Goal: Task Accomplishment & Management: Use online tool/utility

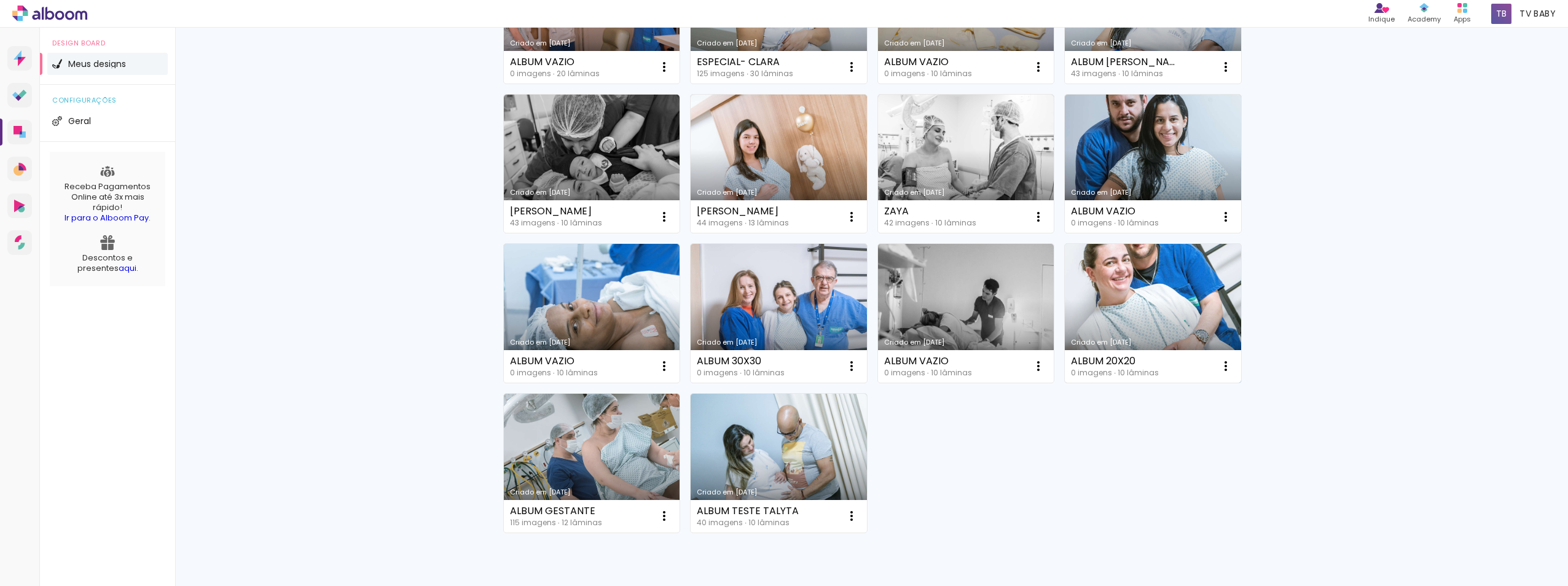
scroll to position [574, 0]
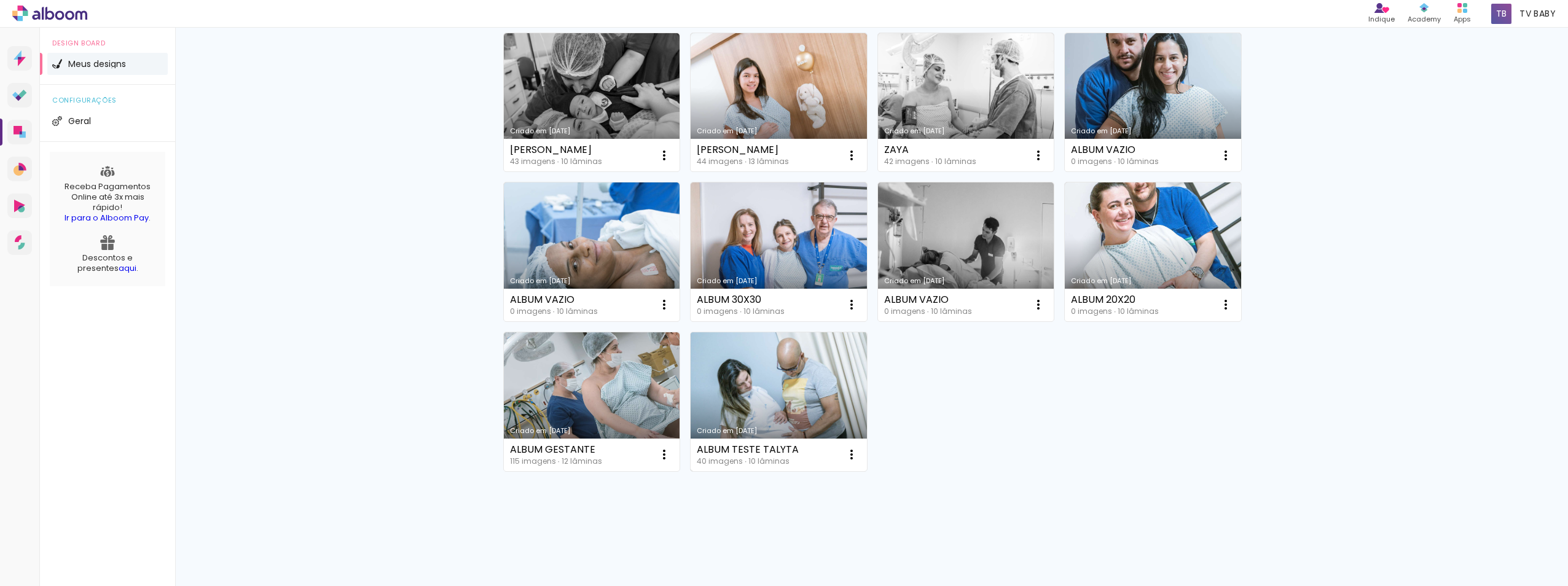
click at [801, 378] on link "Criado em [DATE]" at bounding box center [779, 402] width 176 height 139
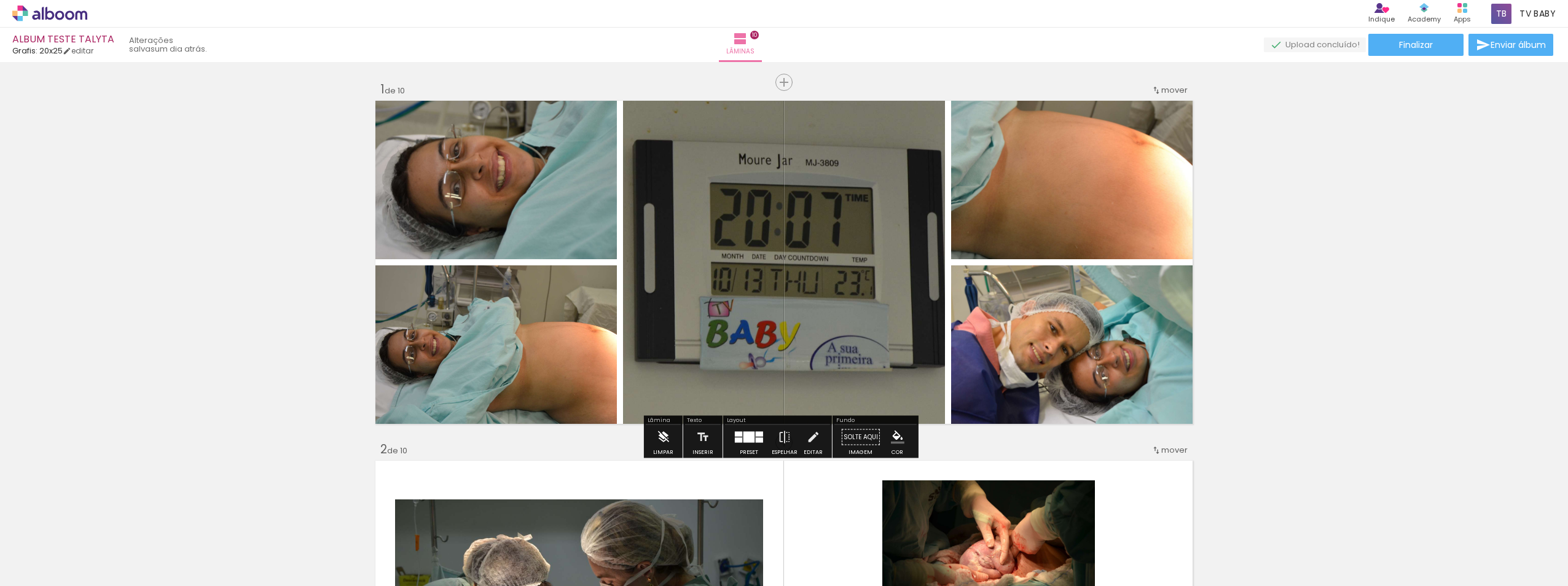
click at [661, 439] on iron-icon at bounding box center [663, 437] width 14 height 25
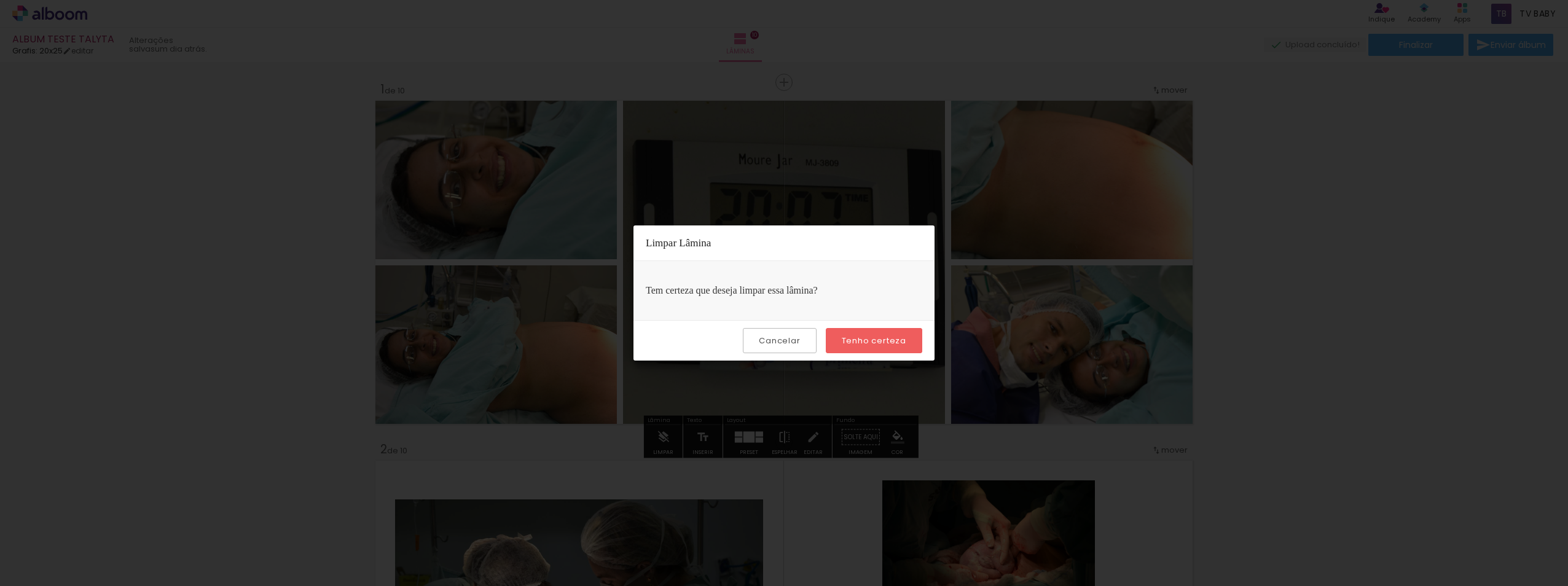
click at [0, 0] on slot "Tenho certeza" at bounding box center [0, 0] width 0 height 0
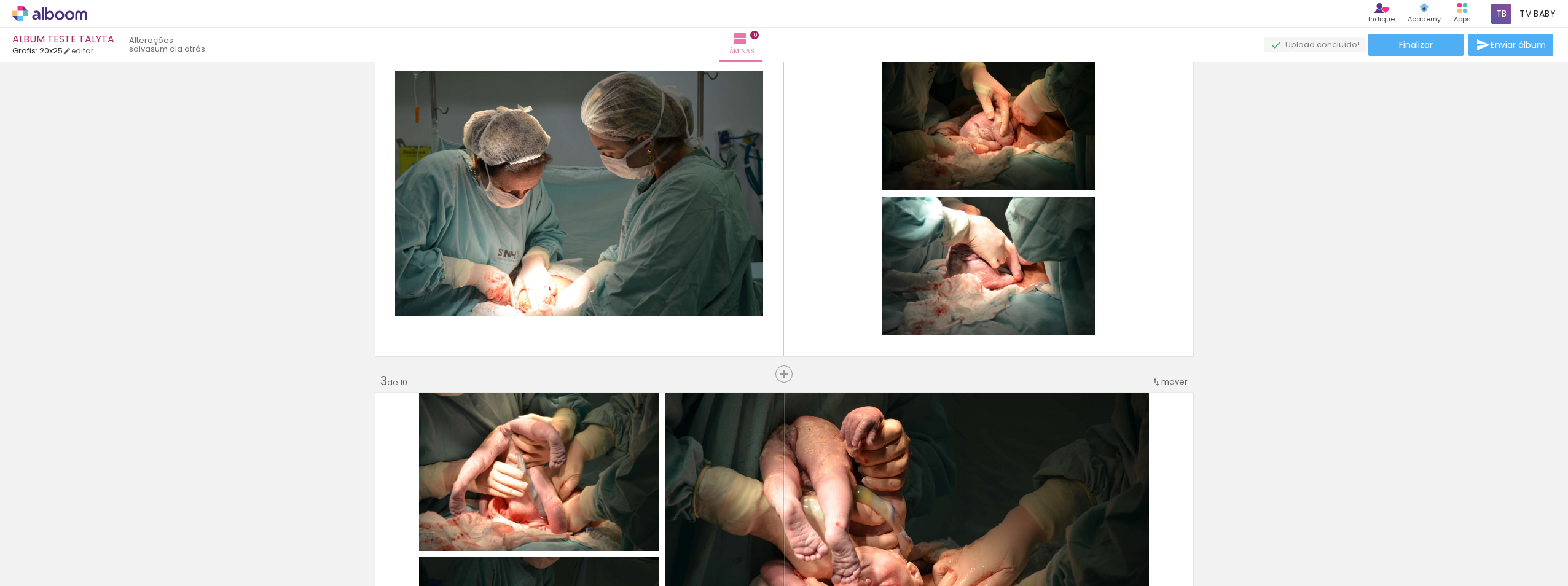
scroll to position [430, 0]
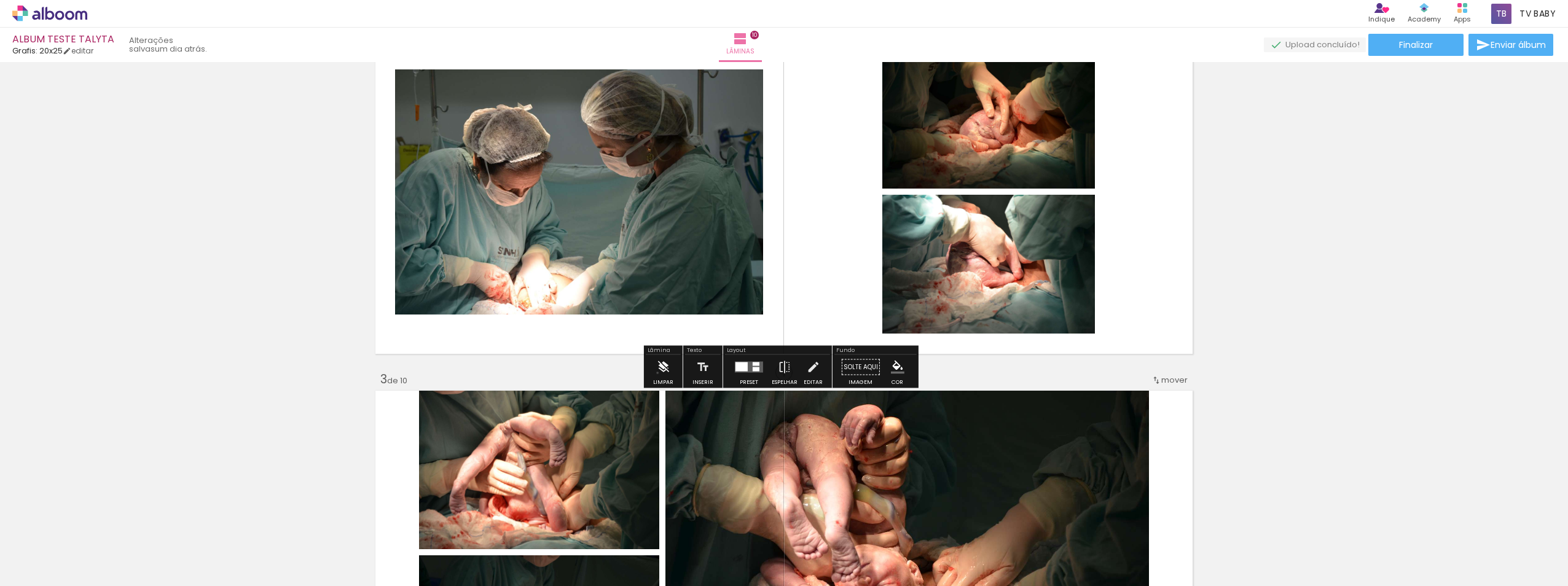
click at [657, 373] on iron-icon at bounding box center [663, 368] width 14 height 25
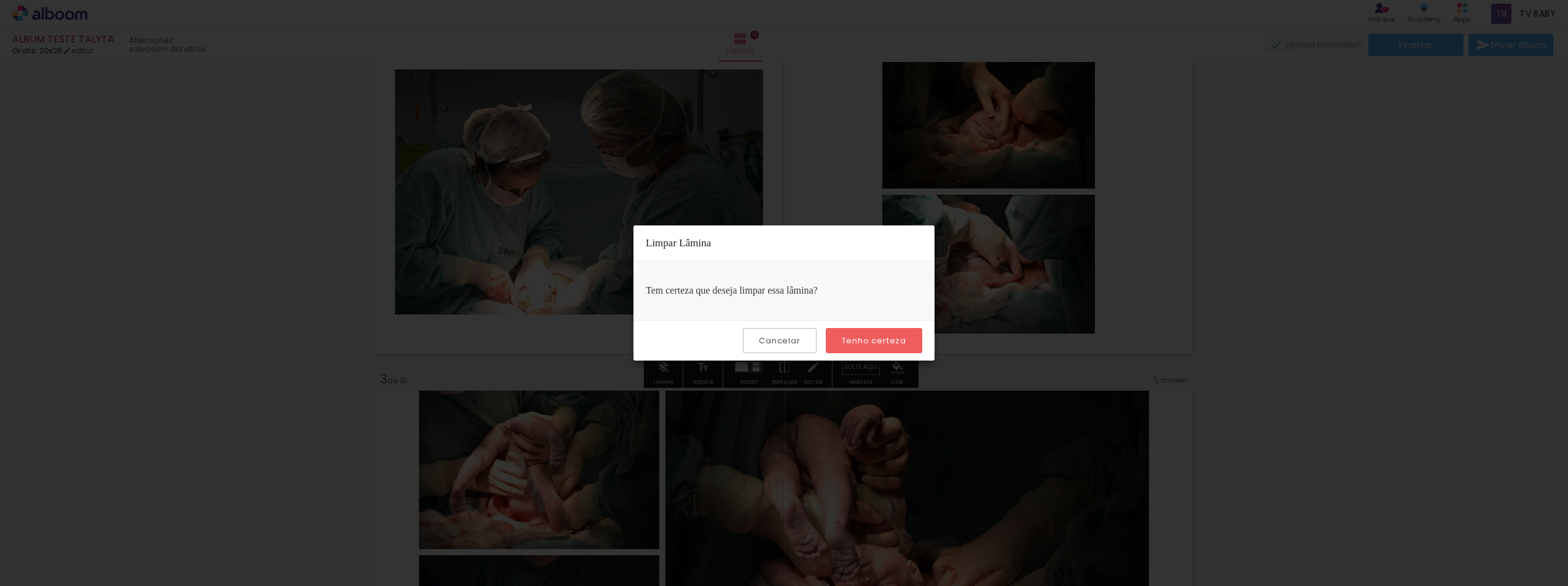
click at [875, 348] on paper-button "Tenho certeza" at bounding box center [874, 340] width 96 height 25
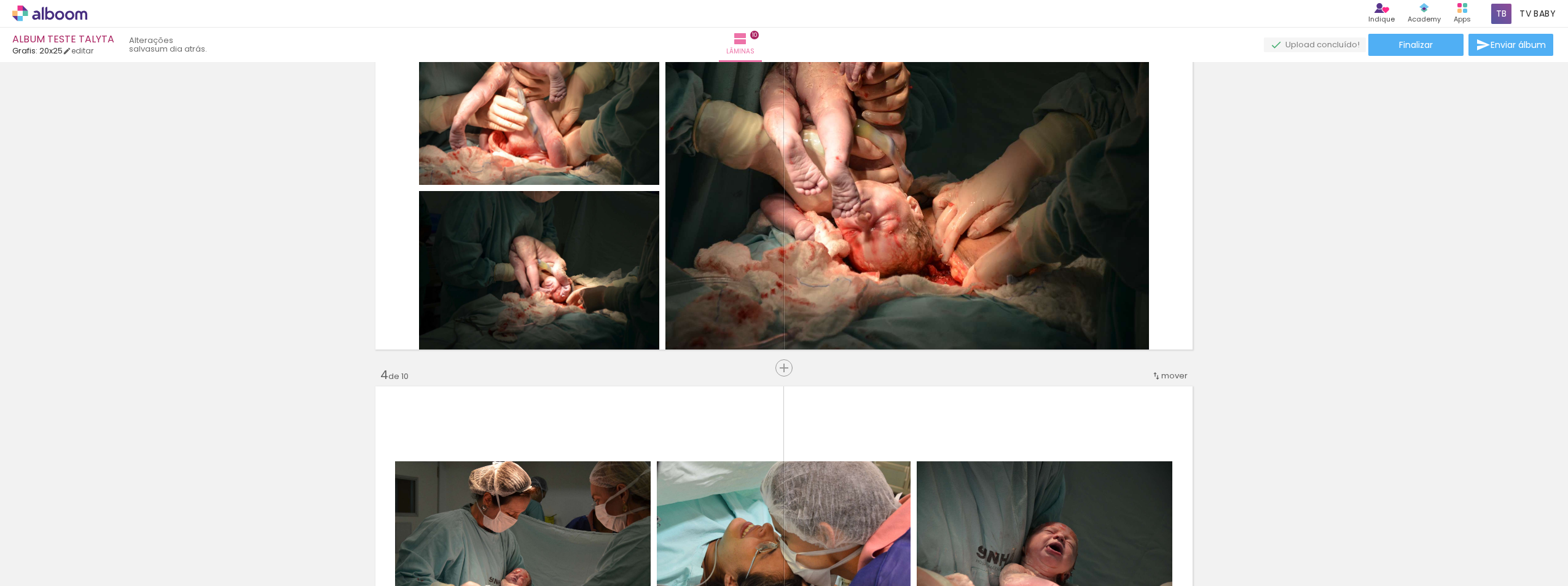
scroll to position [799, 0]
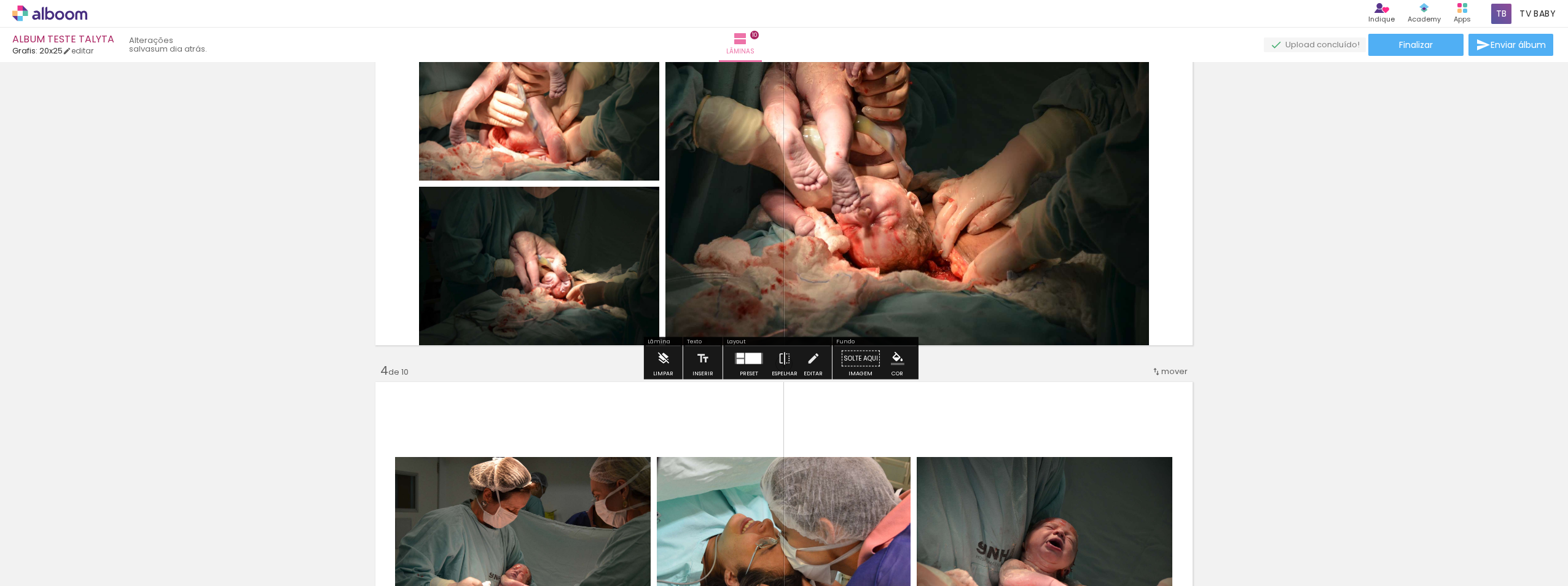
click at [656, 366] on iron-icon at bounding box center [663, 359] width 14 height 25
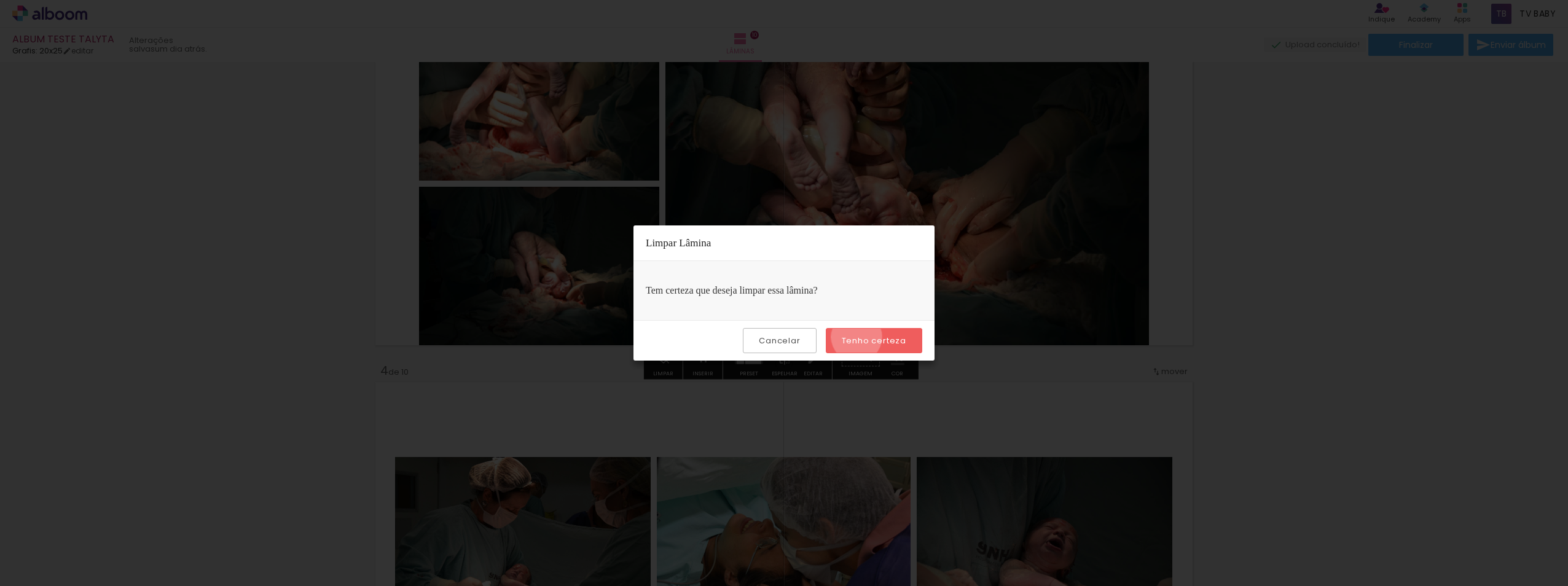
click at [0, 0] on slot "Tenho certeza" at bounding box center [0, 0] width 0 height 0
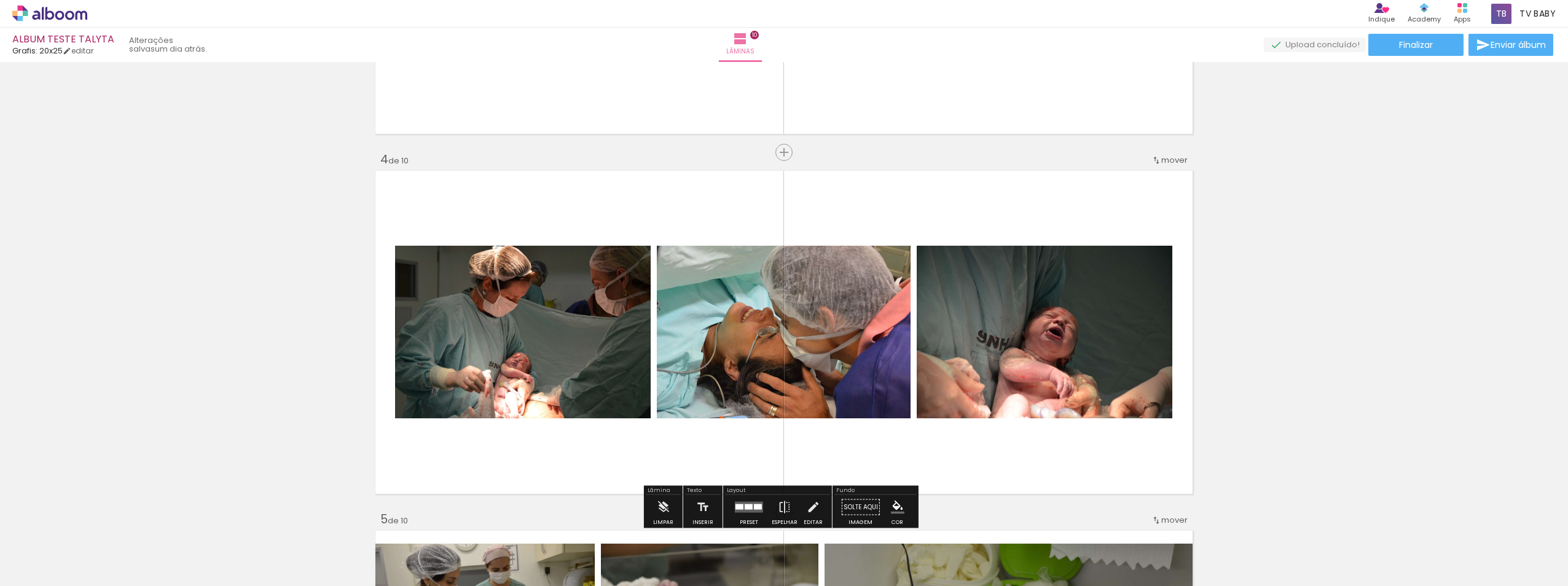
scroll to position [1168, 0]
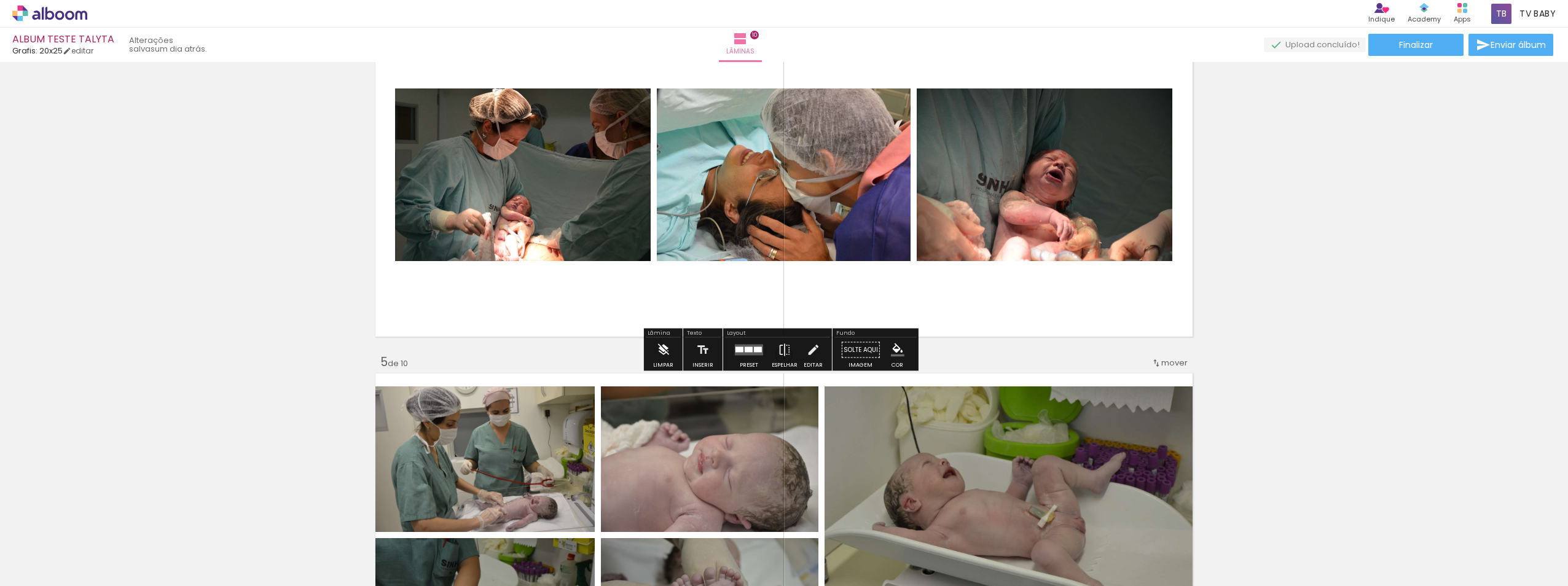
click at [653, 350] on paper-button "Limpar" at bounding box center [663, 353] width 27 height 31
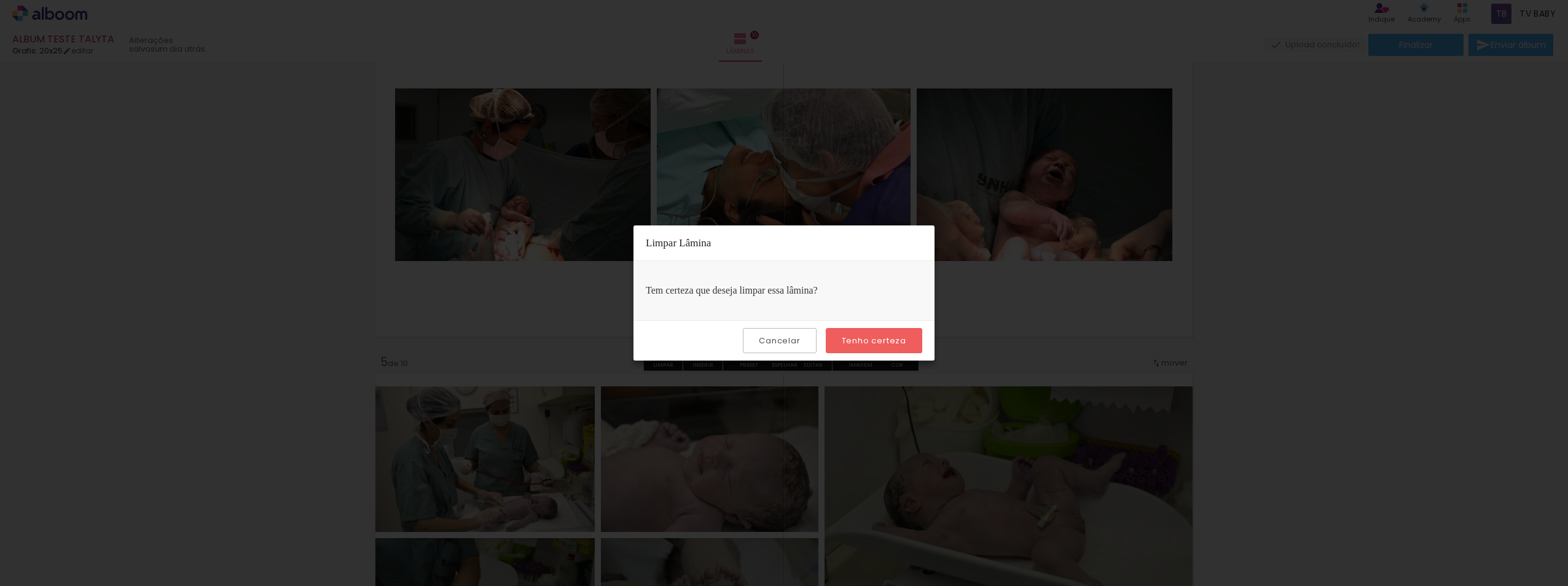
click at [0, 0] on slot "Tenho certeza" at bounding box center [0, 0] width 0 height 0
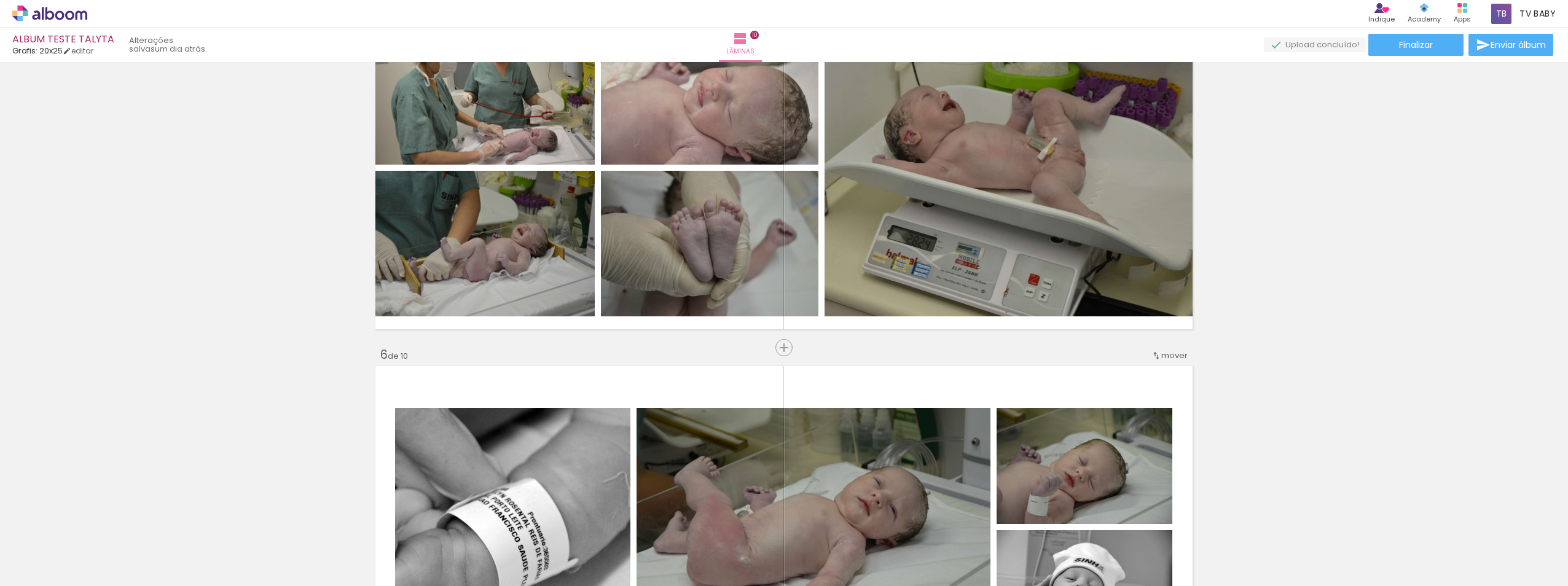
scroll to position [1537, 0]
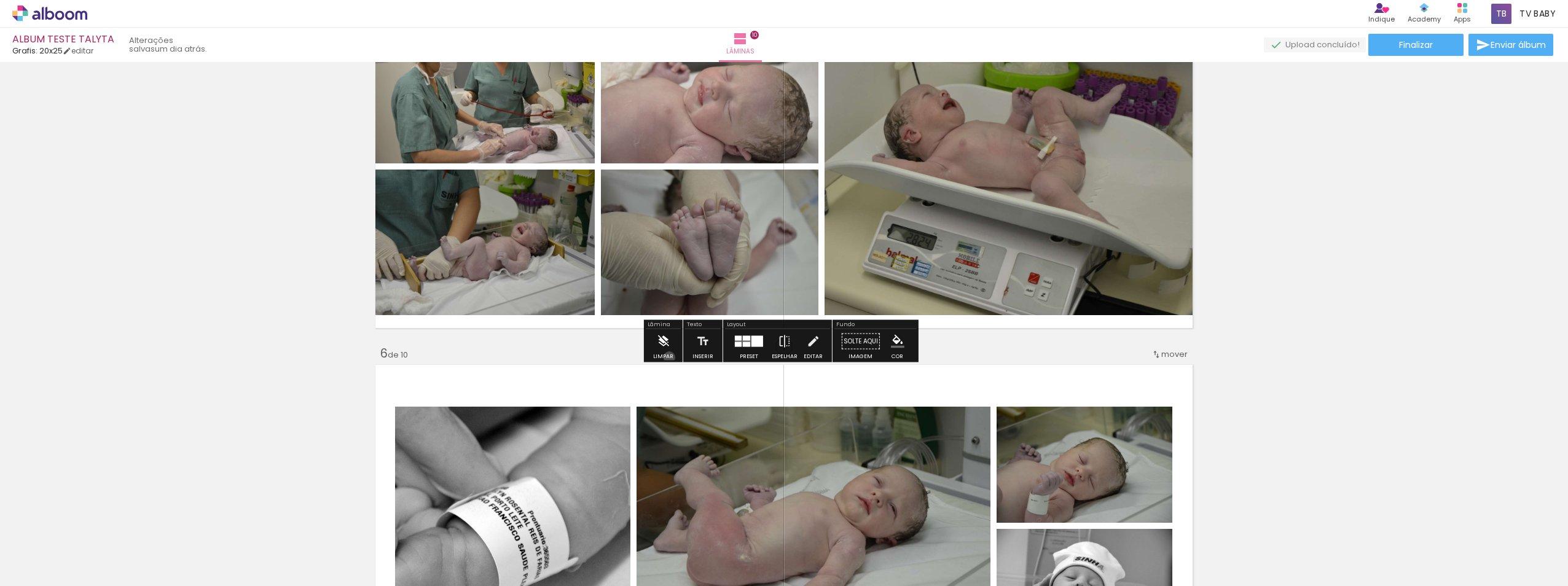
click at [669, 358] on div "Limpar" at bounding box center [663, 357] width 20 height 6
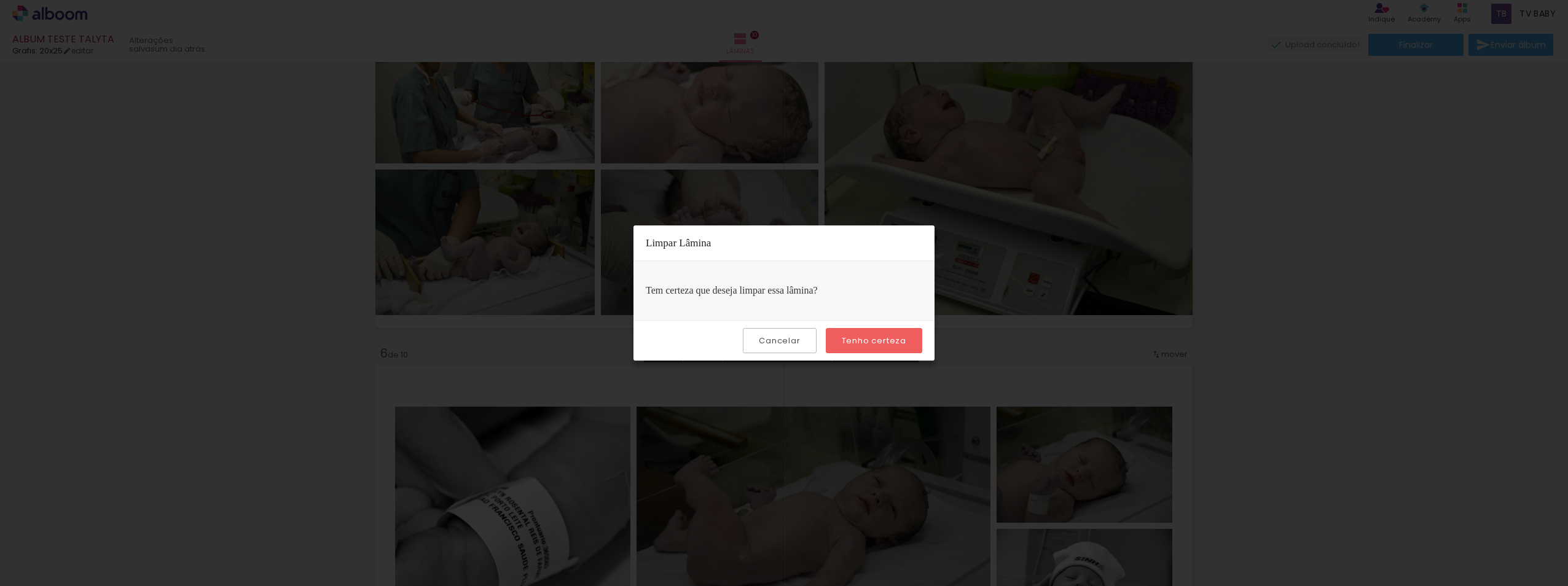
click at [882, 349] on paper-button "Tenho certeza" at bounding box center [874, 340] width 96 height 25
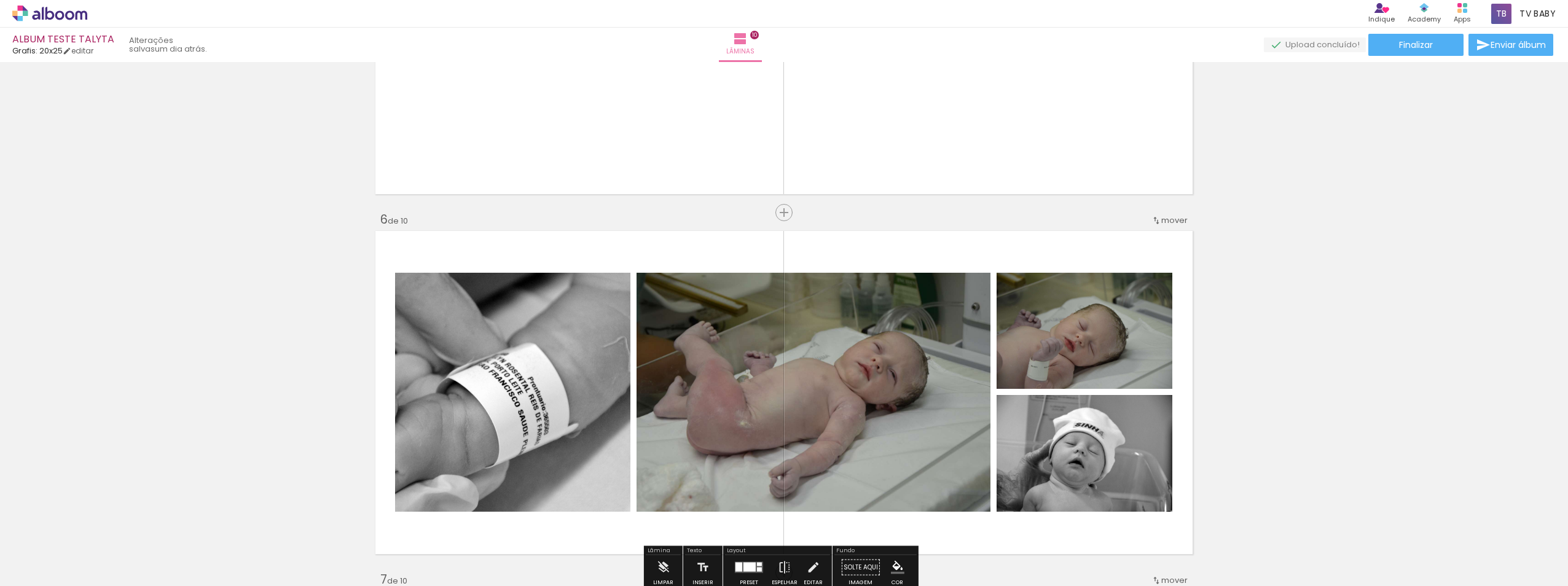
scroll to position [1844, 0]
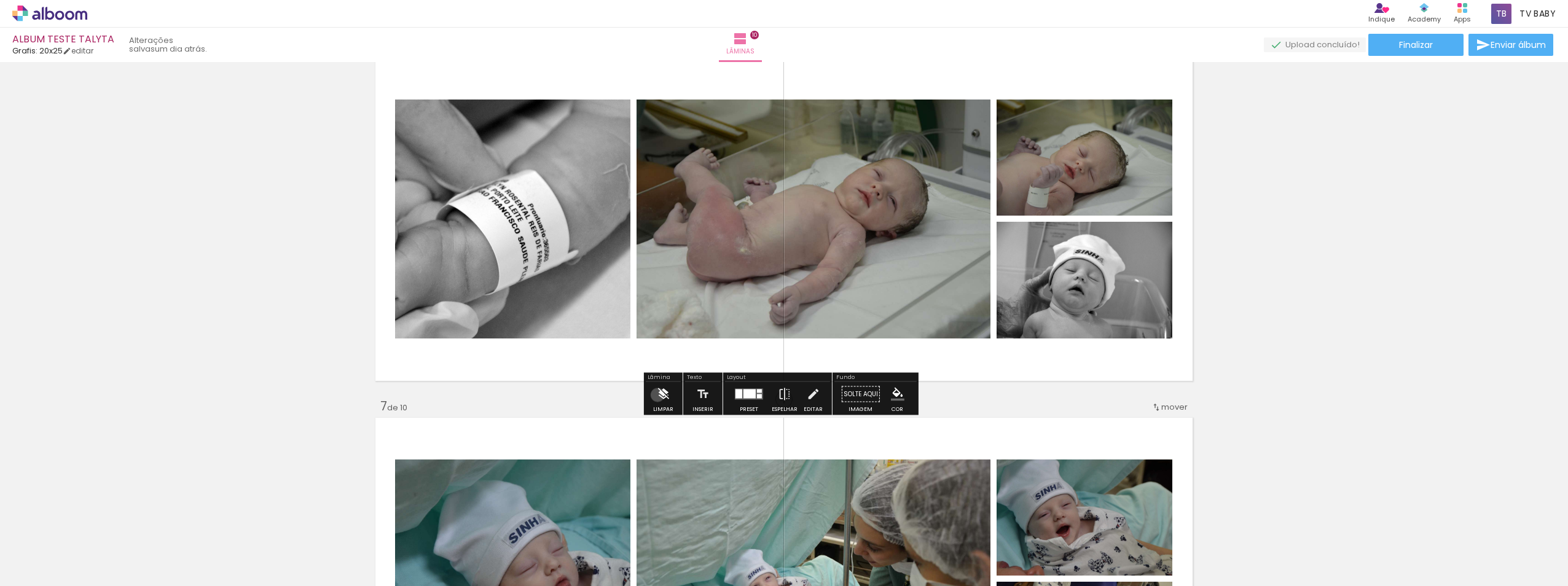
click at [657, 395] on iron-icon at bounding box center [663, 395] width 14 height 25
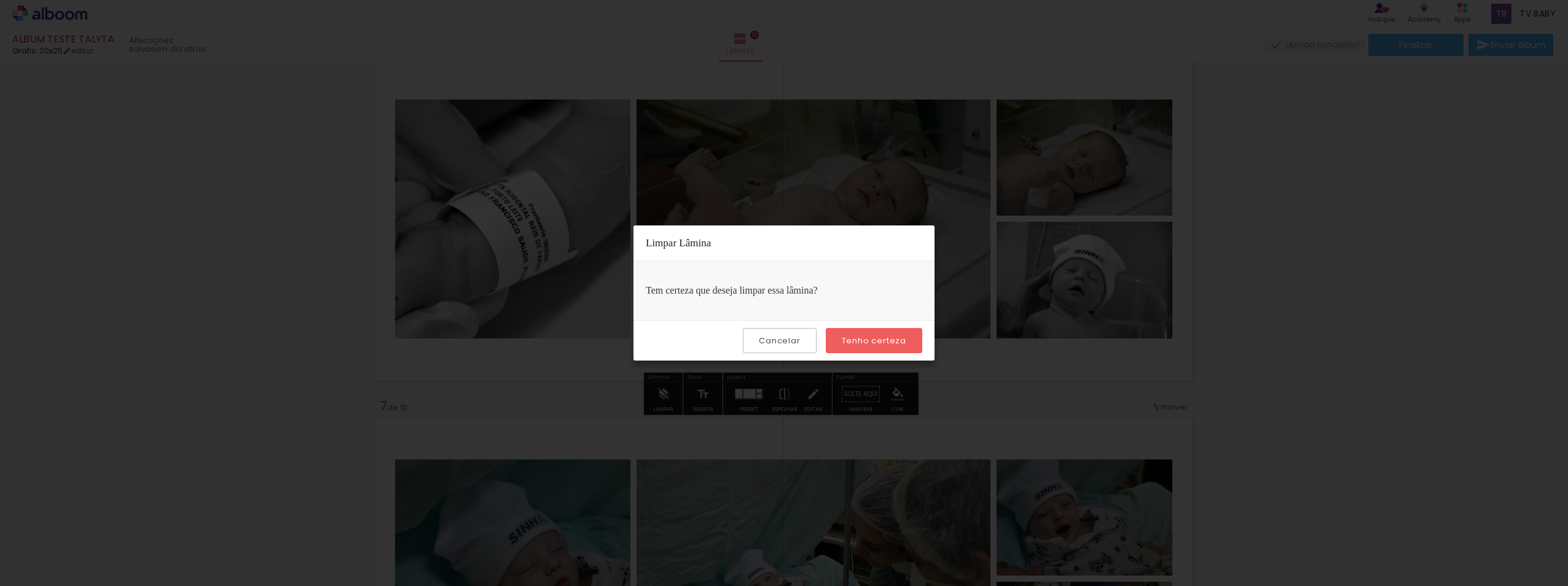
click at [0, 0] on slot "Tenho certeza" at bounding box center [0, 0] width 0 height 0
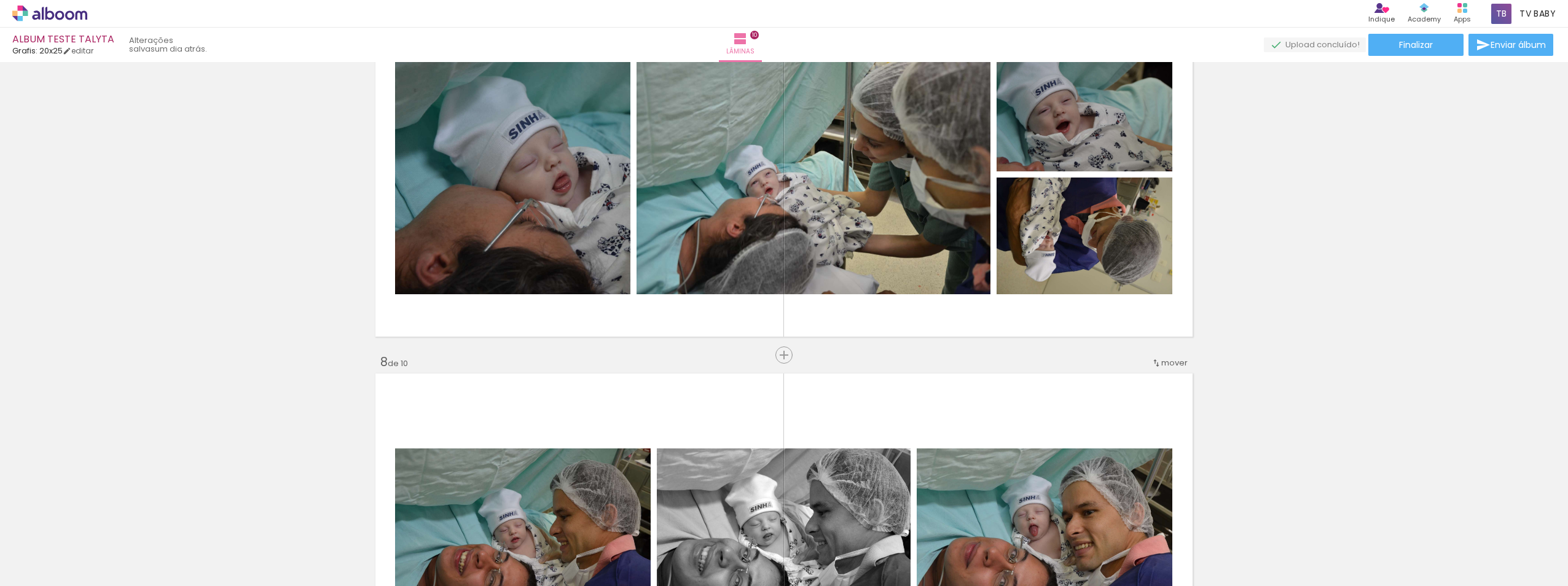
scroll to position [2274, 0]
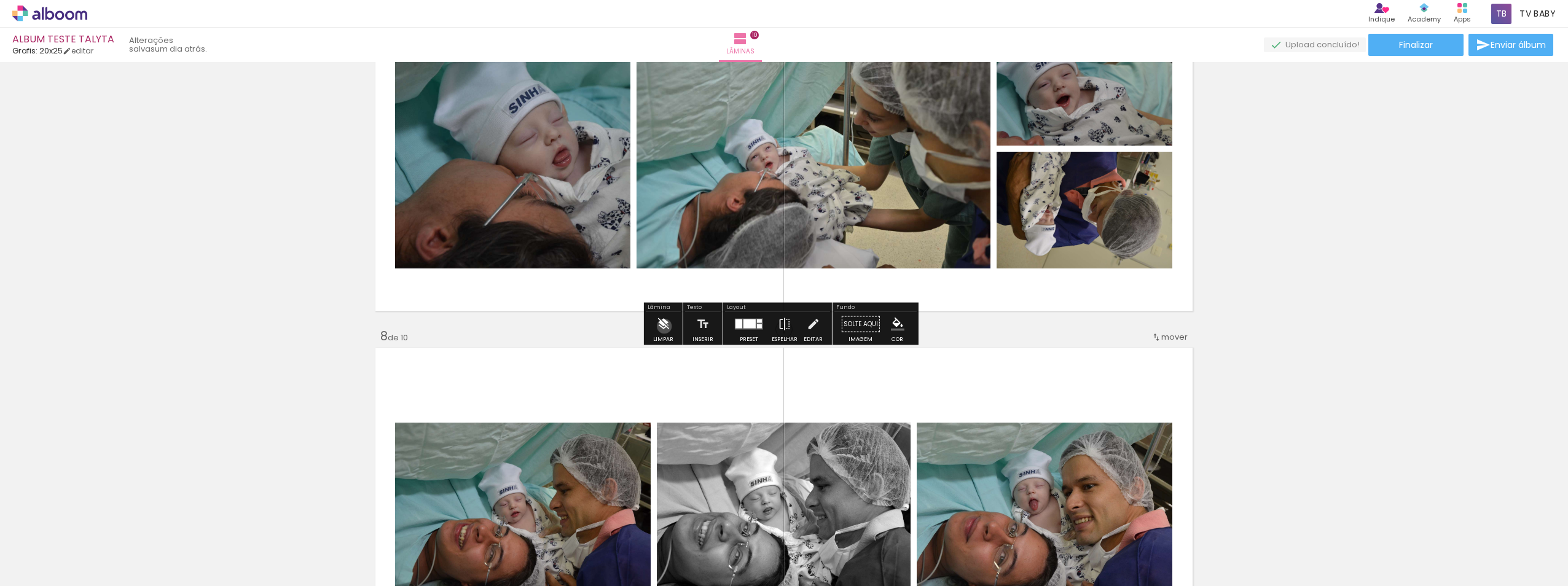
click at [664, 326] on iron-icon at bounding box center [663, 324] width 14 height 25
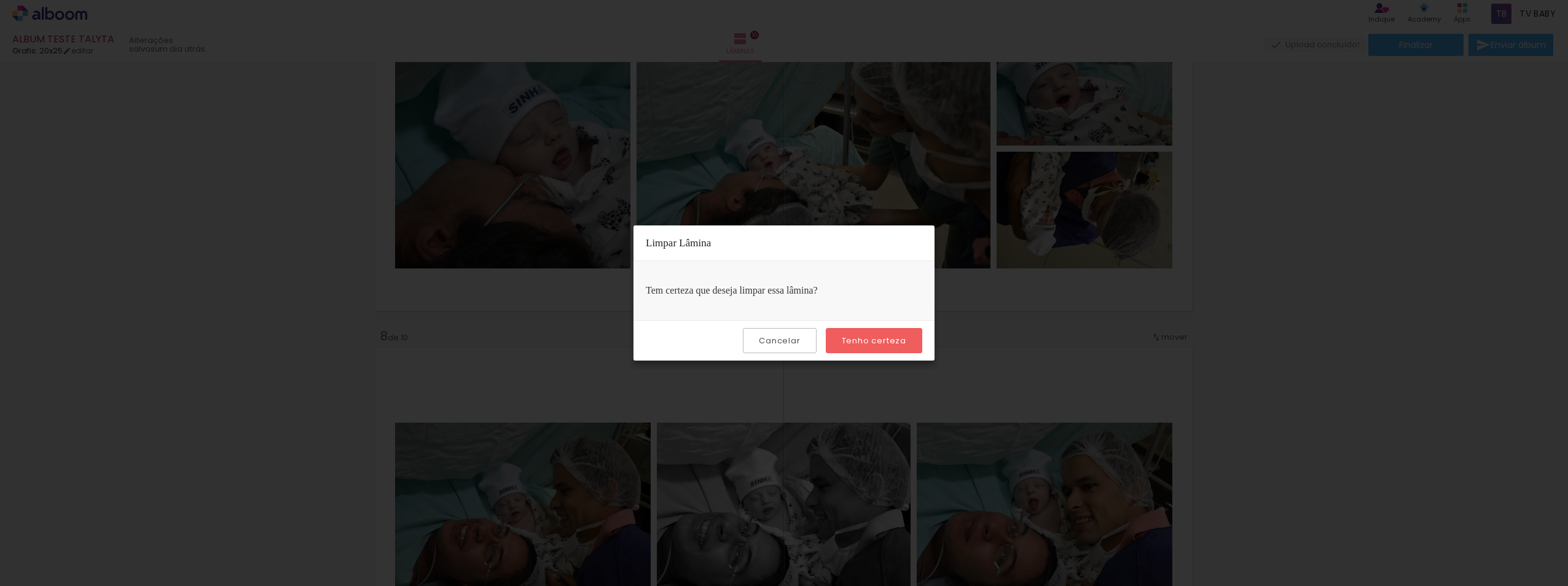
click at [0, 0] on slot "Tenho certeza" at bounding box center [0, 0] width 0 height 0
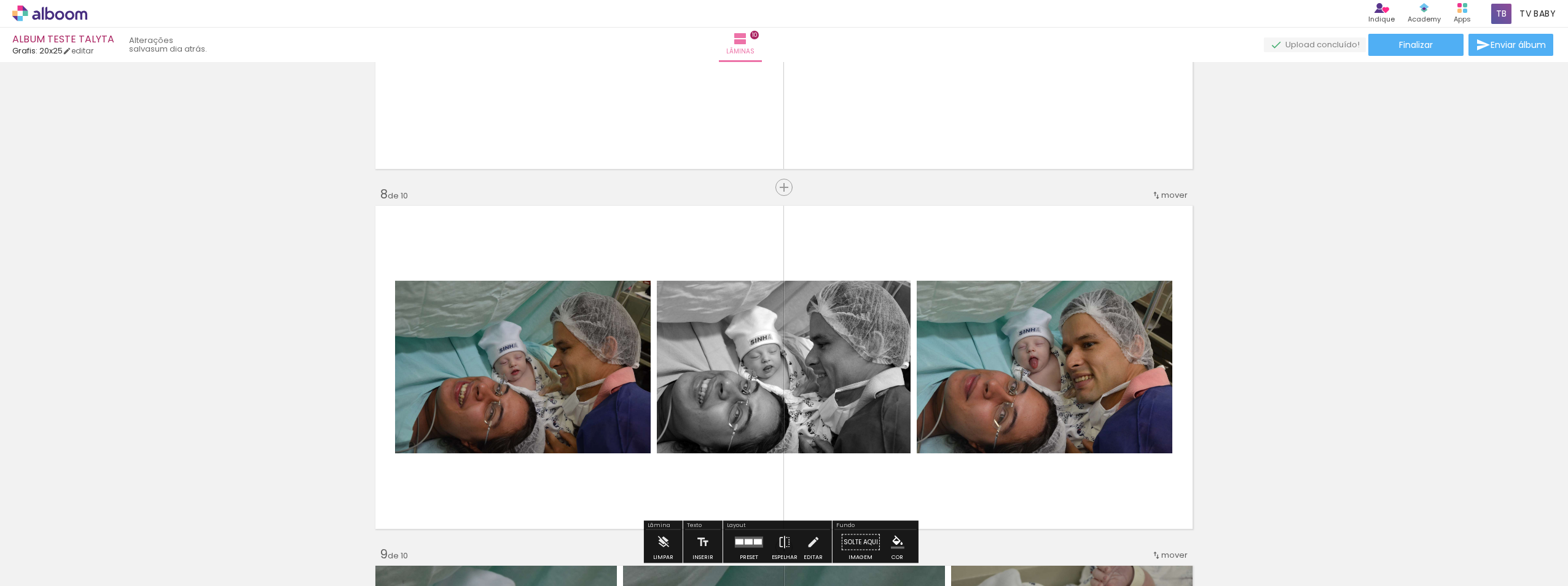
scroll to position [2581, 0]
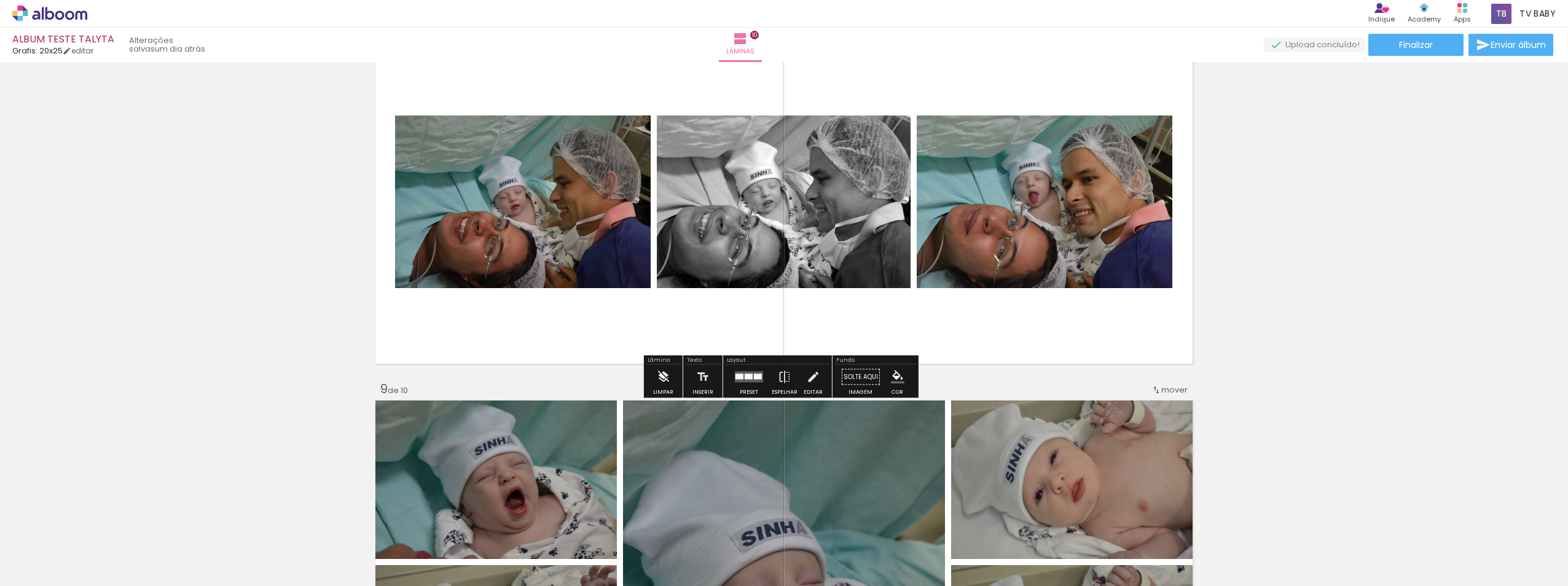
click at [666, 377] on iron-icon at bounding box center [663, 378] width 14 height 25
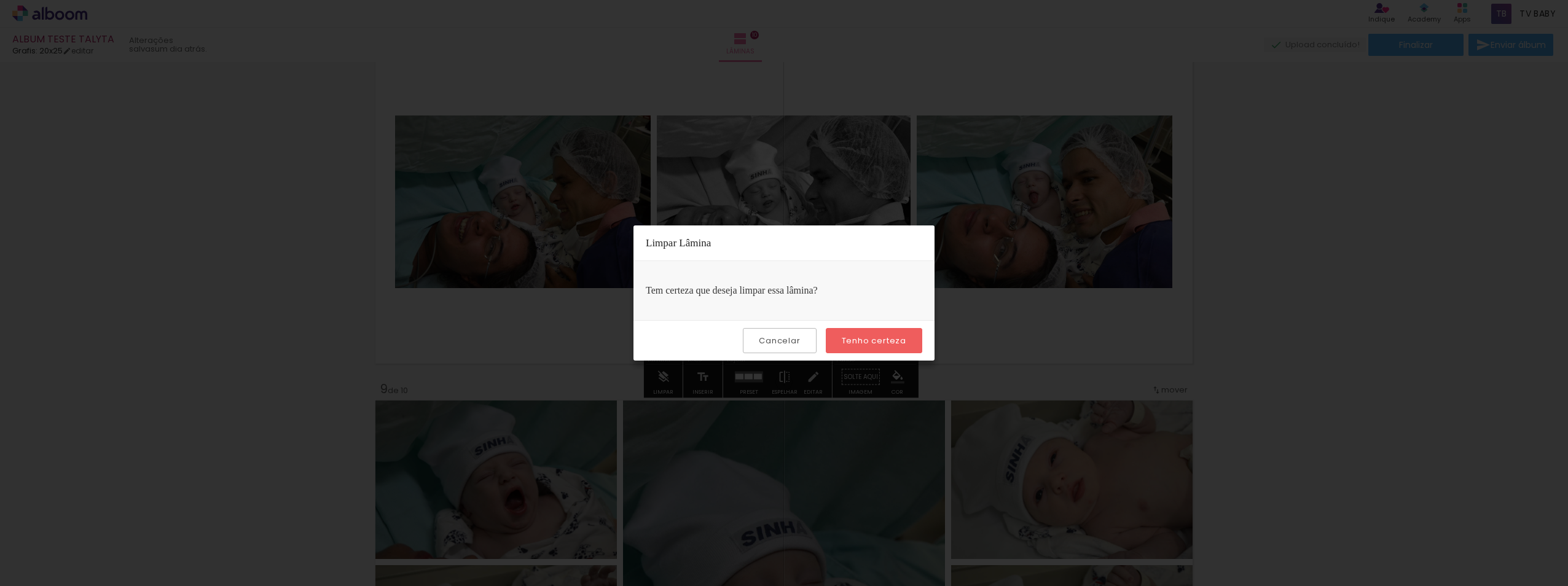
click at [0, 0] on slot "Tenho certeza" at bounding box center [0, 0] width 0 height 0
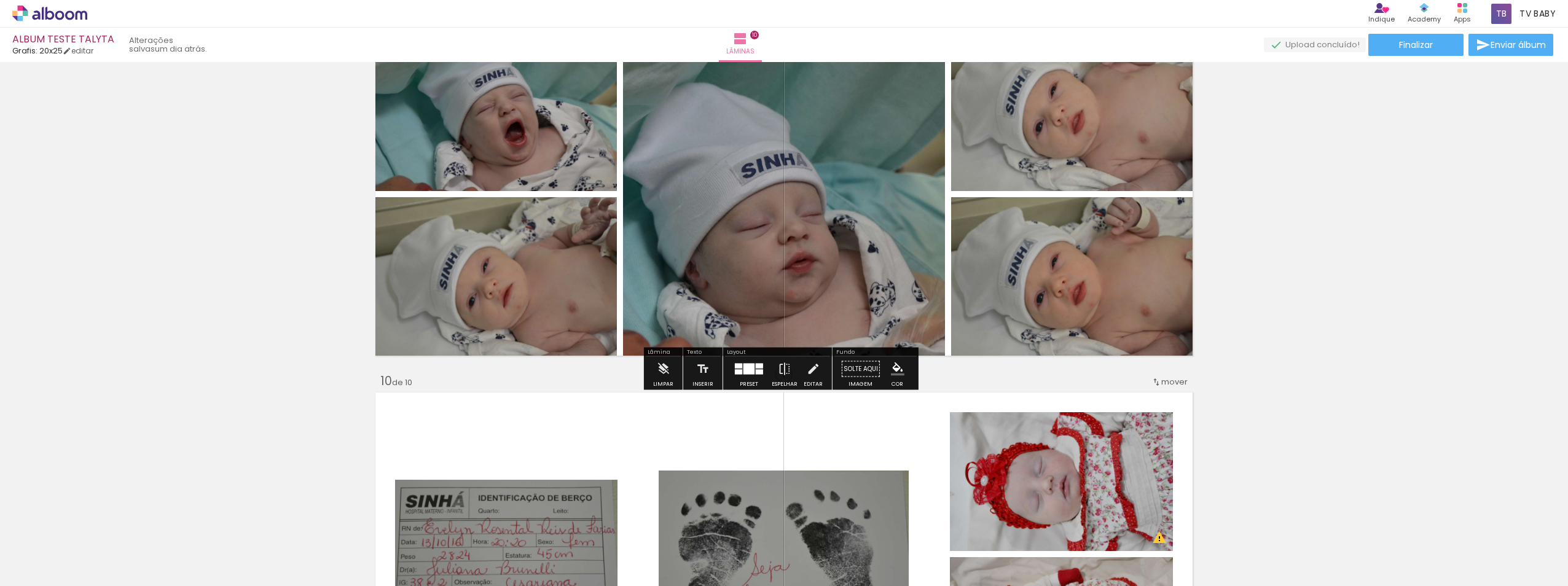
scroll to position [2950, 0]
click at [654, 369] on paper-button "Limpar" at bounding box center [663, 372] width 27 height 31
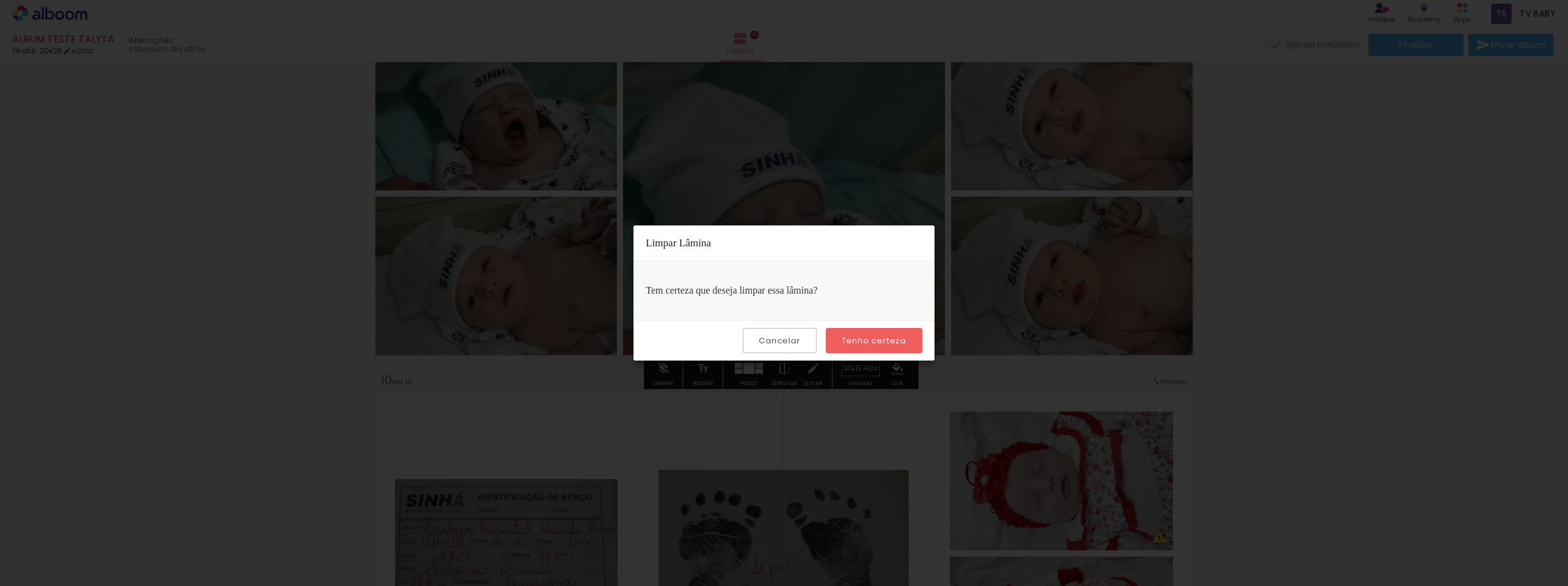
click at [0, 0] on slot "Tenho certeza" at bounding box center [0, 0] width 0 height 0
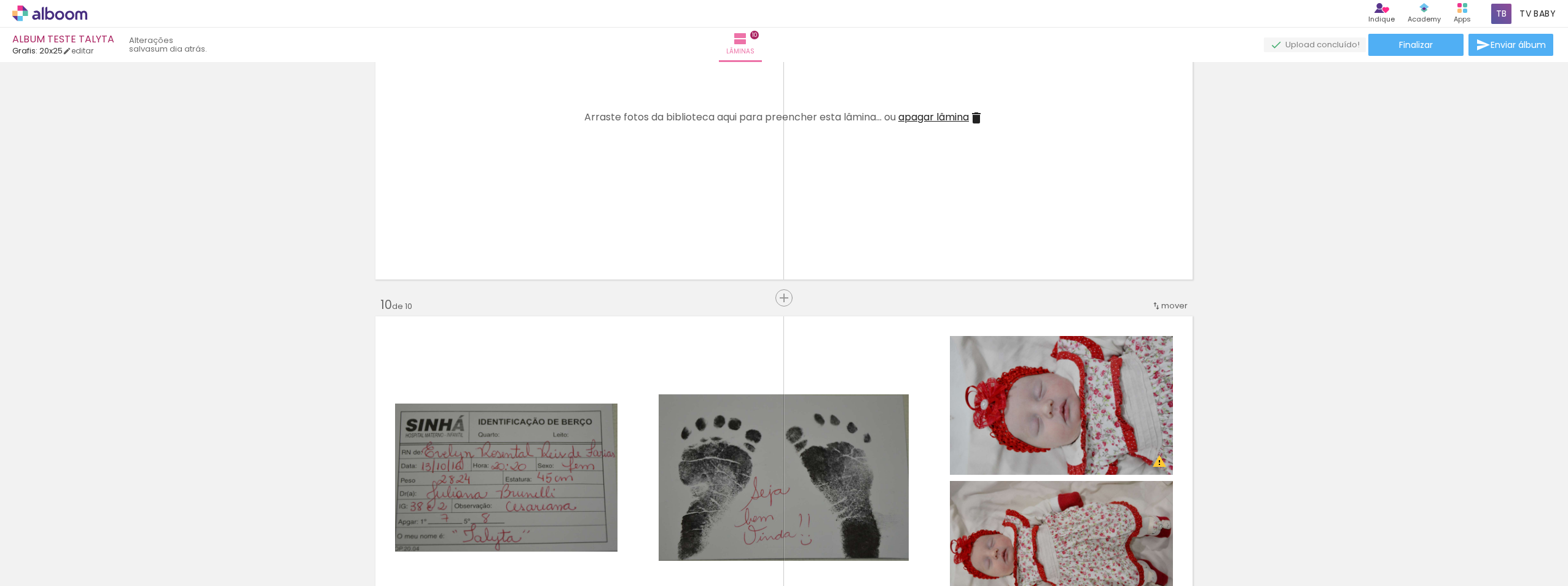
scroll to position [3257, 0]
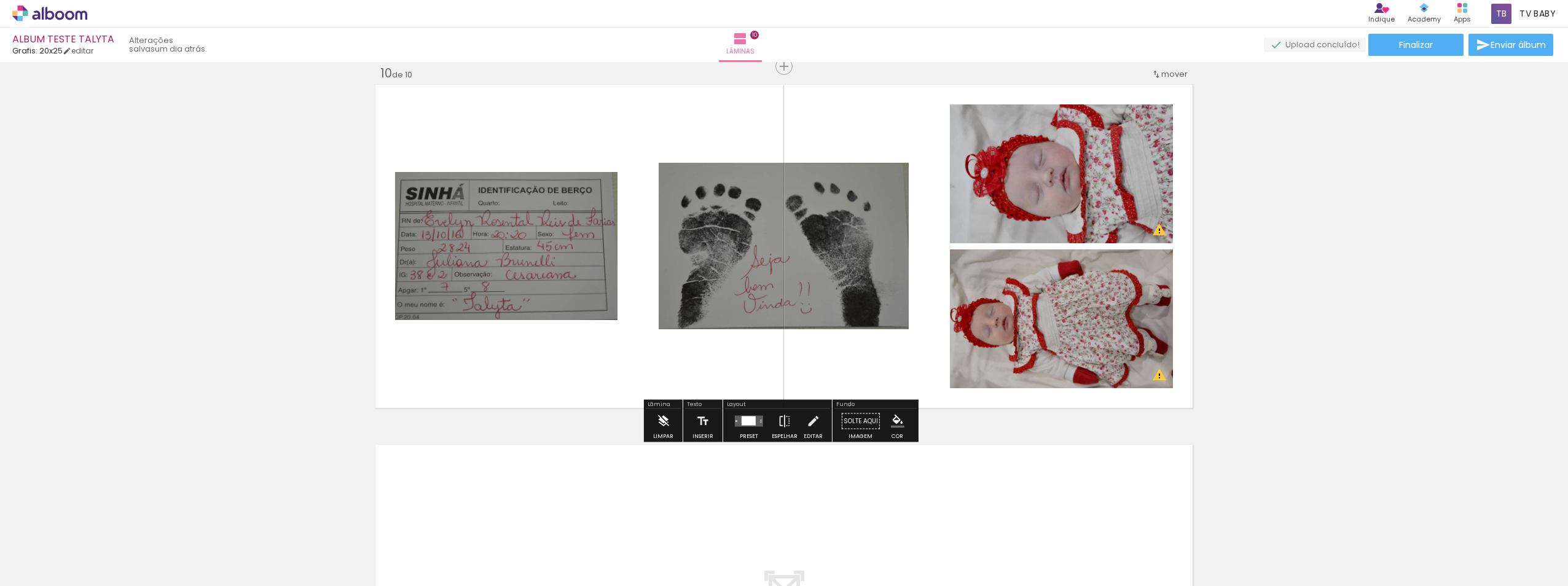
click at [662, 426] on iron-icon at bounding box center [663, 422] width 14 height 25
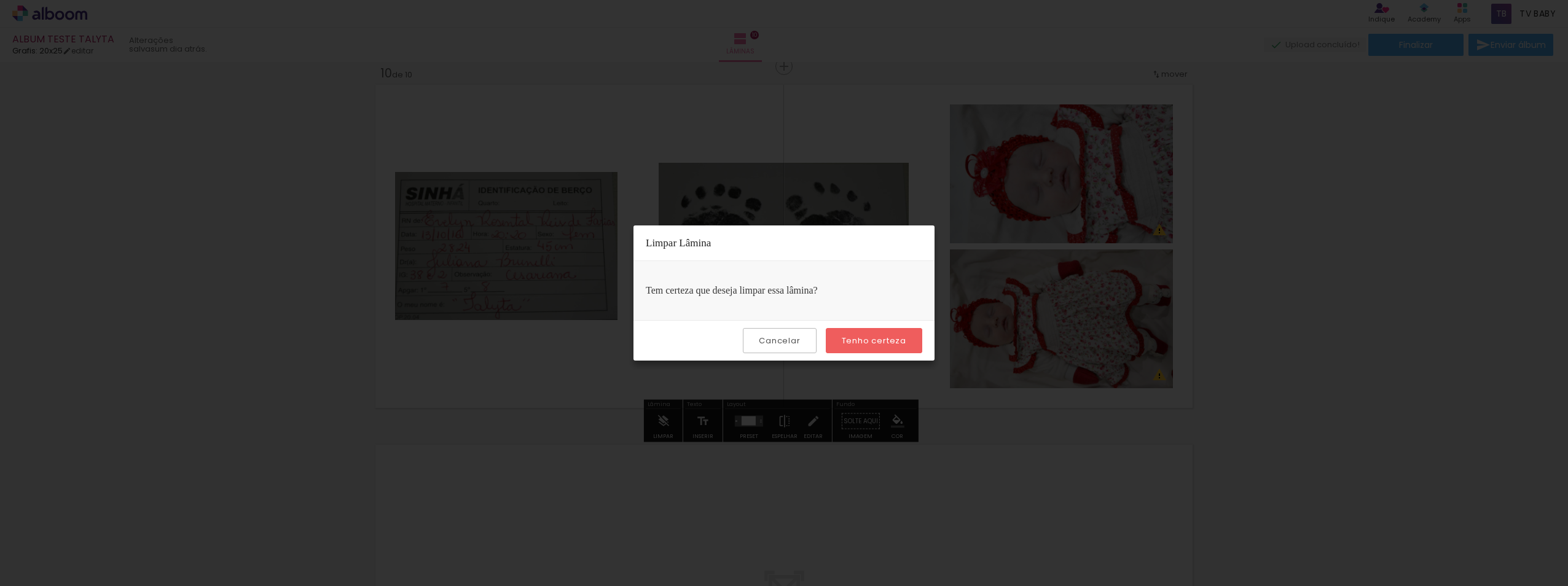
click at [0, 0] on slot "Tenho certeza" at bounding box center [0, 0] width 0 height 0
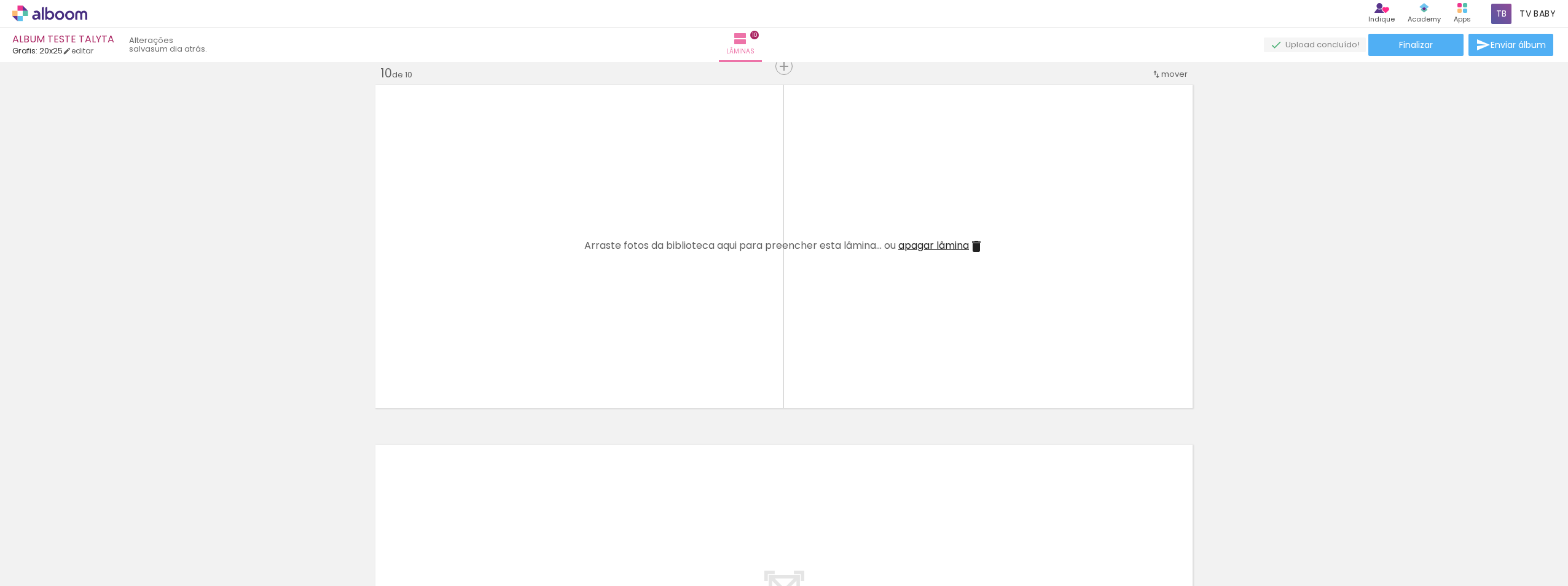
click at [100, 522] on iron-icon at bounding box center [96, 520] width 13 height 13
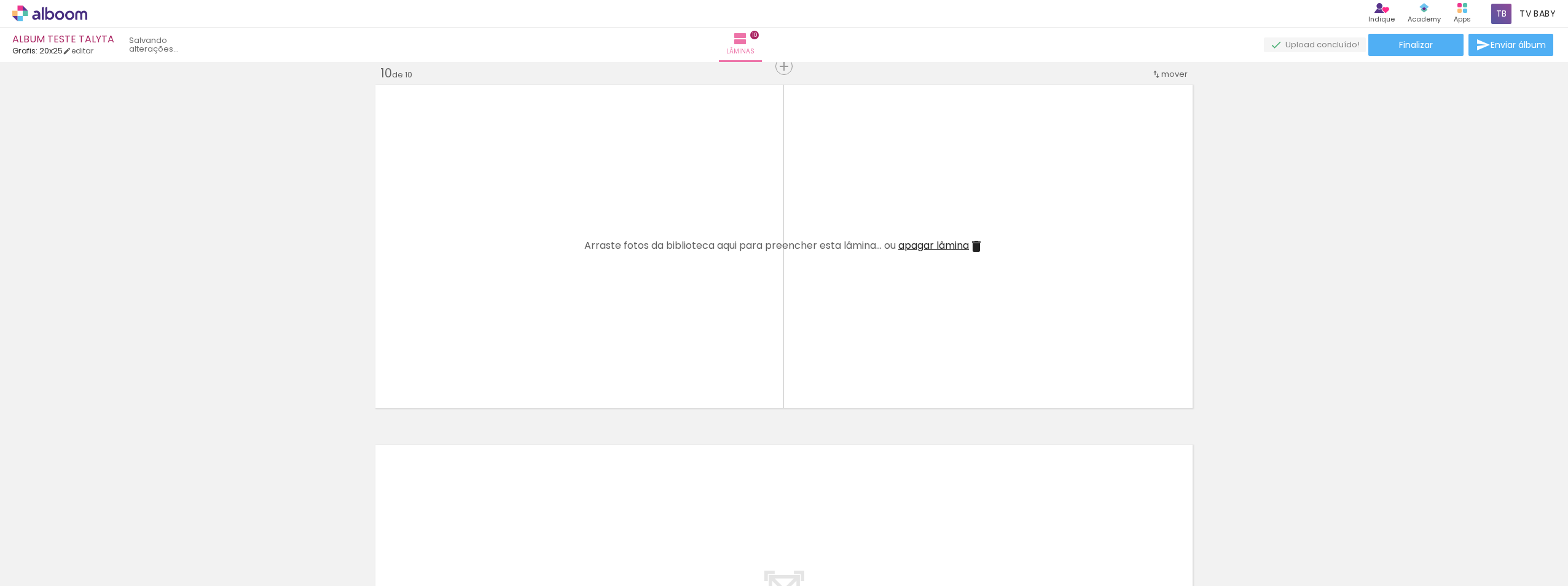
click at [100, 522] on iron-icon at bounding box center [96, 520] width 13 height 13
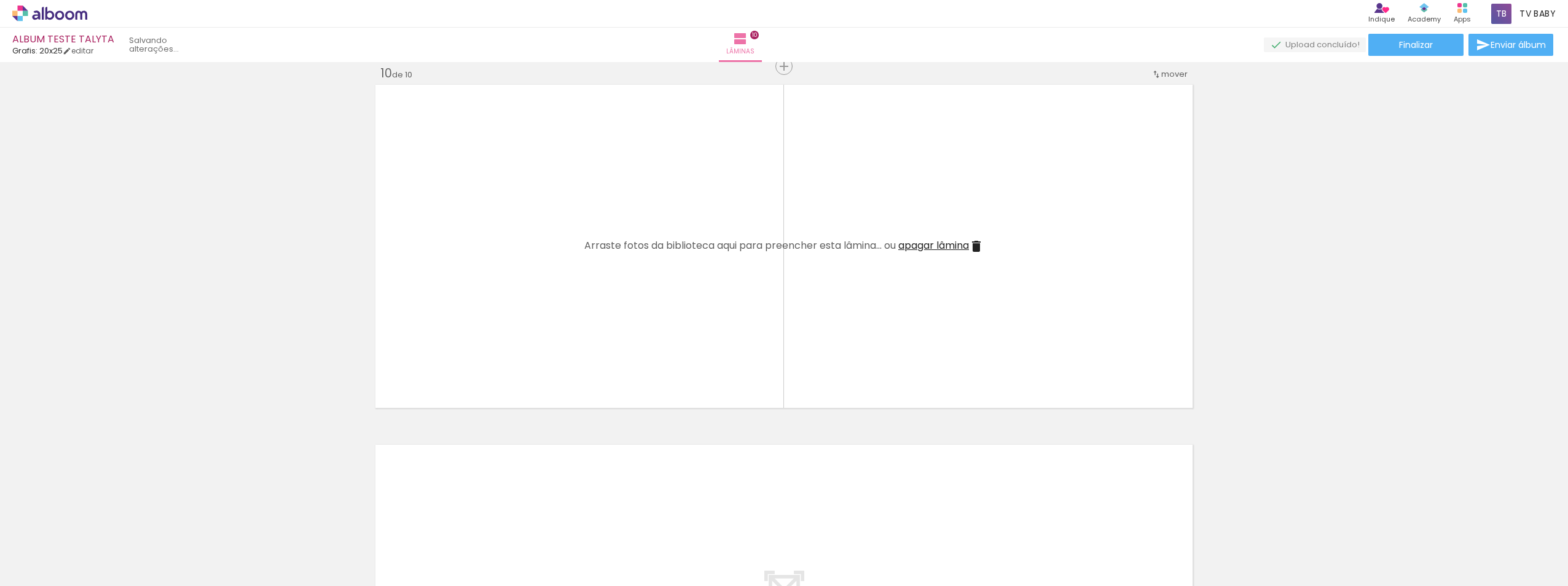
click at [100, 522] on iron-icon at bounding box center [96, 520] width 13 height 13
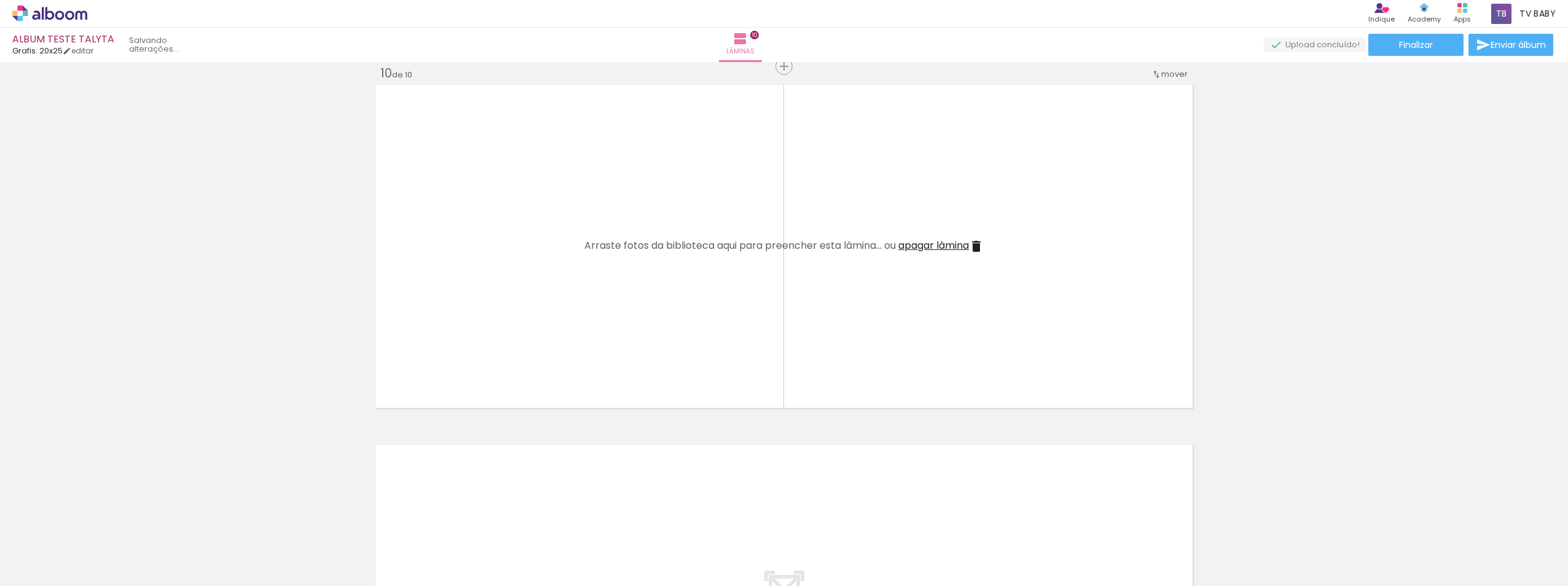
click at [100, 522] on iron-icon at bounding box center [96, 520] width 13 height 13
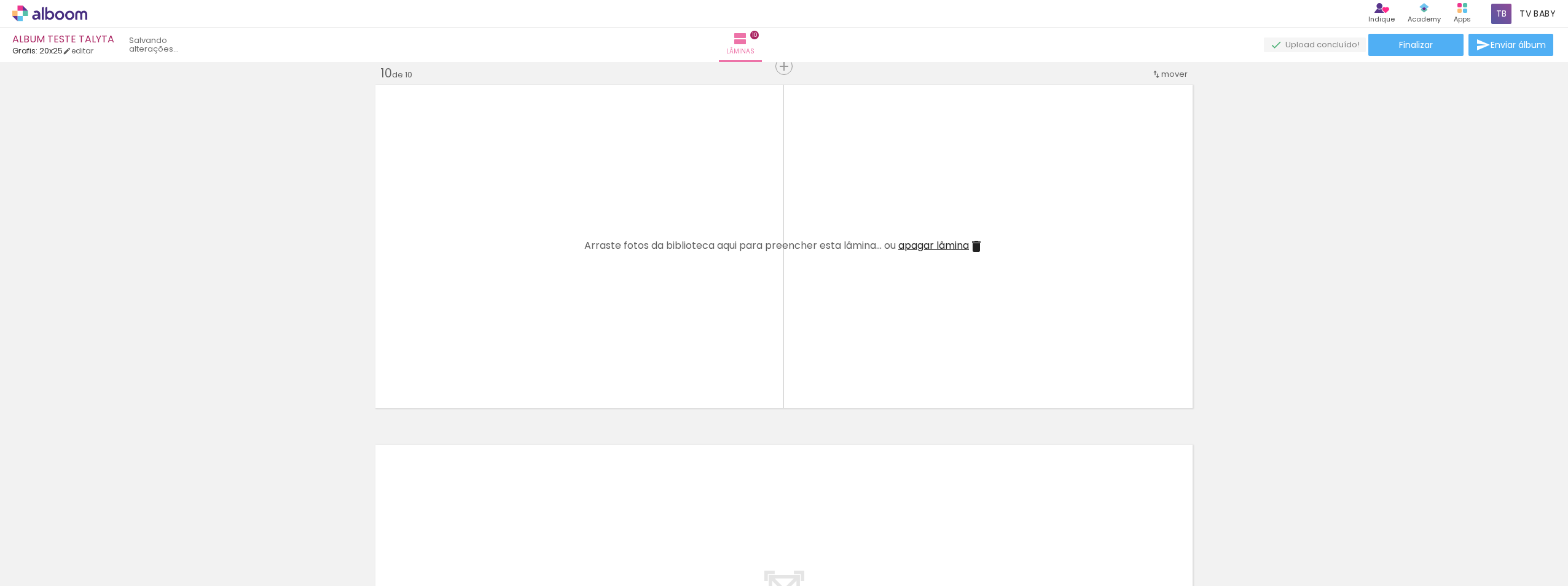
click at [100, 522] on iron-icon at bounding box center [96, 520] width 13 height 13
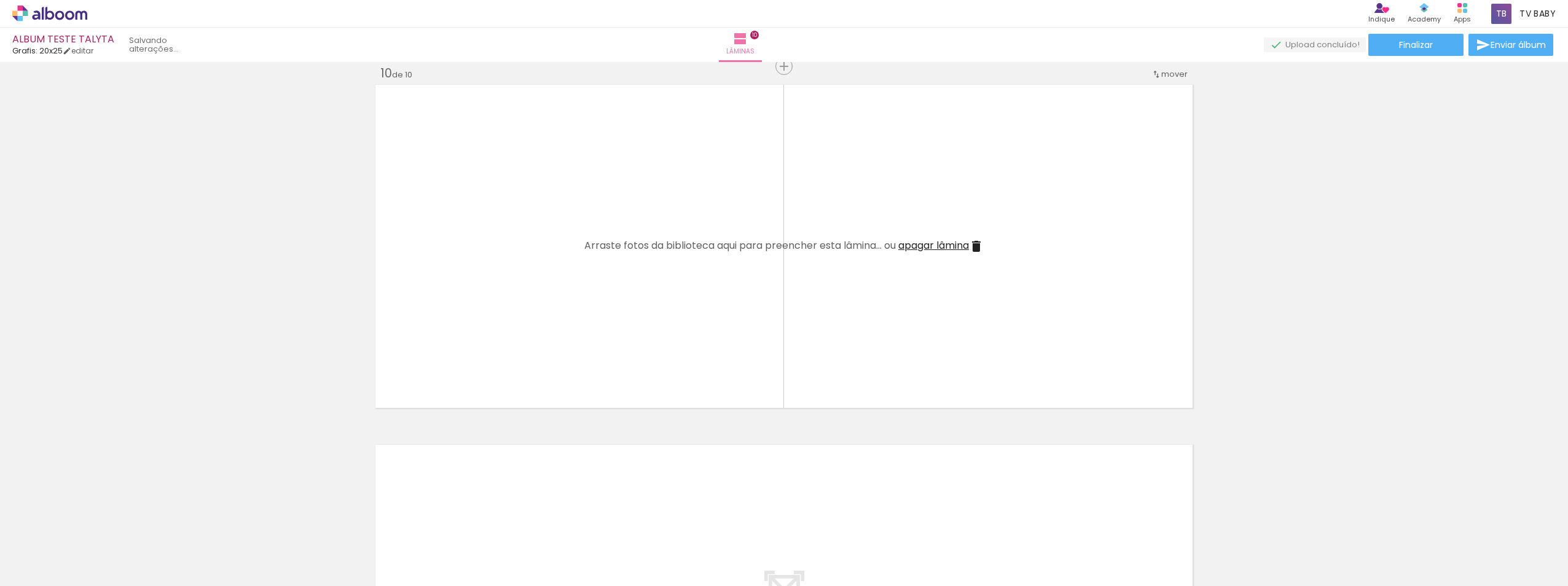
click at [100, 522] on iron-icon at bounding box center [96, 520] width 13 height 13
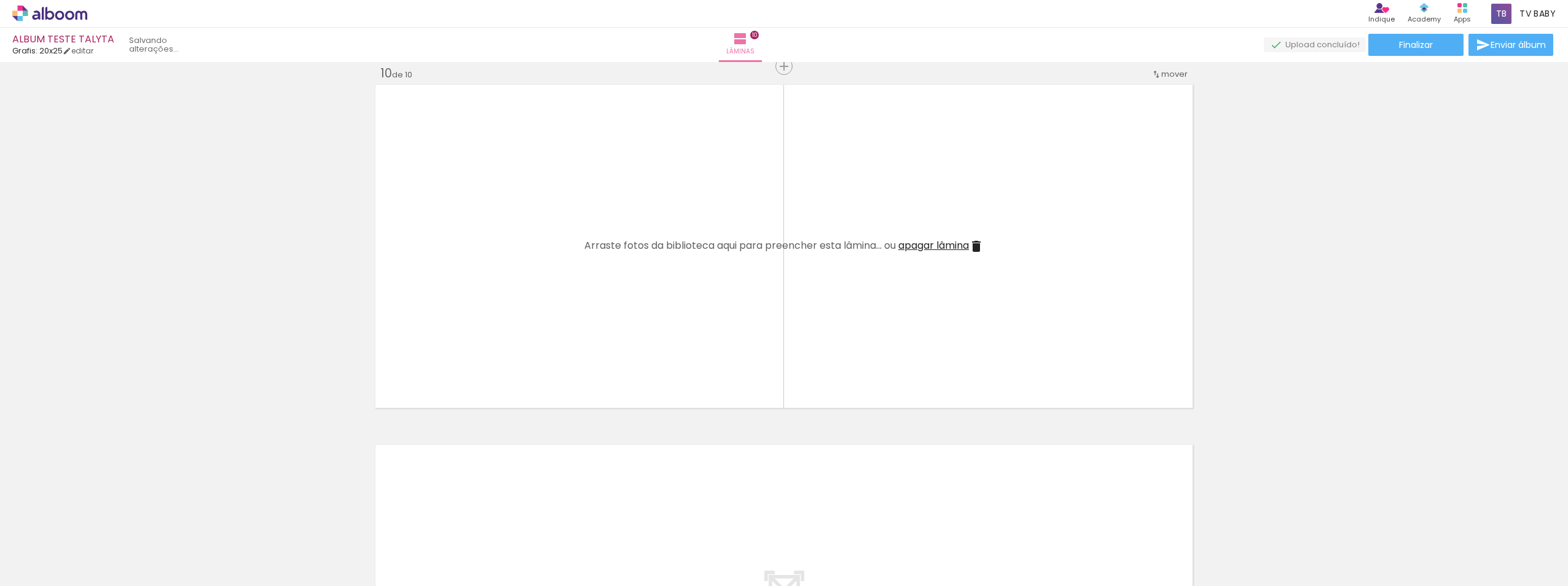
click at [100, 522] on iron-icon at bounding box center [96, 520] width 13 height 13
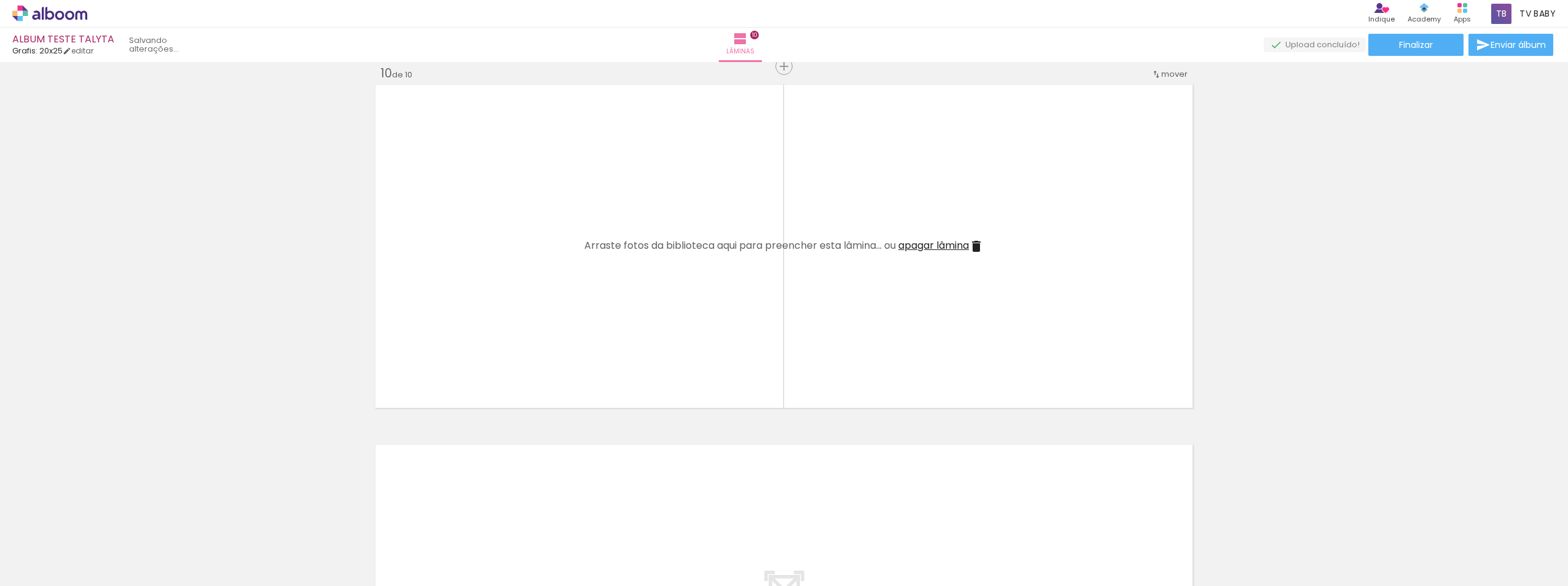
click at [100, 522] on iron-icon at bounding box center [96, 520] width 13 height 13
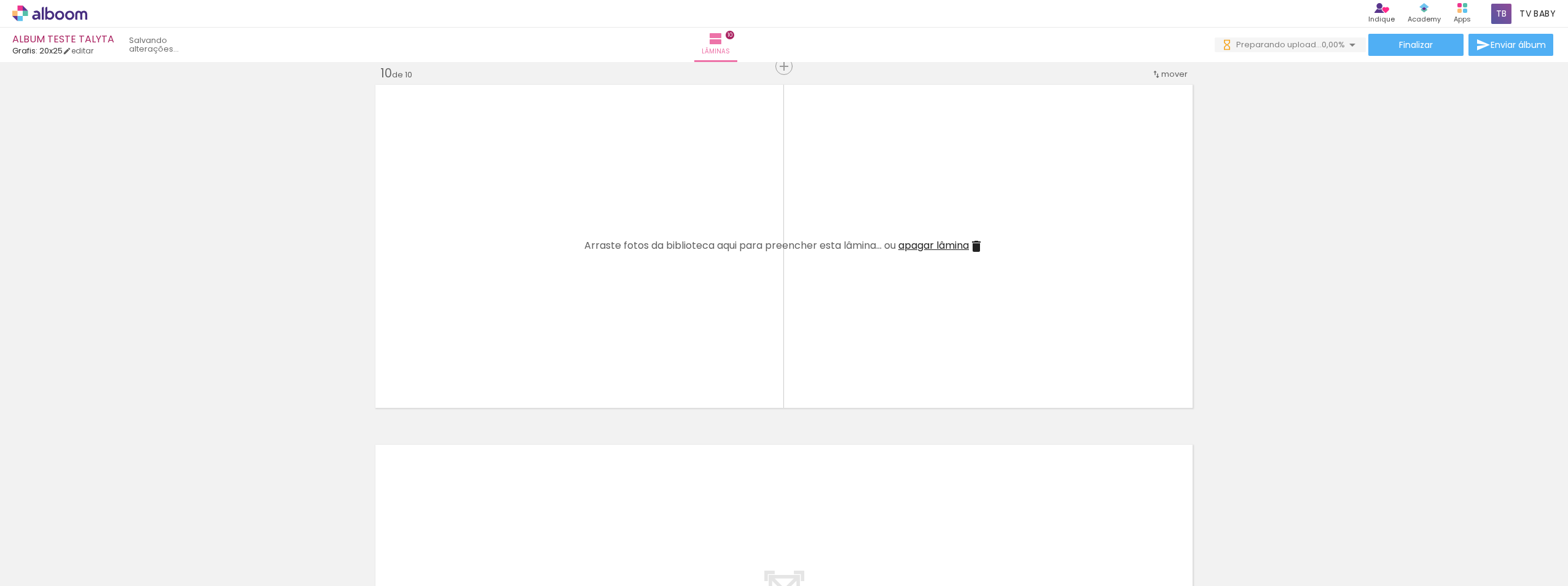
scroll to position [0, 0]
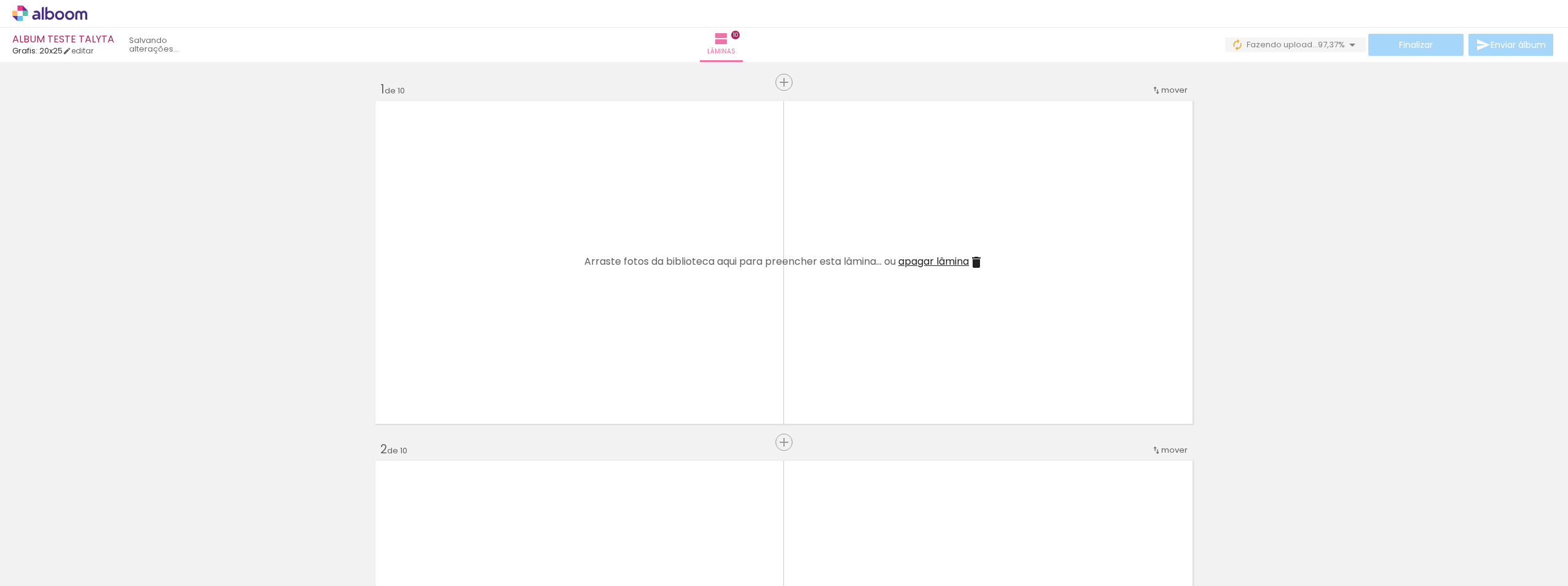
click at [1285, 44] on span "Fazendo upload..." at bounding box center [1282, 44] width 72 height 12
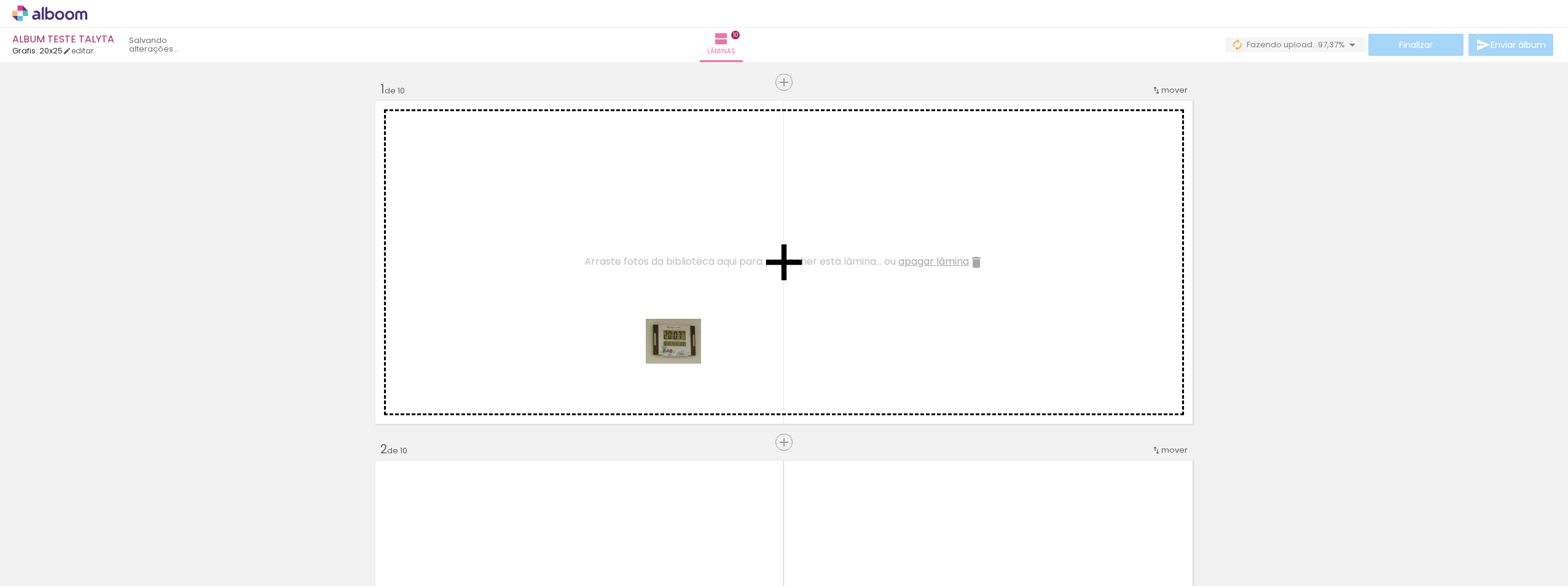
drag, startPoint x: 1527, startPoint y: 544, endPoint x: 683, endPoint y: 356, distance: 864.7
click at [683, 356] on quentale-workspace at bounding box center [784, 293] width 1568 height 586
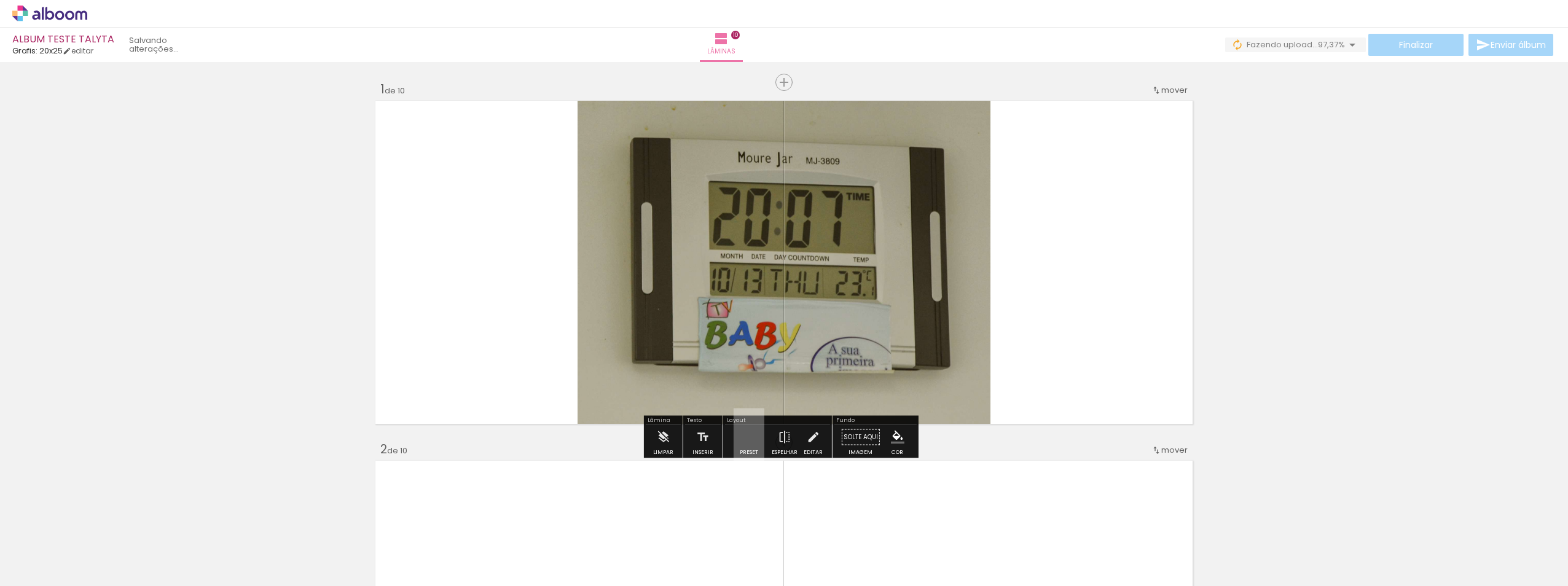
scroll to position [0, 0]
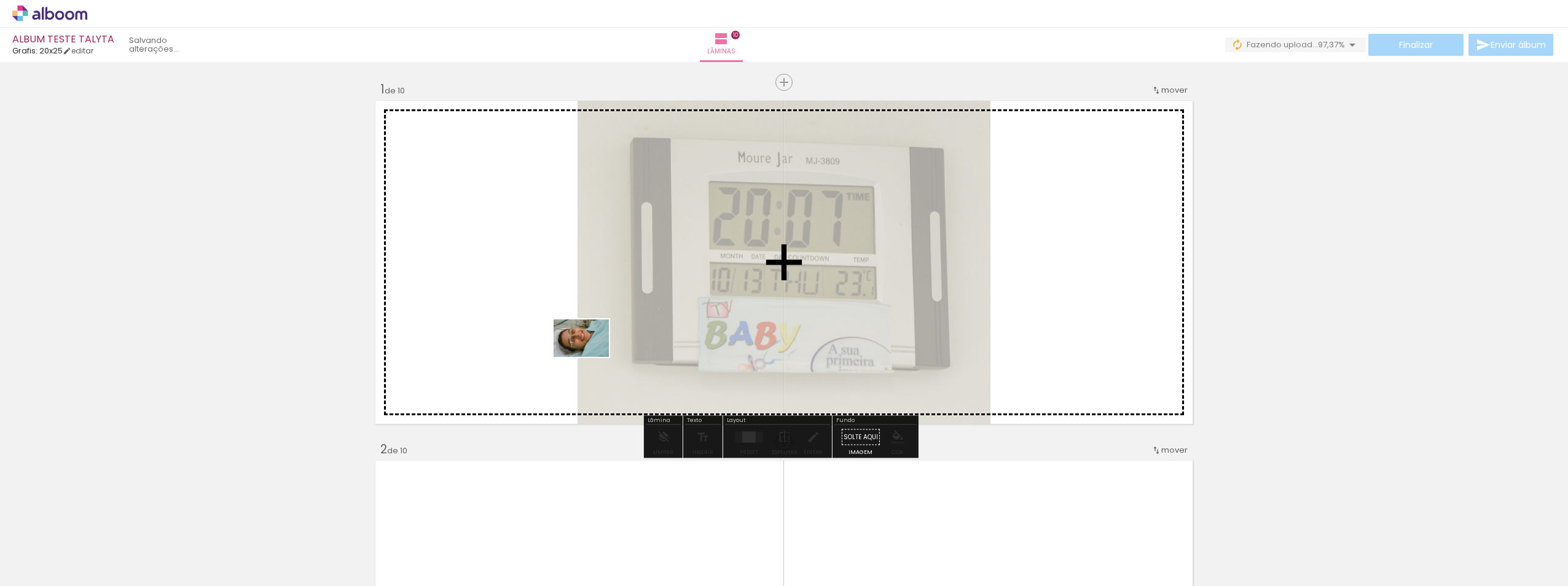
drag, startPoint x: 121, startPoint y: 555, endPoint x: 590, endPoint y: 357, distance: 509.1
click at [590, 357] on quentale-workspace at bounding box center [784, 293] width 1568 height 586
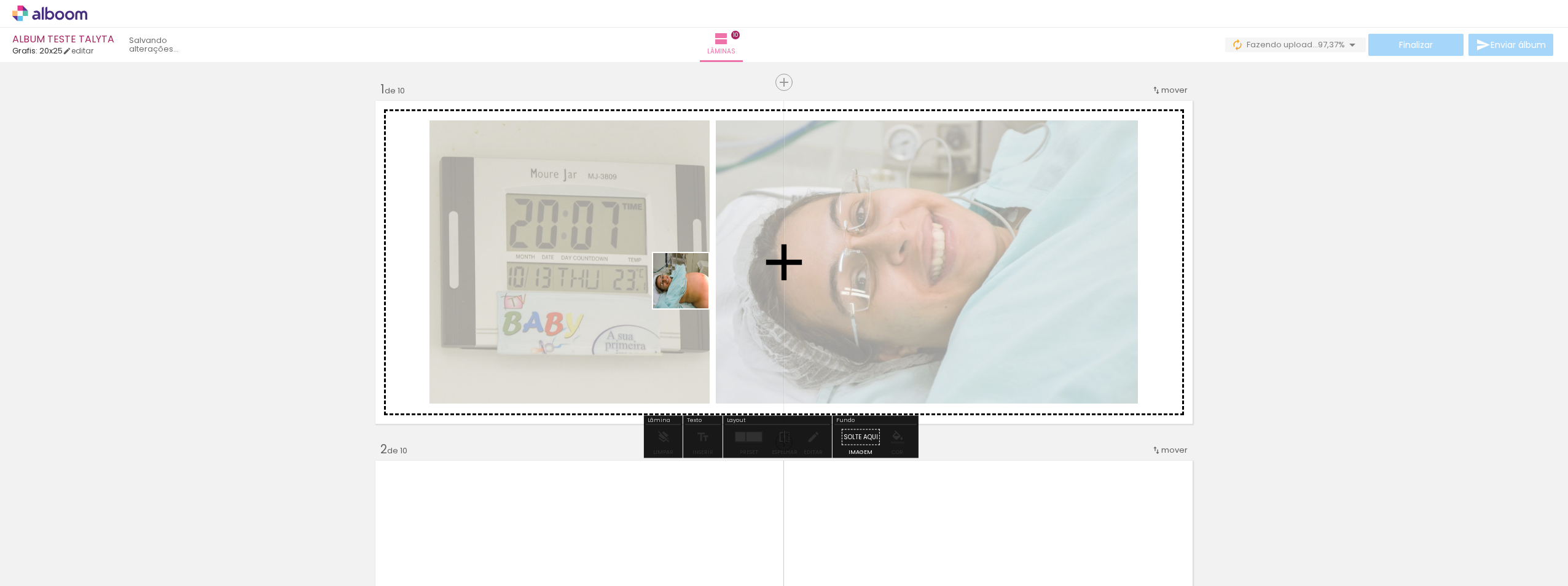
drag, startPoint x: 199, startPoint y: 543, endPoint x: 690, endPoint y: 290, distance: 552.3
click at [690, 290] on quentale-workspace at bounding box center [784, 293] width 1568 height 586
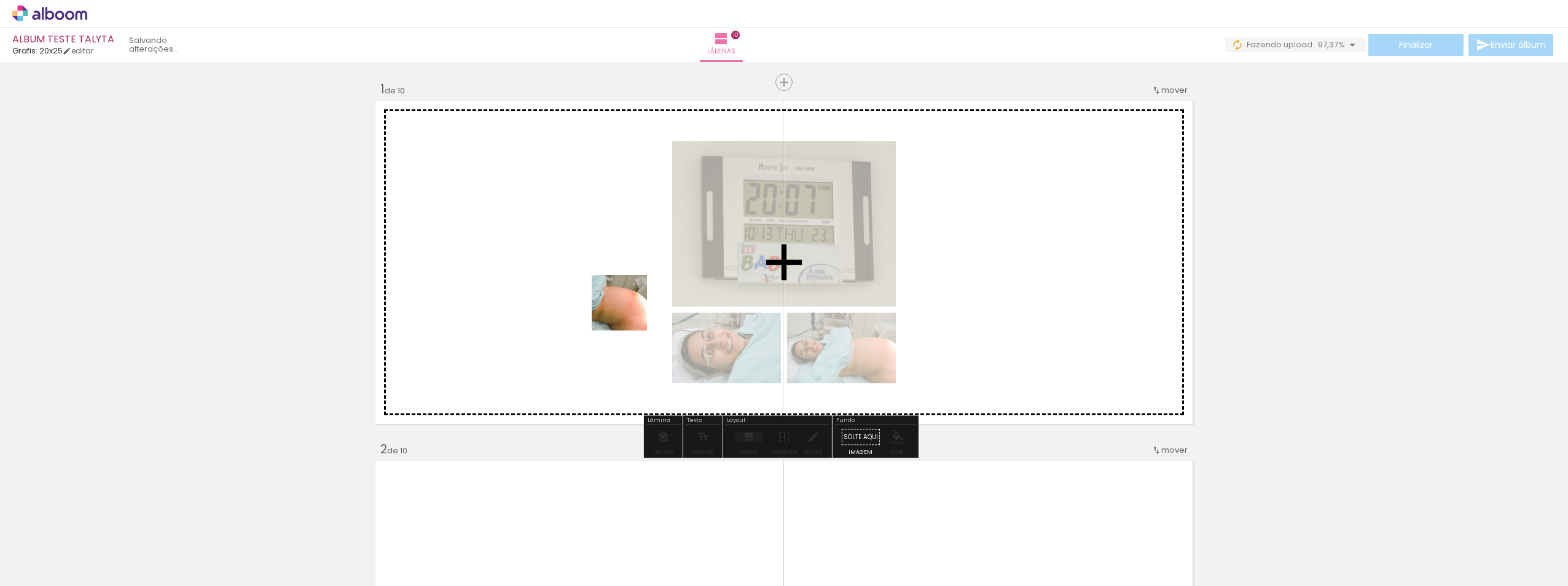
drag, startPoint x: 258, startPoint y: 555, endPoint x: 487, endPoint y: 450, distance: 251.9
click at [630, 310] on quentale-workspace at bounding box center [784, 293] width 1568 height 586
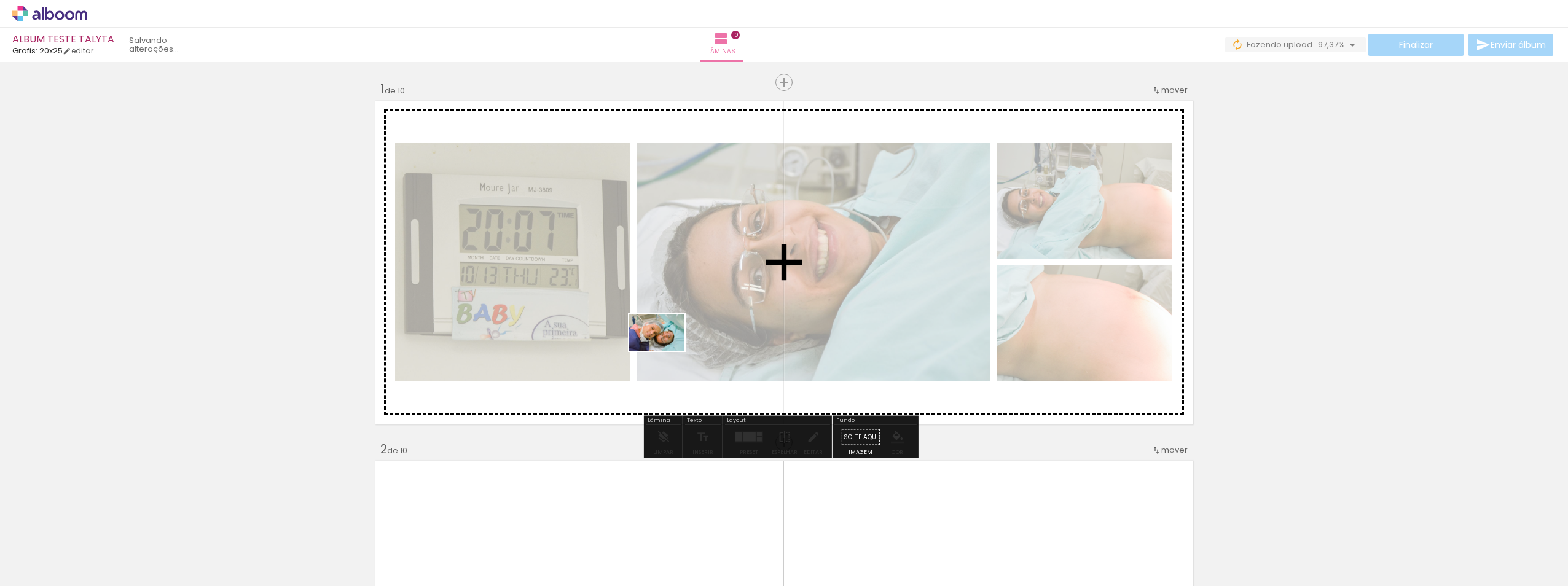
drag, startPoint x: 580, startPoint y: 413, endPoint x: 666, endPoint y: 351, distance: 106.0
click at [666, 351] on quentale-workspace at bounding box center [784, 293] width 1568 height 586
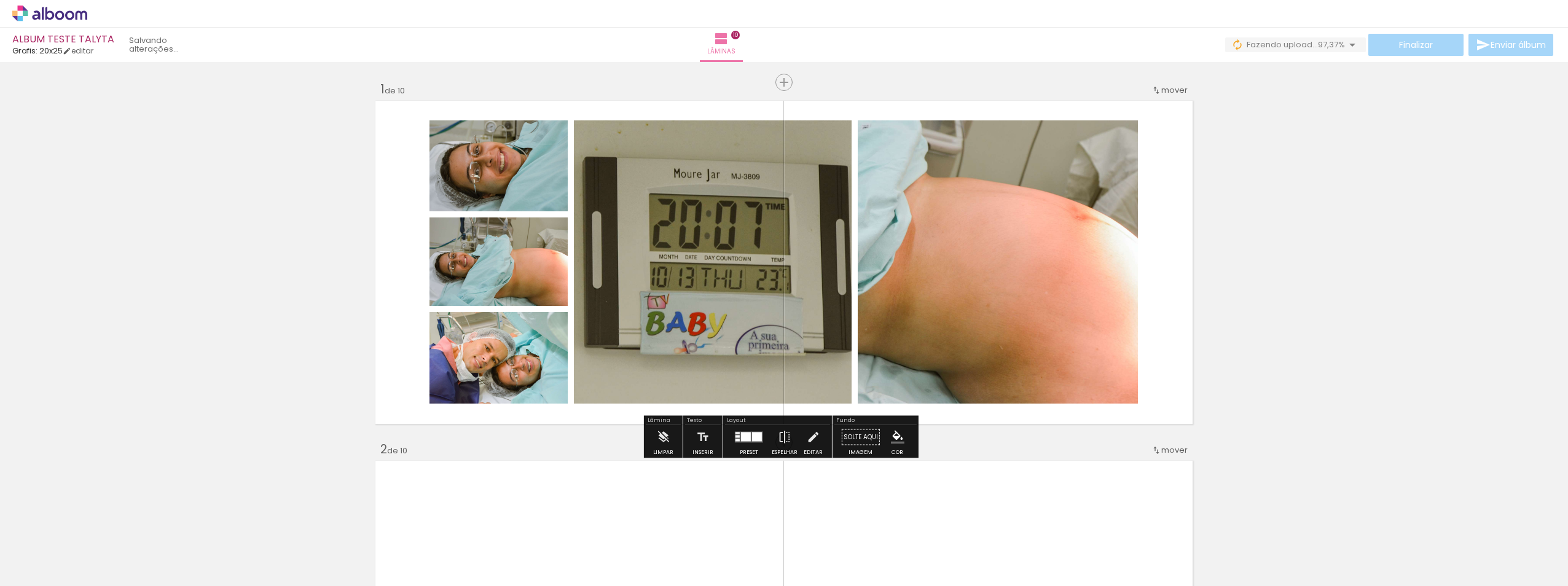
click at [754, 435] on div at bounding box center [757, 437] width 10 height 9
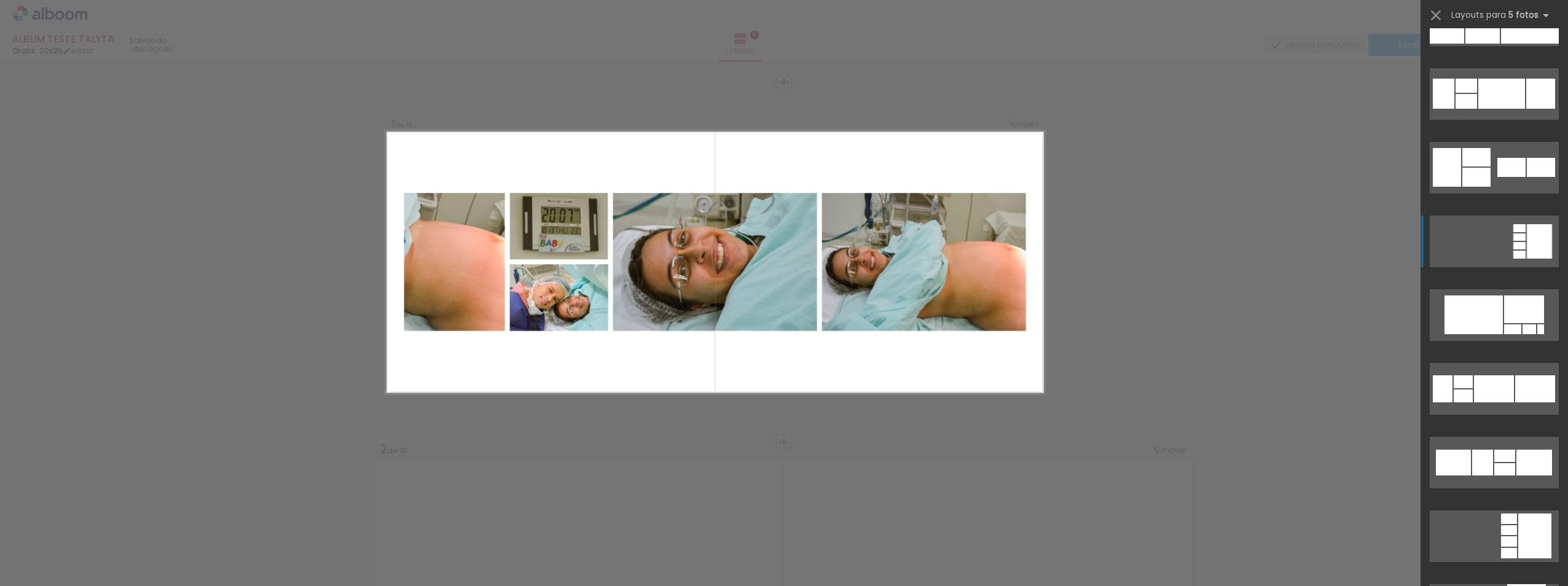
scroll to position [492, 0]
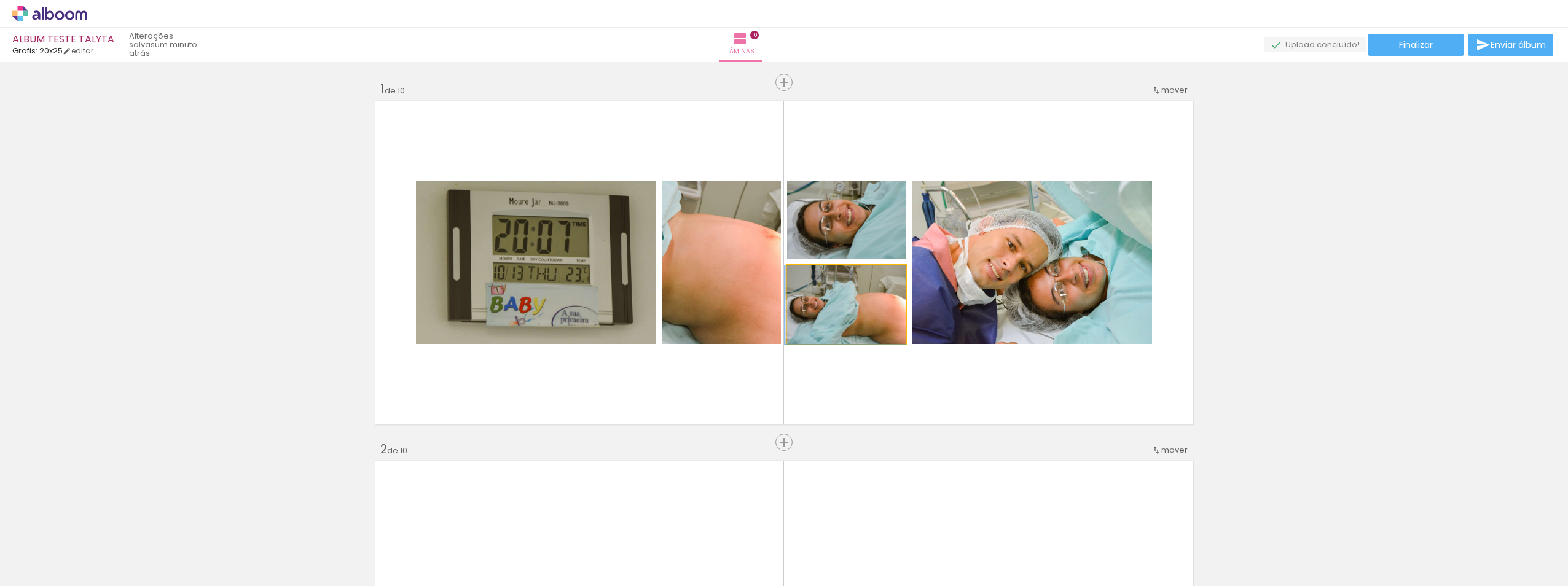
drag, startPoint x: 828, startPoint y: 317, endPoint x: 813, endPoint y: 299, distance: 23.4
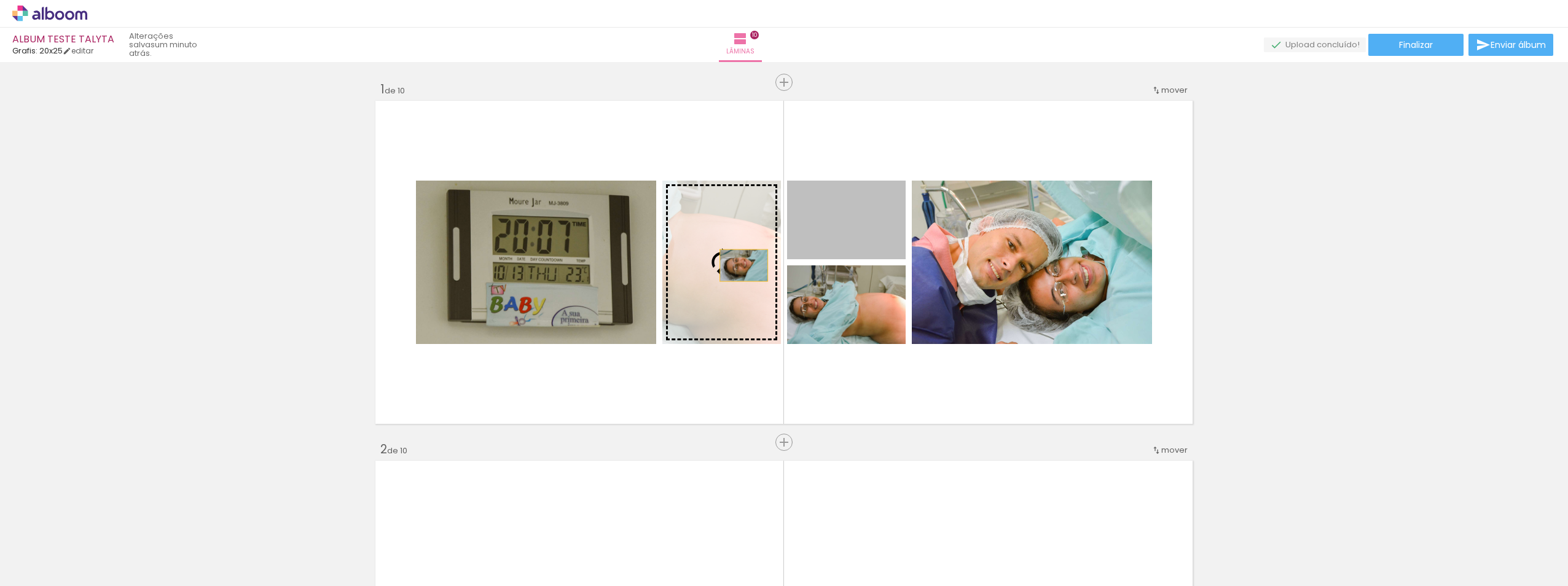
drag, startPoint x: 811, startPoint y: 230, endPoint x: 739, endPoint y: 265, distance: 80.1
click at [0, 0] on slot at bounding box center [0, 0] width 0 height 0
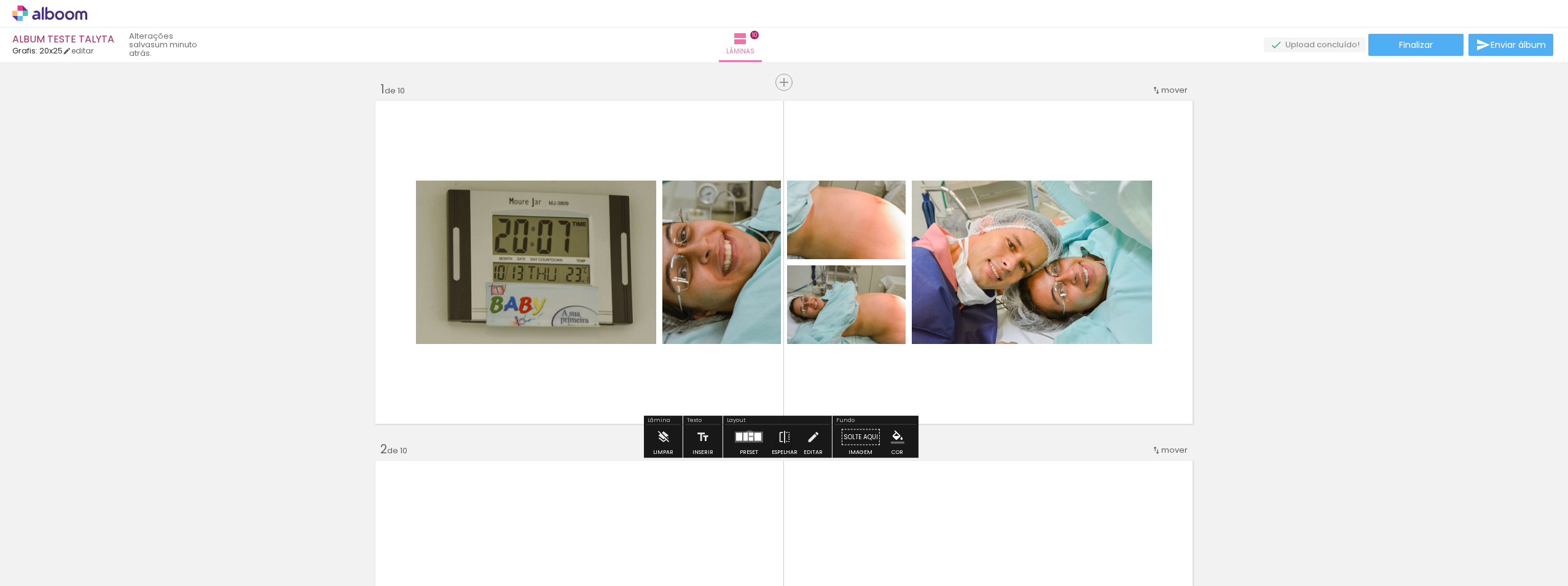
click at [749, 435] on div at bounding box center [750, 434] width 4 height 3
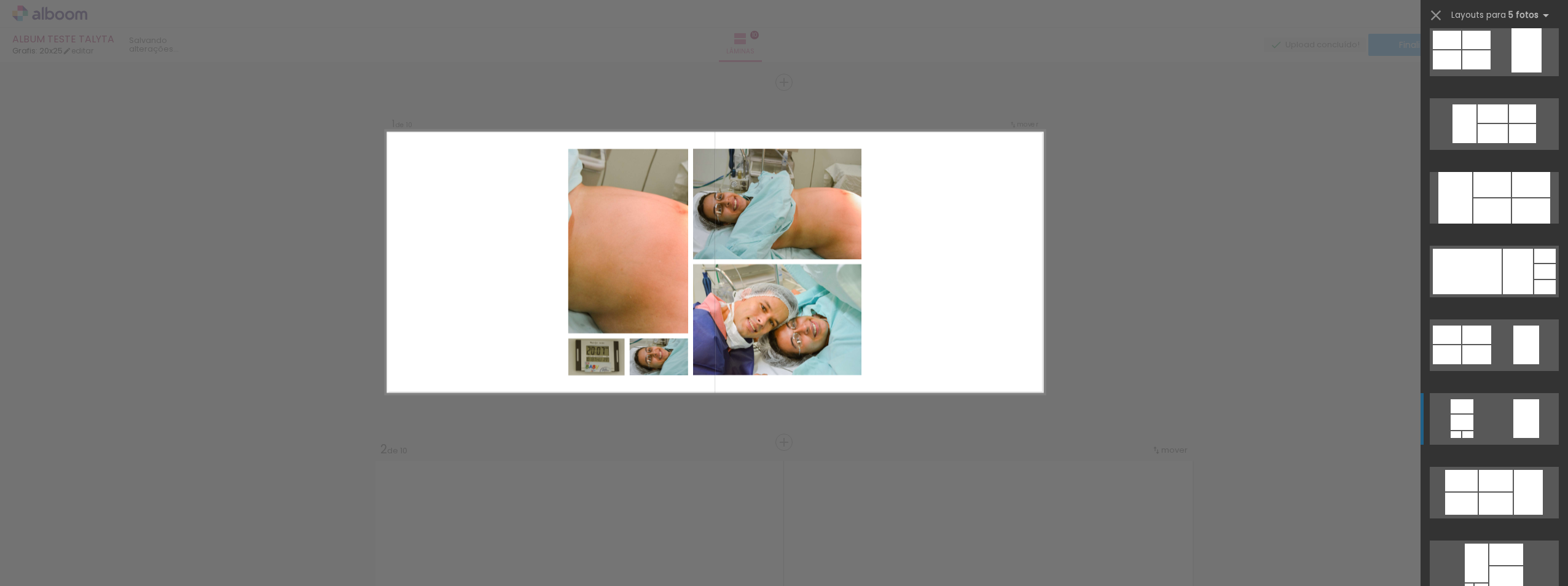
scroll to position [1315, 0]
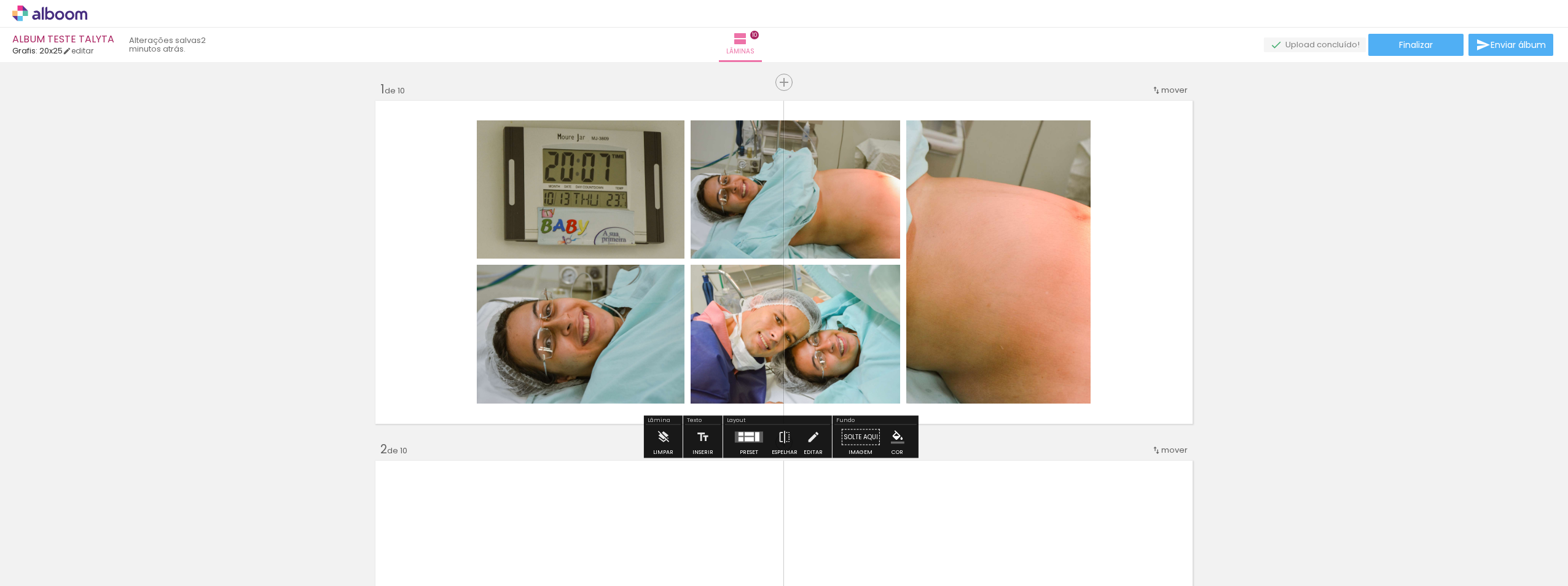
click at [1075, 312] on quentale-photo at bounding box center [998, 262] width 184 height 283
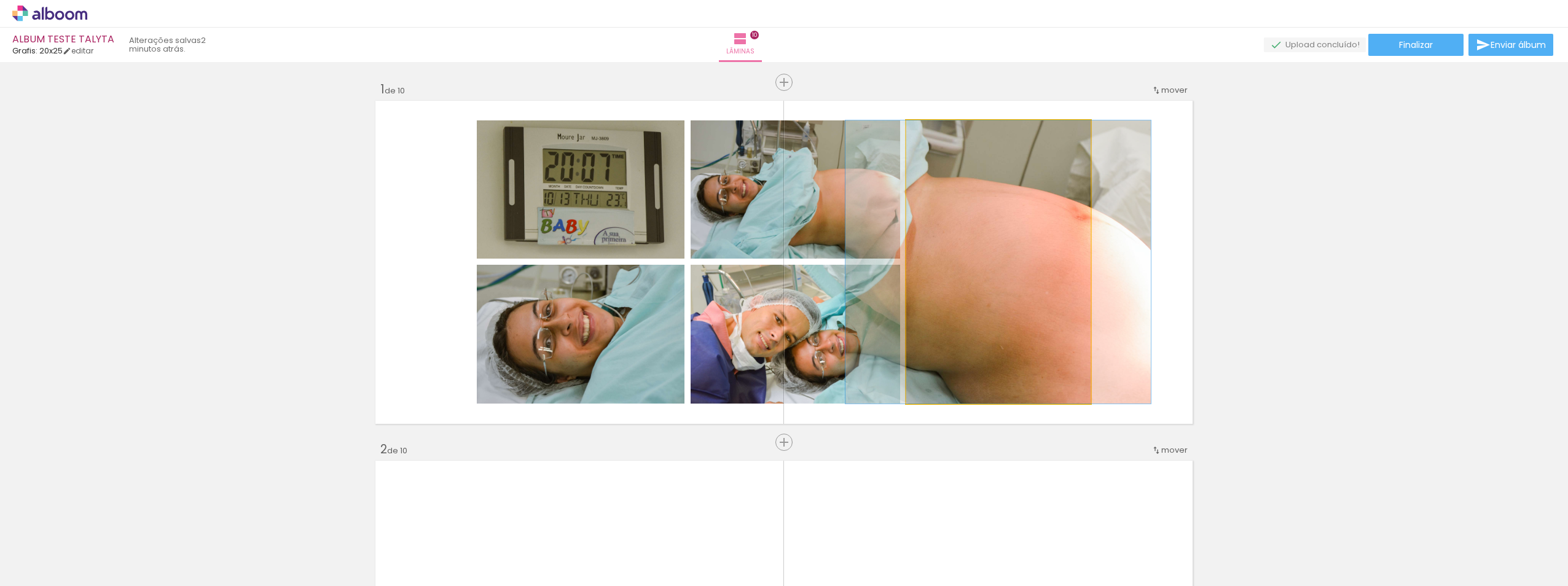
click at [1077, 301] on quentale-photo at bounding box center [998, 262] width 184 height 283
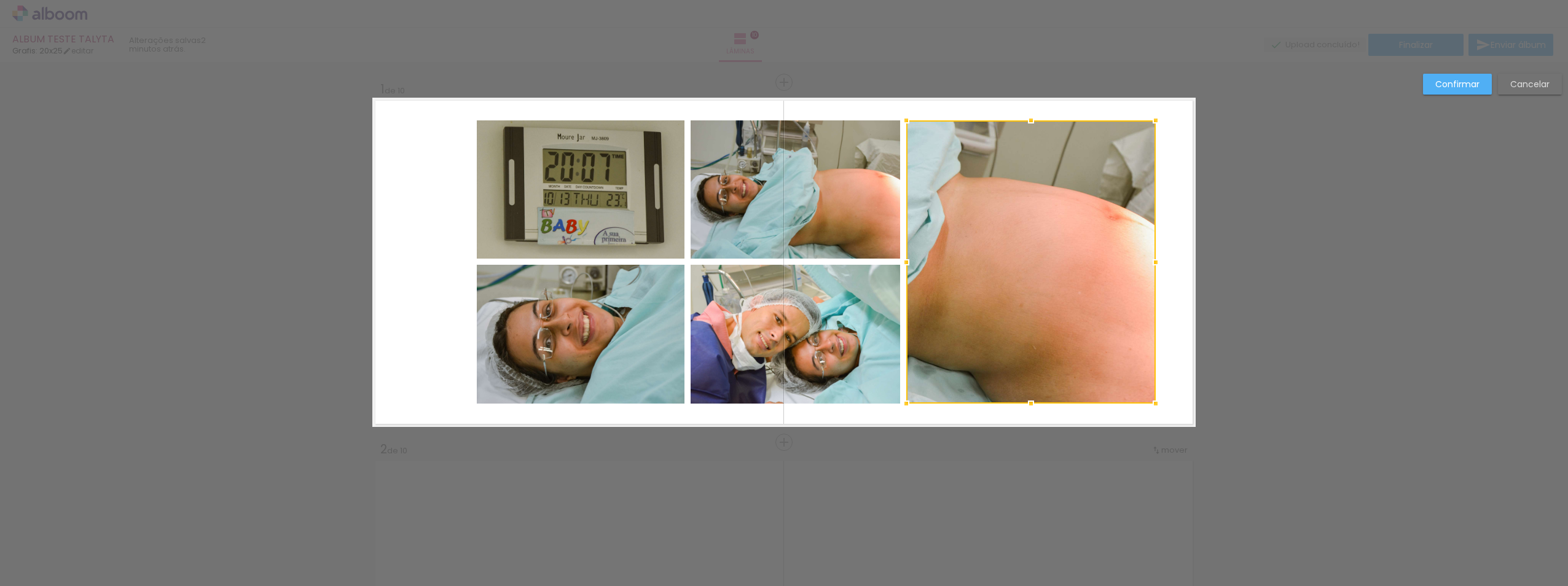
drag, startPoint x: 1080, startPoint y: 261, endPoint x: 1143, endPoint y: 254, distance: 63.4
click at [1146, 254] on div at bounding box center [1155, 262] width 25 height 25
click at [1070, 257] on div at bounding box center [1031, 260] width 250 height 283
click at [0, 0] on slot "Confirmar" at bounding box center [0, 0] width 0 height 0
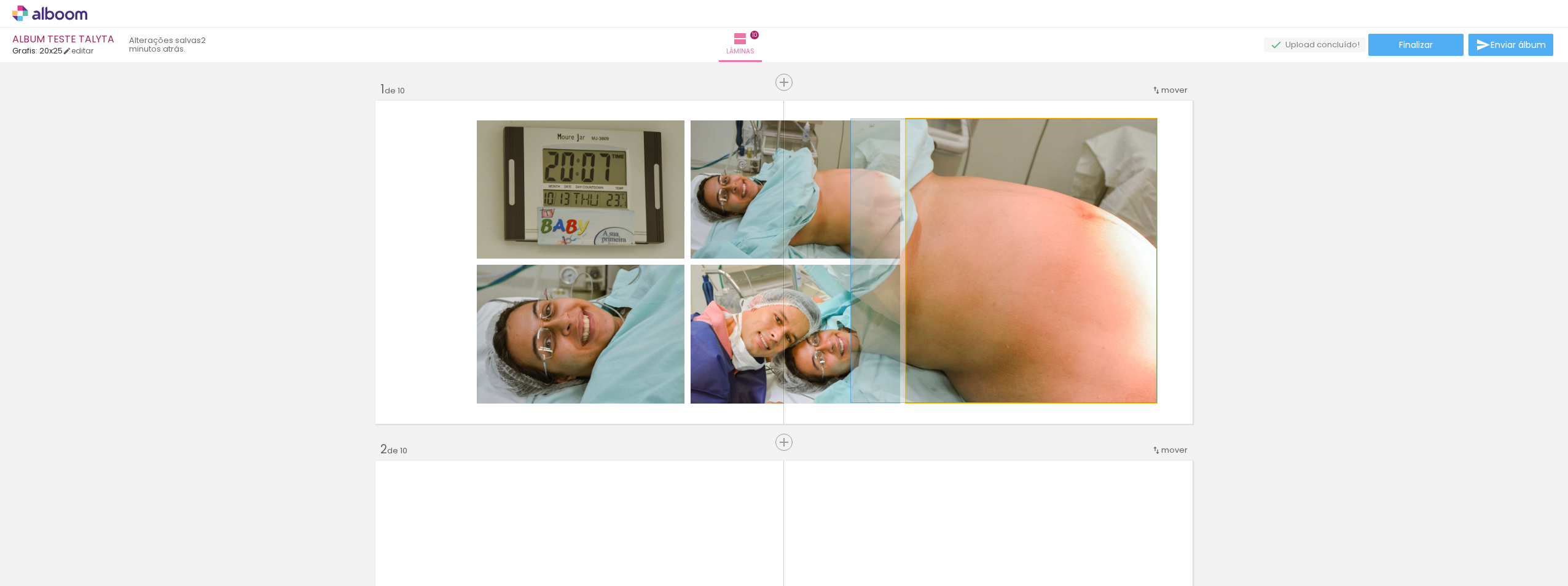
drag, startPoint x: 1097, startPoint y: 236, endPoint x: 1056, endPoint y: 242, distance: 41.4
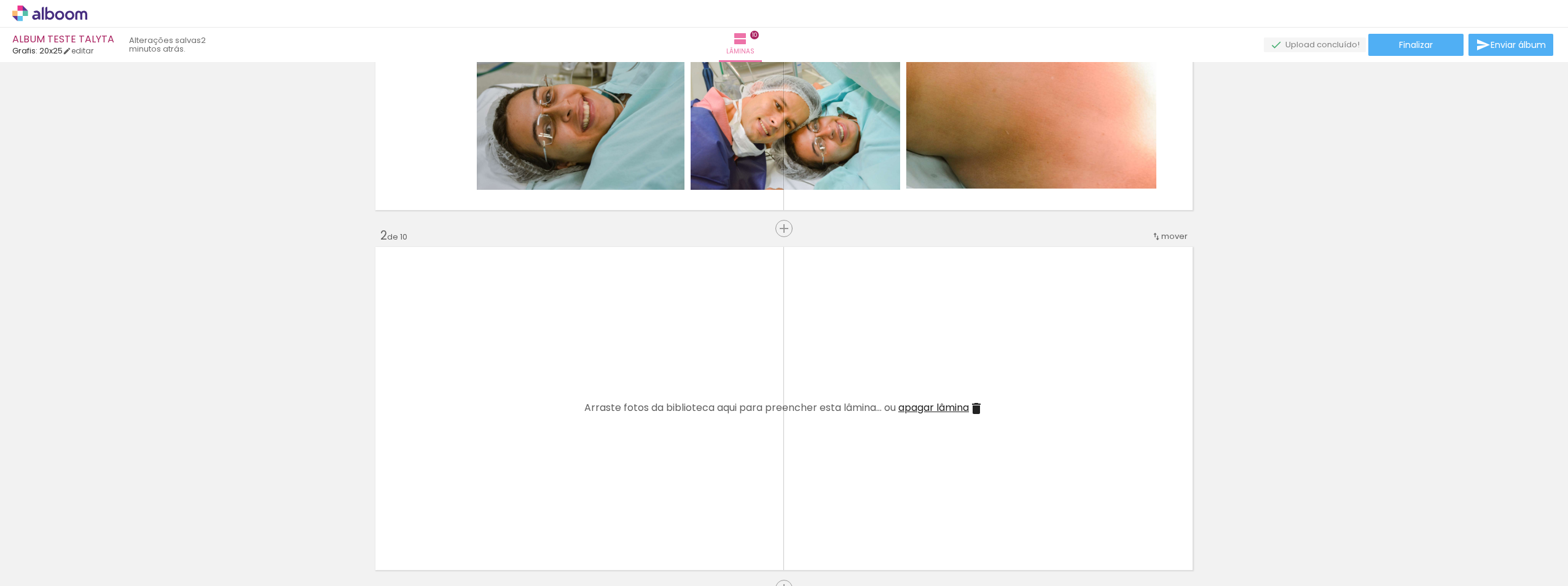
scroll to position [307, 0]
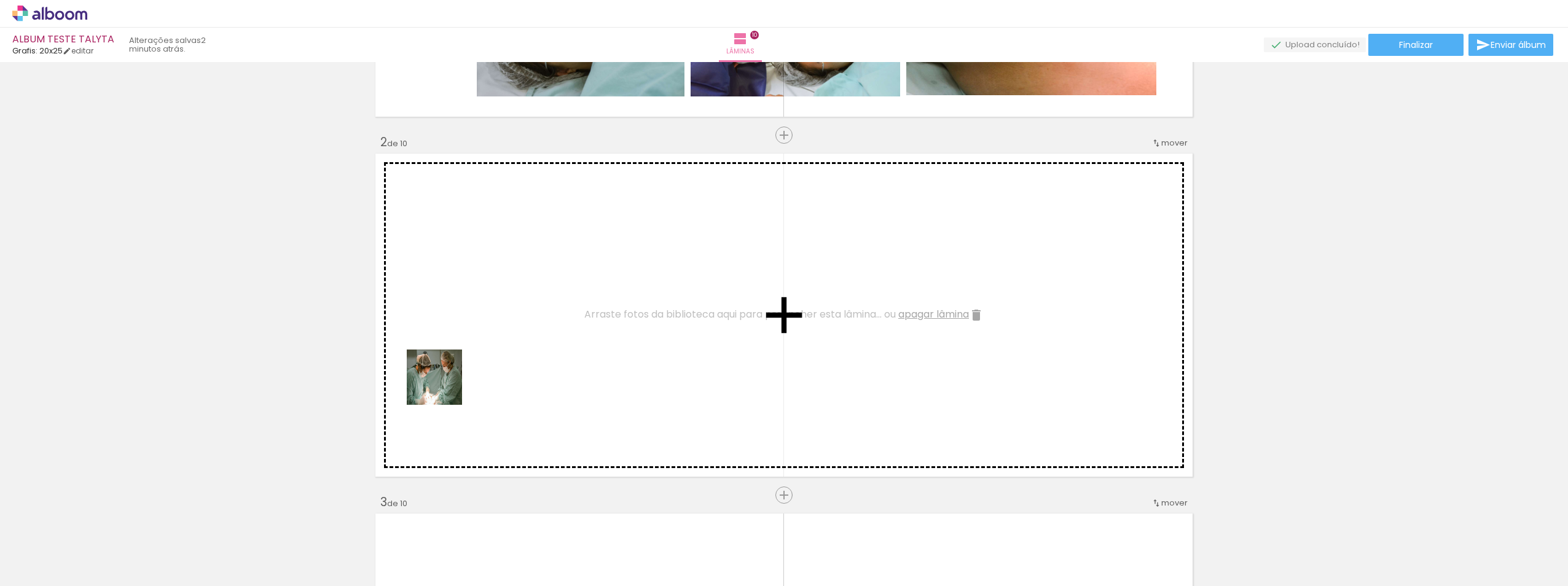
drag, startPoint x: 321, startPoint y: 549, endPoint x: 443, endPoint y: 387, distance: 202.8
click at [443, 387] on quentale-workspace at bounding box center [784, 293] width 1568 height 586
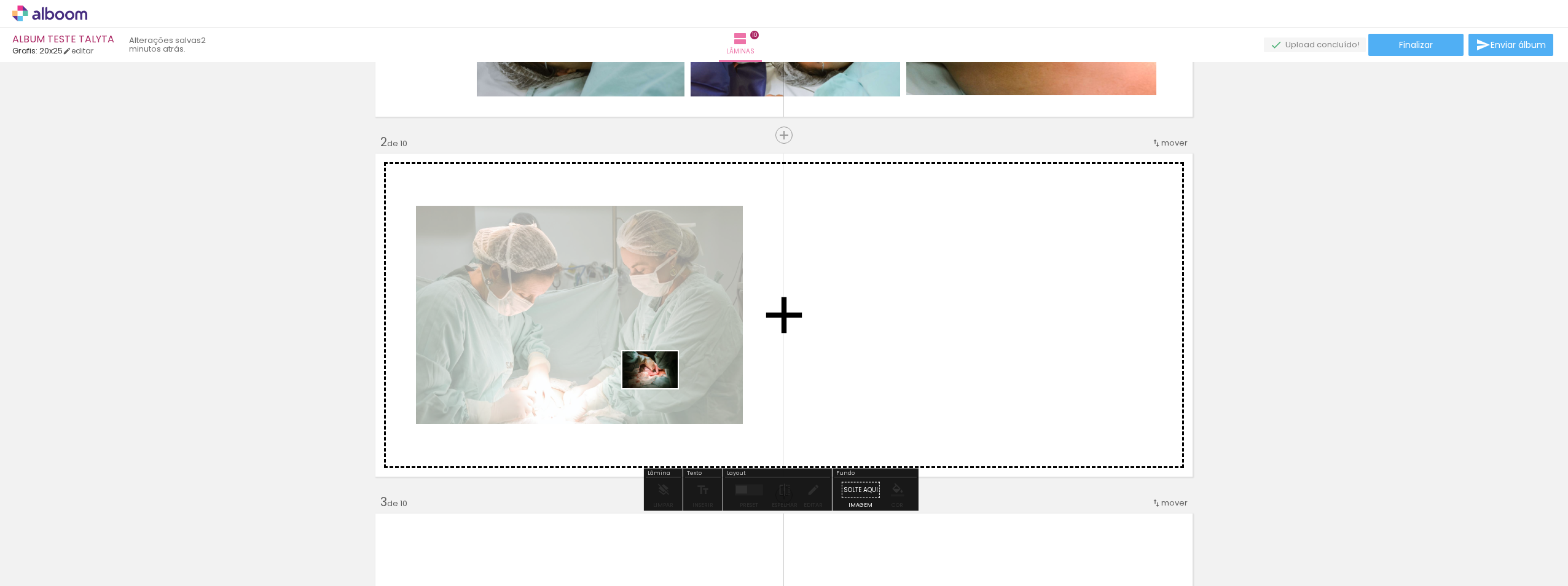
drag, startPoint x: 479, startPoint y: 557, endPoint x: 526, endPoint y: 581, distance: 52.8
click at [704, 381] on quentale-workspace at bounding box center [784, 293] width 1568 height 586
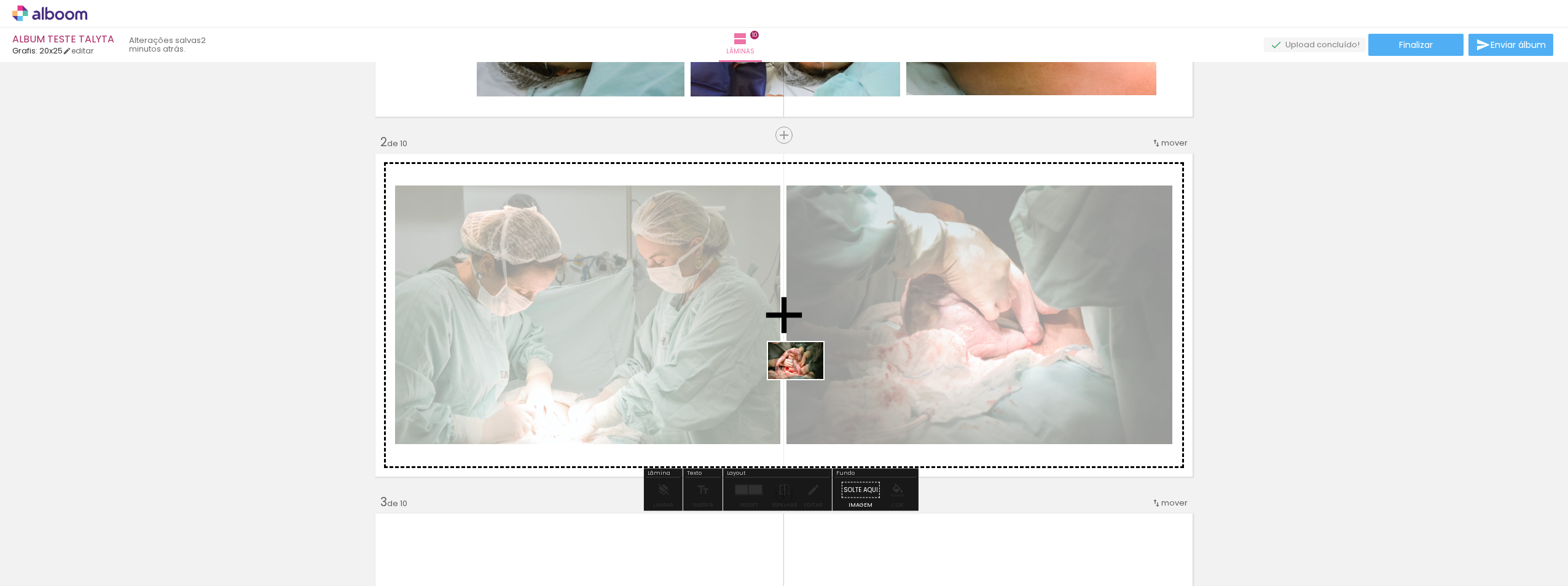
drag, startPoint x: 549, startPoint y: 551, endPoint x: 807, endPoint y: 378, distance: 310.6
click at [806, 379] on quentale-workspace at bounding box center [784, 293] width 1568 height 586
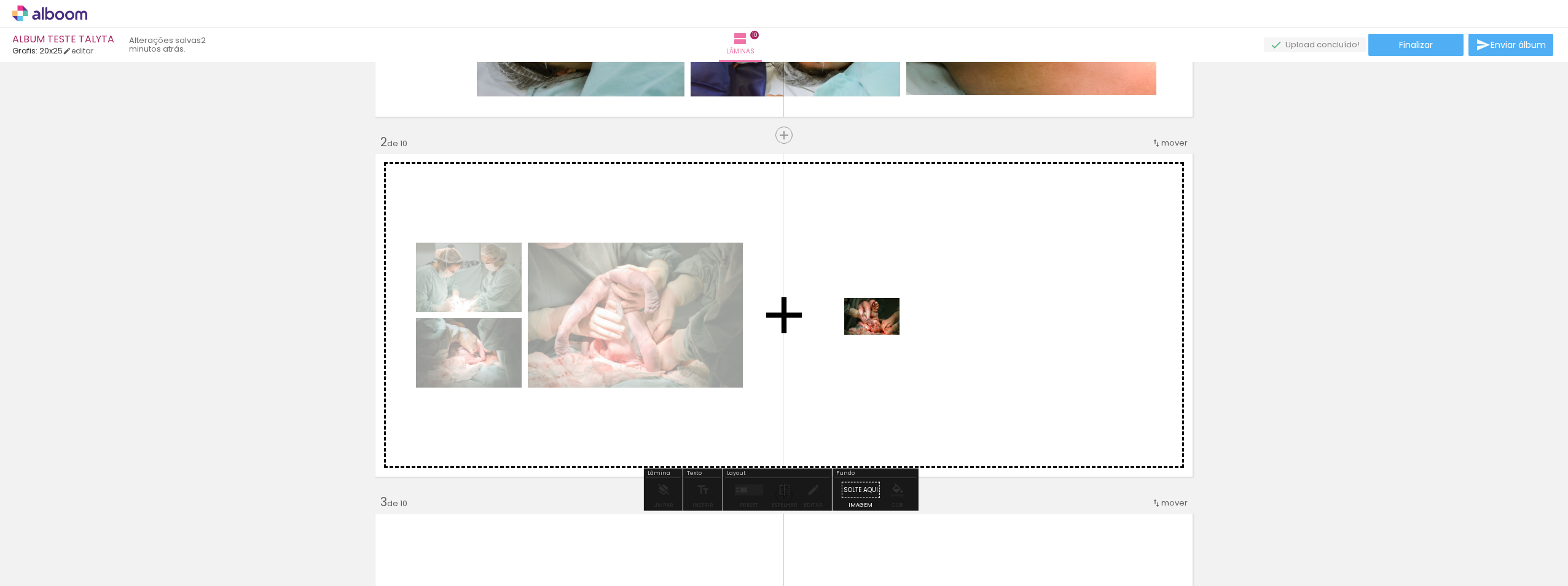
drag, startPoint x: 610, startPoint y: 560, endPoint x: 881, endPoint y: 335, distance: 352.2
click at [881, 335] on quentale-workspace at bounding box center [784, 293] width 1568 height 586
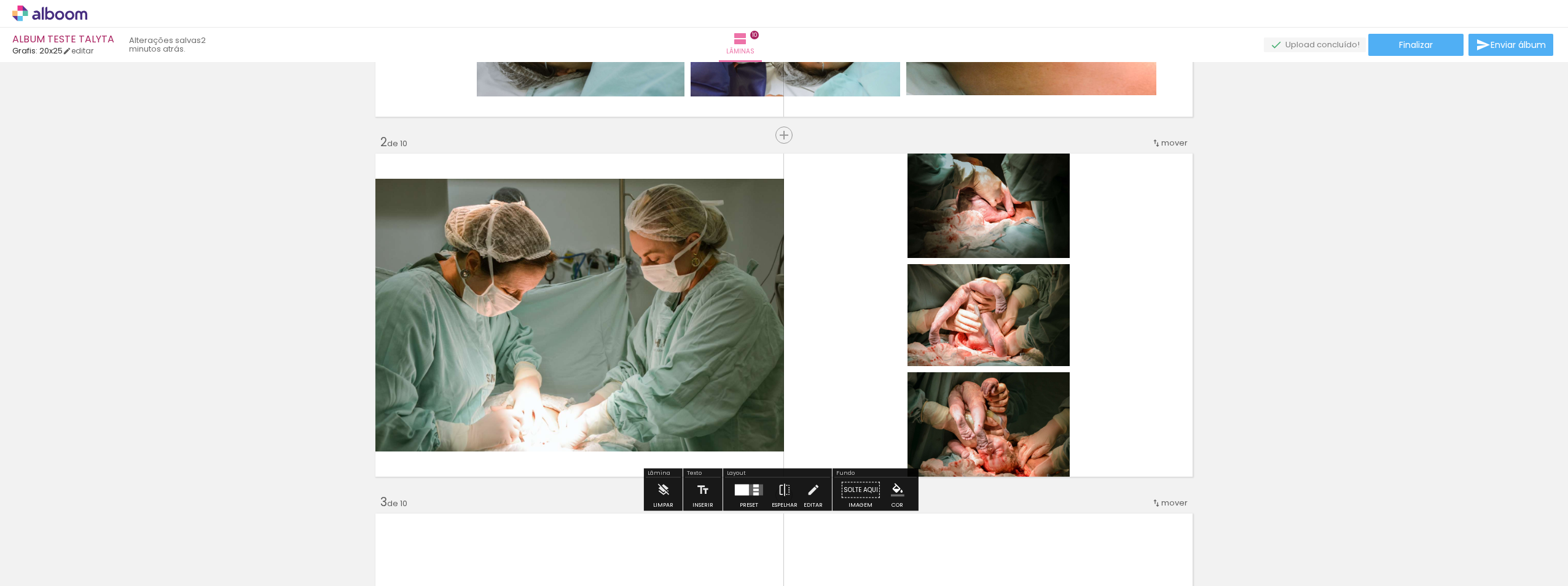
click at [753, 494] on div at bounding box center [755, 494] width 6 height 3
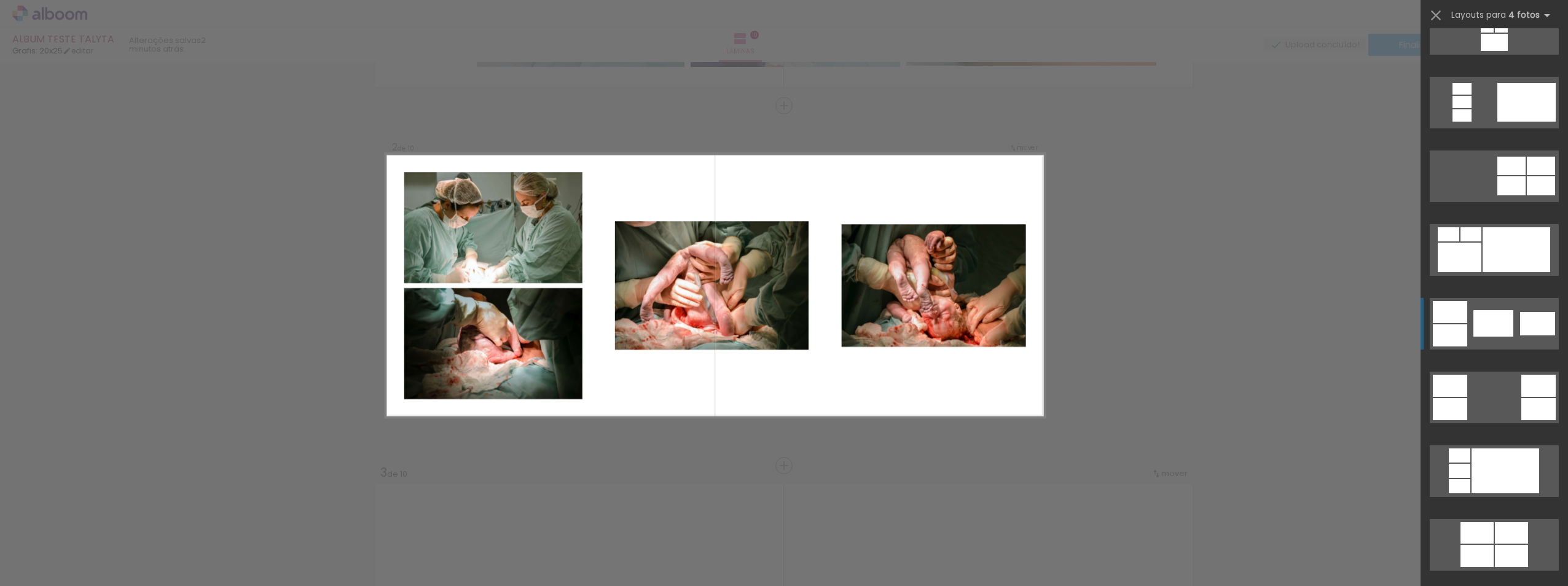
scroll to position [184, 0]
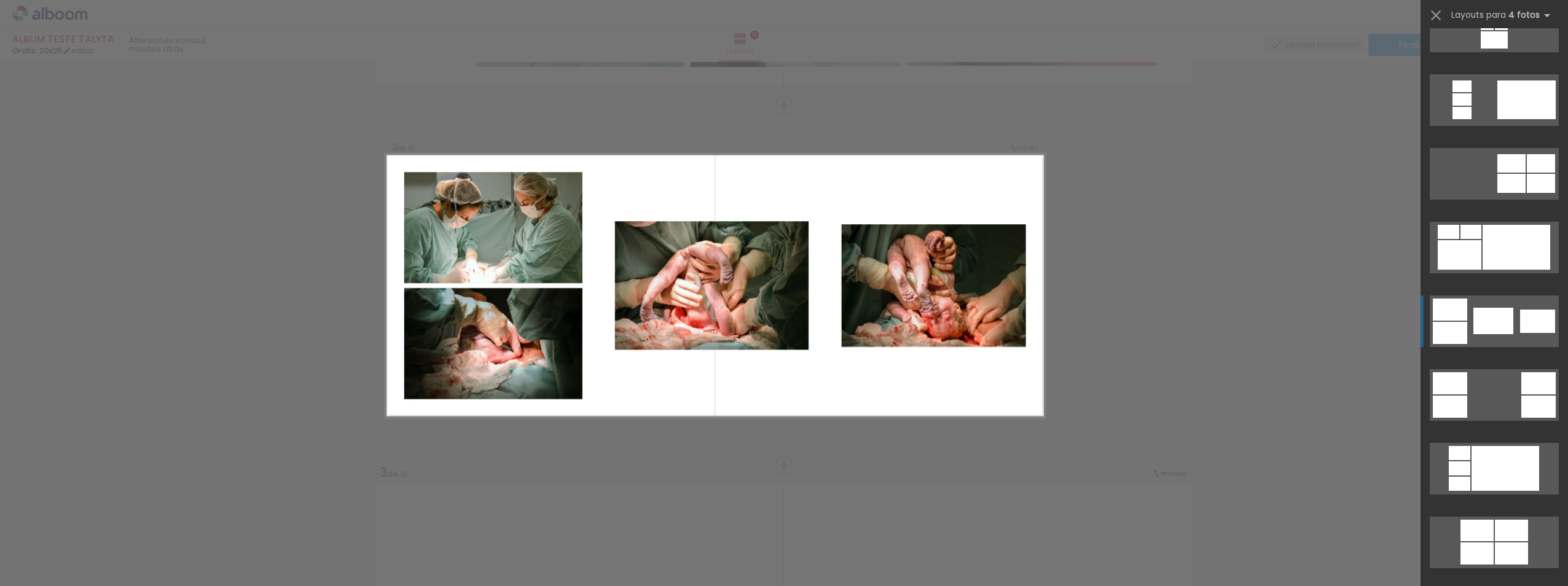
click at [1500, 270] on div at bounding box center [1516, 247] width 68 height 45
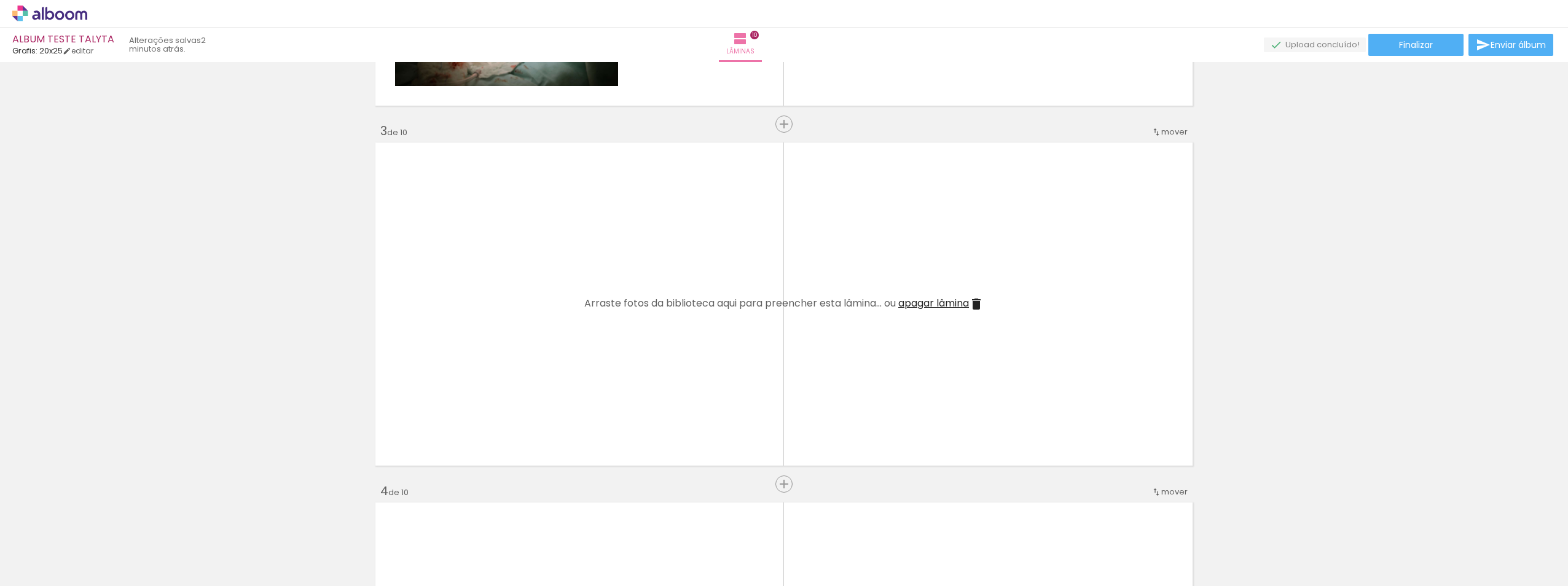
scroll to position [706, 0]
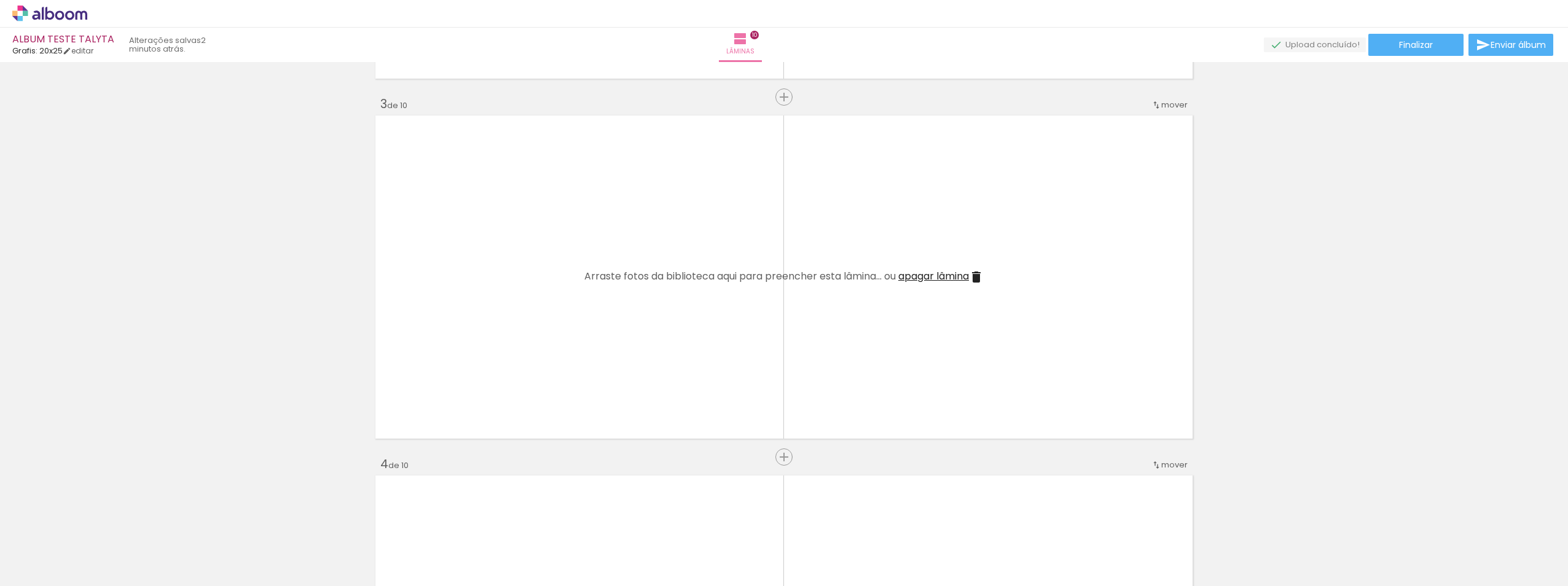
drag, startPoint x: 671, startPoint y: 557, endPoint x: 756, endPoint y: 534, distance: 88.1
click at [670, 338] on quentale-workspace at bounding box center [784, 293] width 1568 height 586
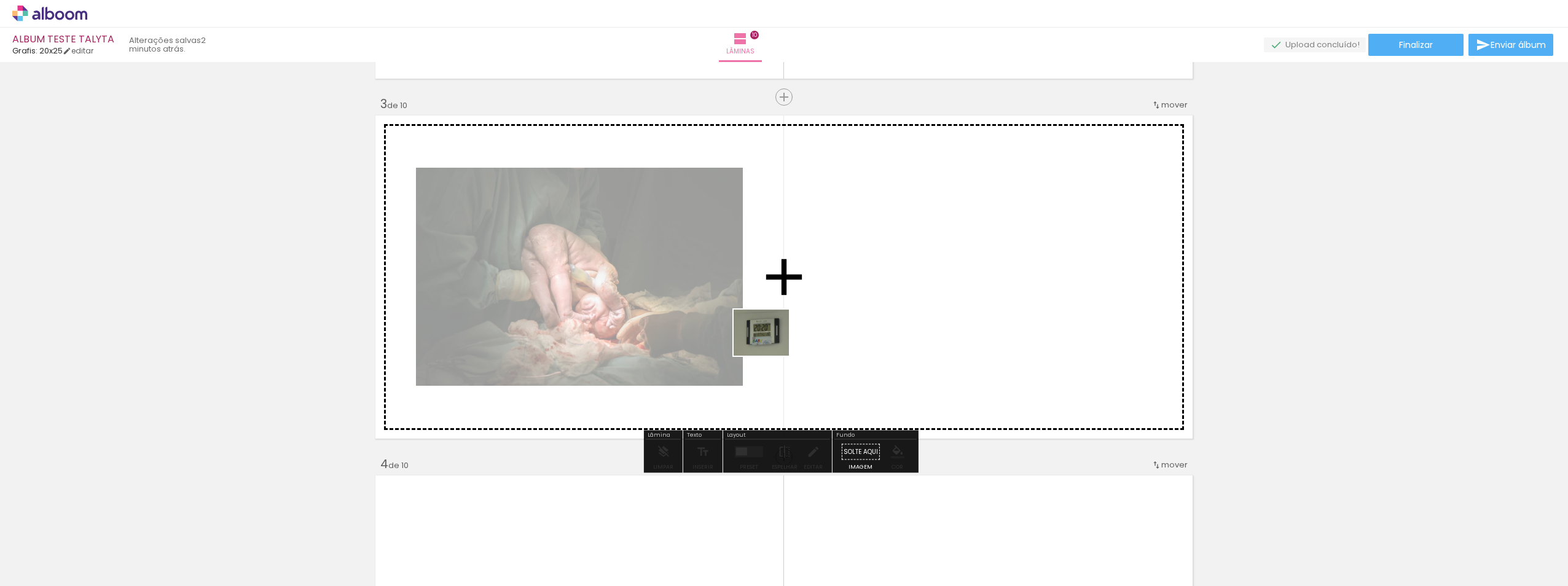
drag, startPoint x: 757, startPoint y: 538, endPoint x: 770, endPoint y: 340, distance: 198.4
click at [770, 340] on quentale-workspace at bounding box center [784, 293] width 1568 height 586
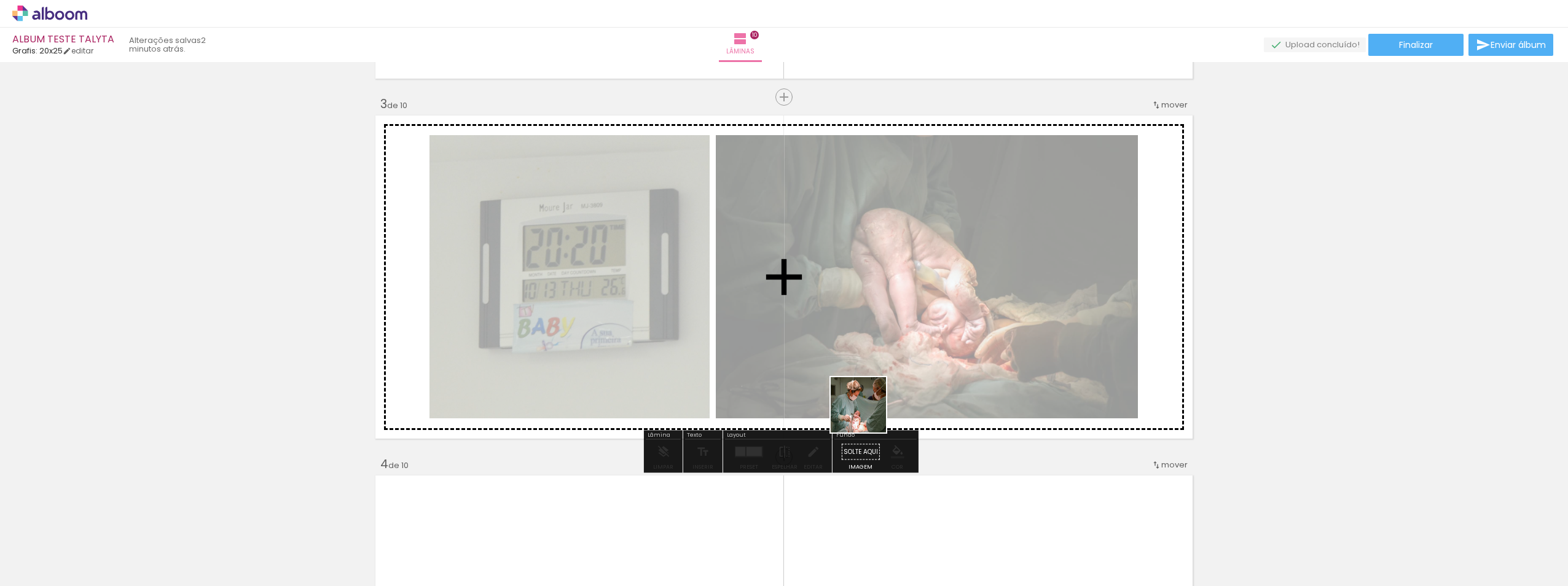
drag, startPoint x: 806, startPoint y: 537, endPoint x: 860, endPoint y: 582, distance: 70.3
click at [880, 353] on quentale-workspace at bounding box center [784, 293] width 1568 height 586
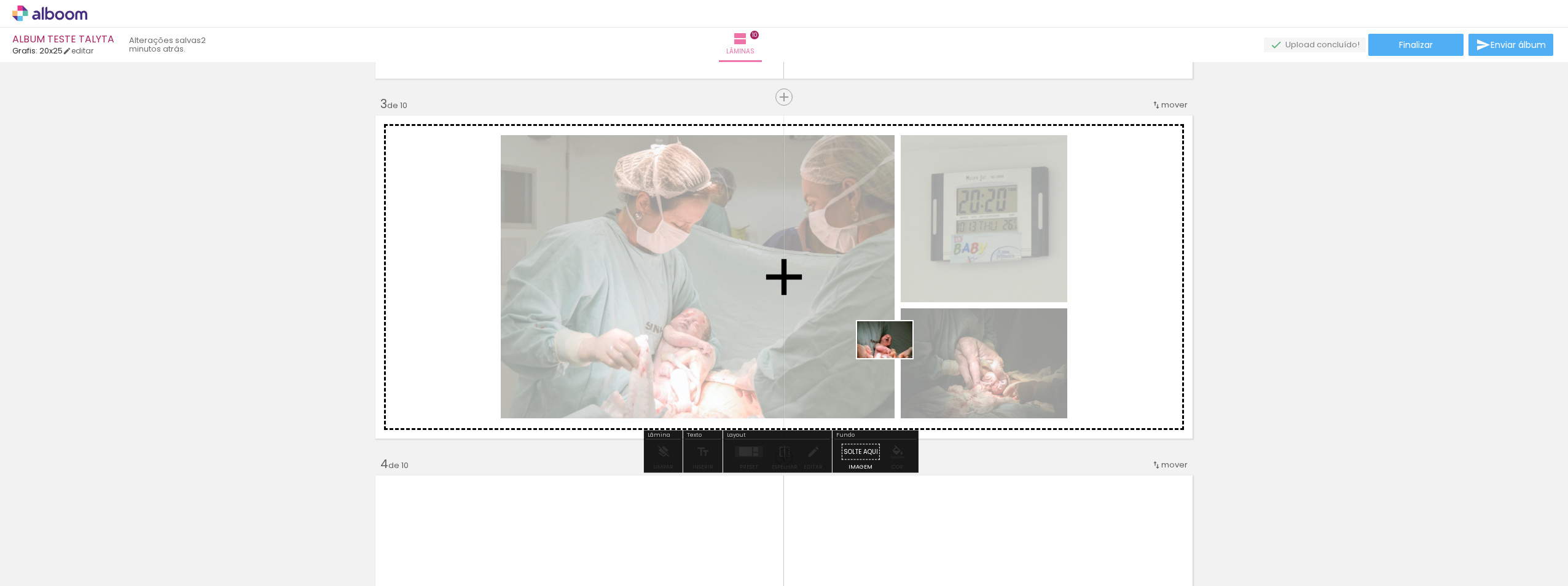
drag, startPoint x: 882, startPoint y: 564, endPoint x: 905, endPoint y: 339, distance: 226.2
click at [905, 339] on quentale-workspace at bounding box center [784, 293] width 1568 height 586
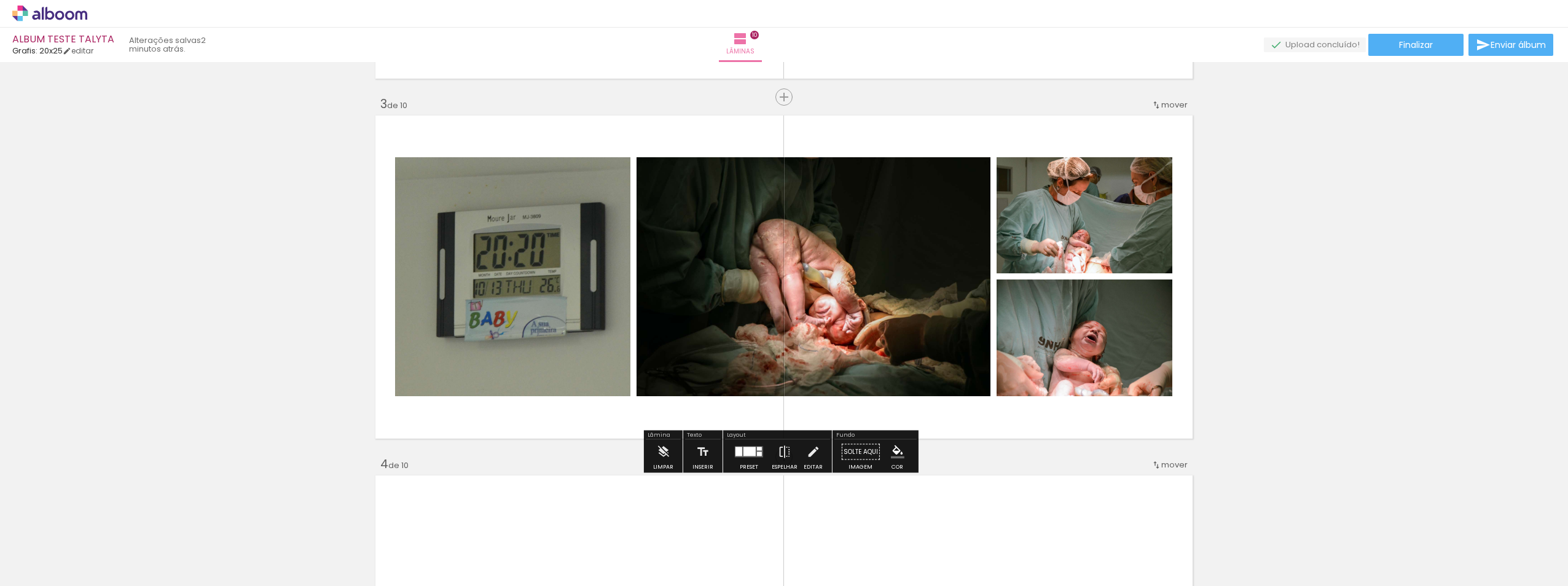
click at [744, 452] on div at bounding box center [750, 452] width 12 height 9
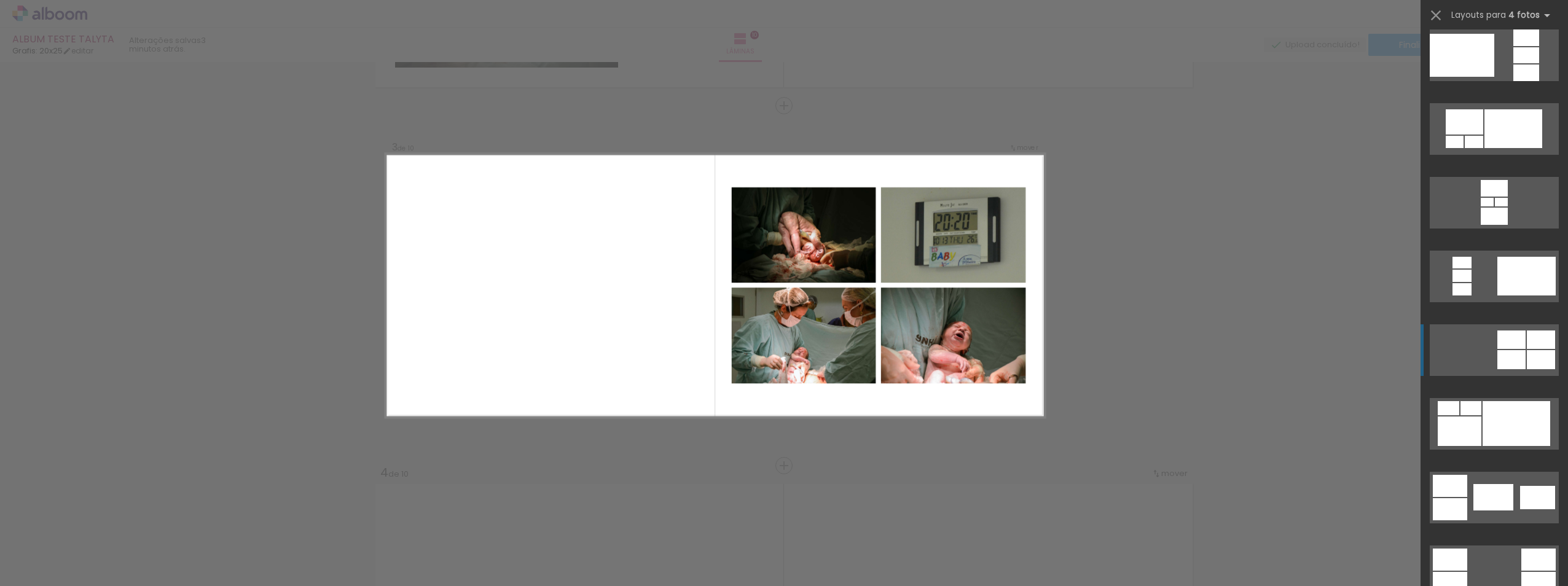
scroll to position [0, 0]
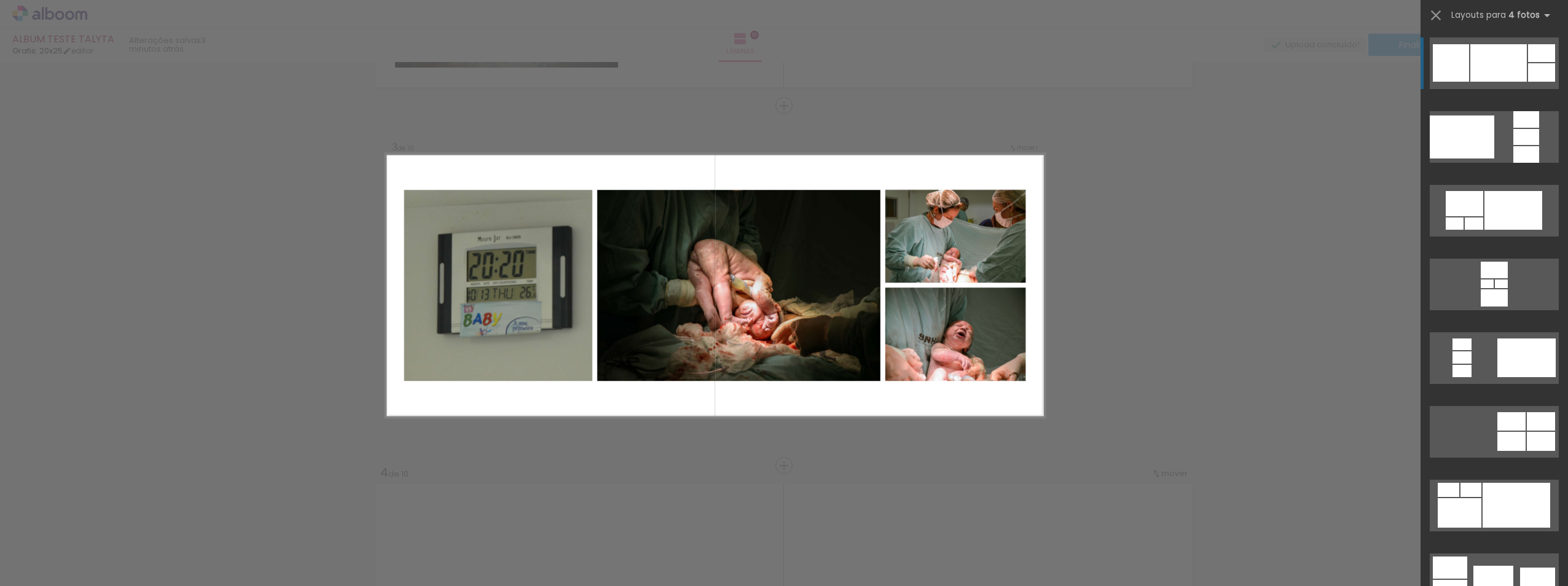
click at [1500, 191] on div at bounding box center [1513, 210] width 58 height 39
click at [969, 249] on quentale-photo at bounding box center [956, 236] width 141 height 93
click at [1460, 115] on div at bounding box center [1461, 137] width 65 height 43
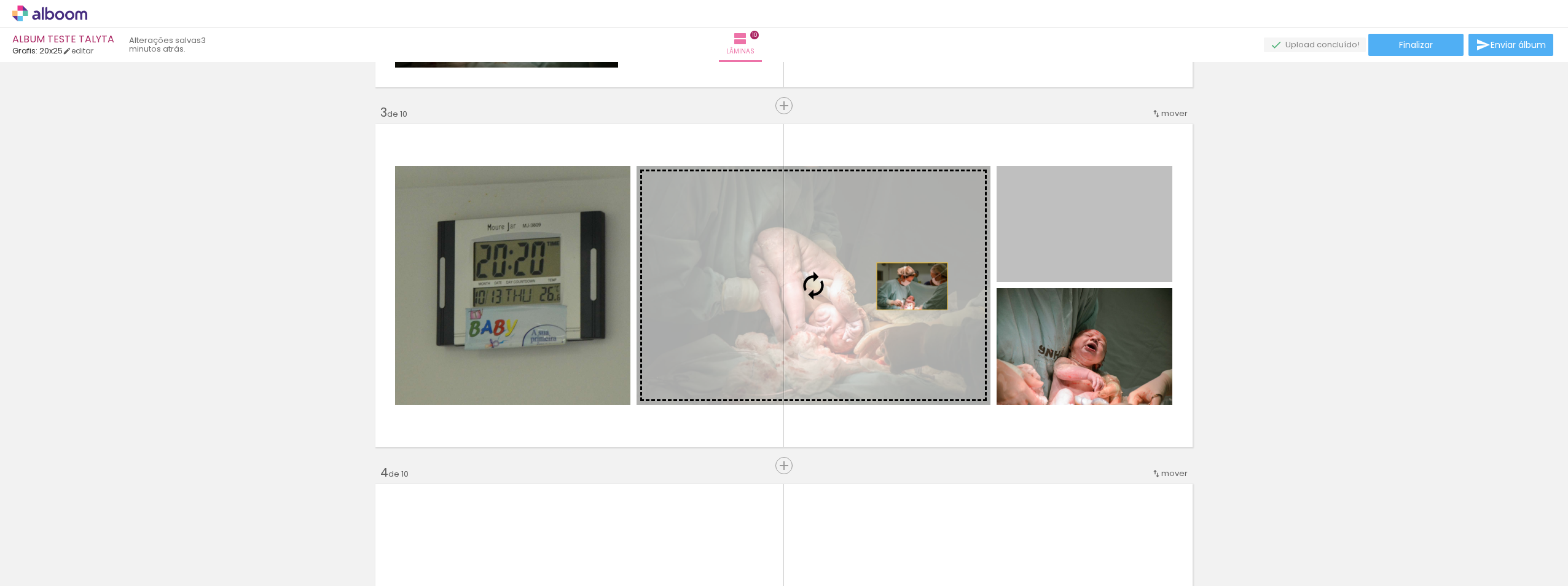
drag, startPoint x: 1070, startPoint y: 236, endPoint x: 868, endPoint y: 290, distance: 209.1
click at [0, 0] on slot at bounding box center [0, 0] width 0 height 0
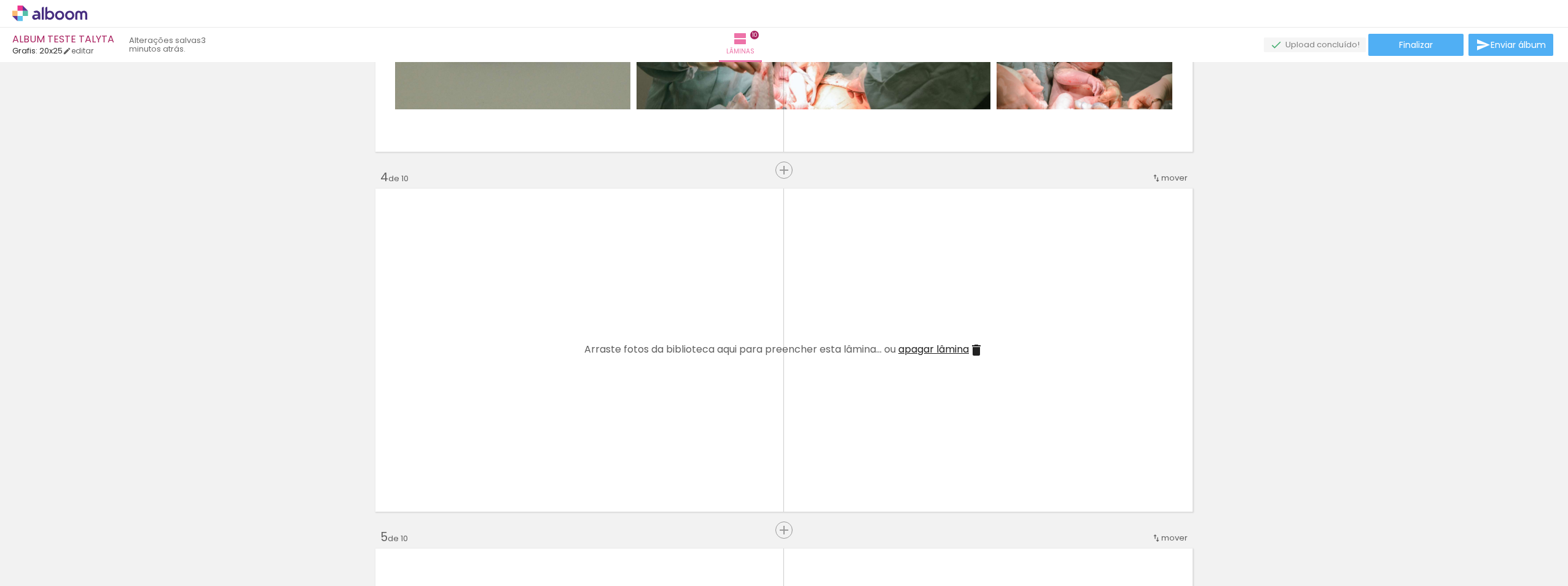
scroll to position [1127, 0]
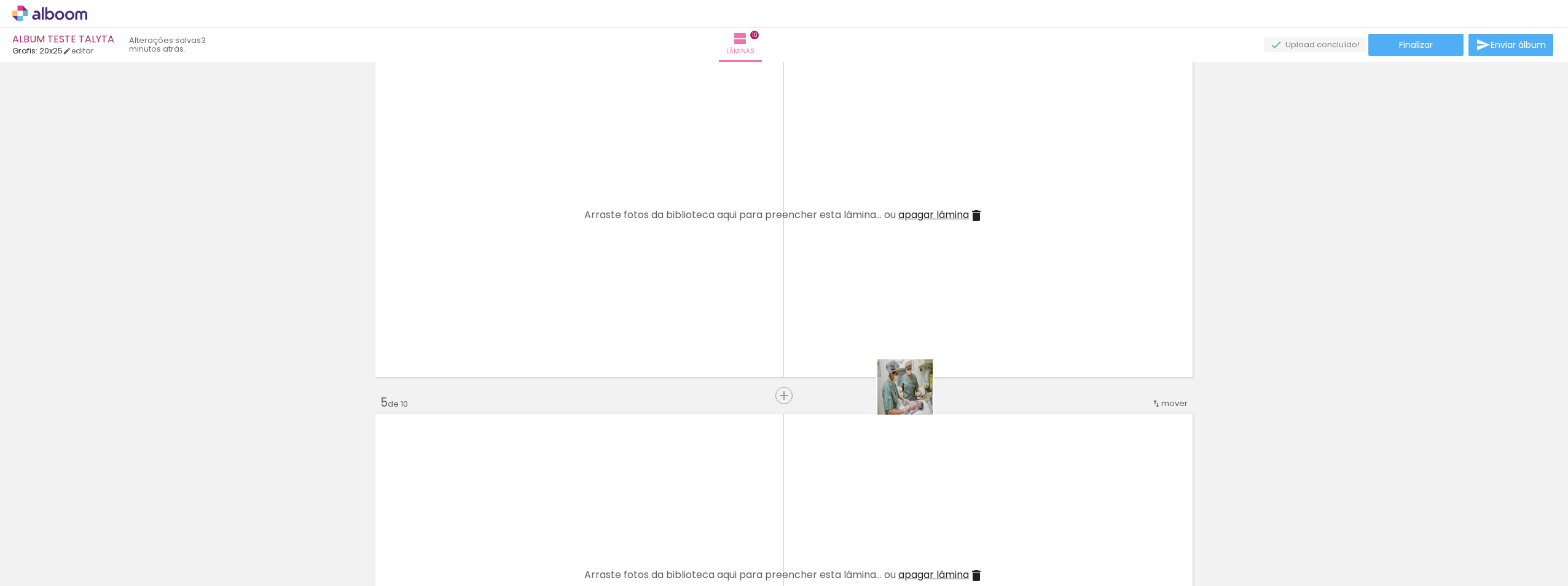
drag, startPoint x: 952, startPoint y: 553, endPoint x: 1031, endPoint y: 525, distance: 83.8
click at [904, 316] on quentale-workspace at bounding box center [784, 293] width 1568 height 586
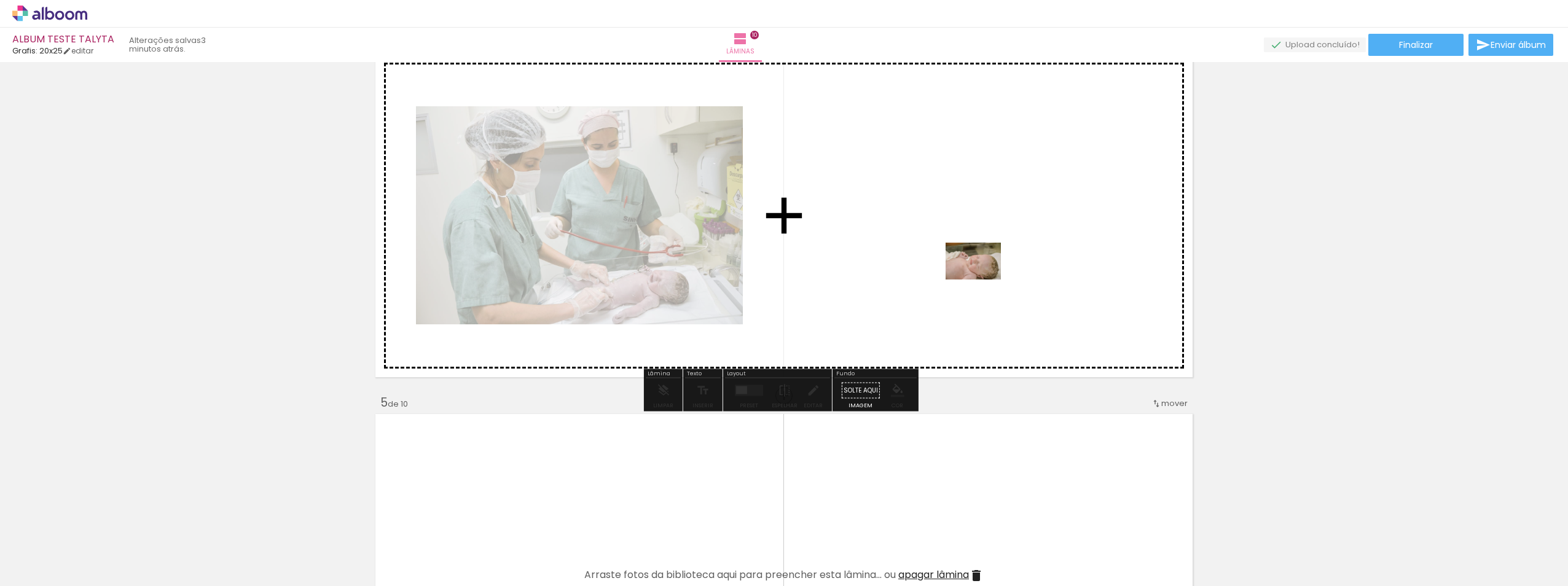
drag, startPoint x: 1030, startPoint y: 551, endPoint x: 1131, endPoint y: 535, distance: 102.3
click at [981, 274] on quentale-workspace at bounding box center [784, 293] width 1568 height 586
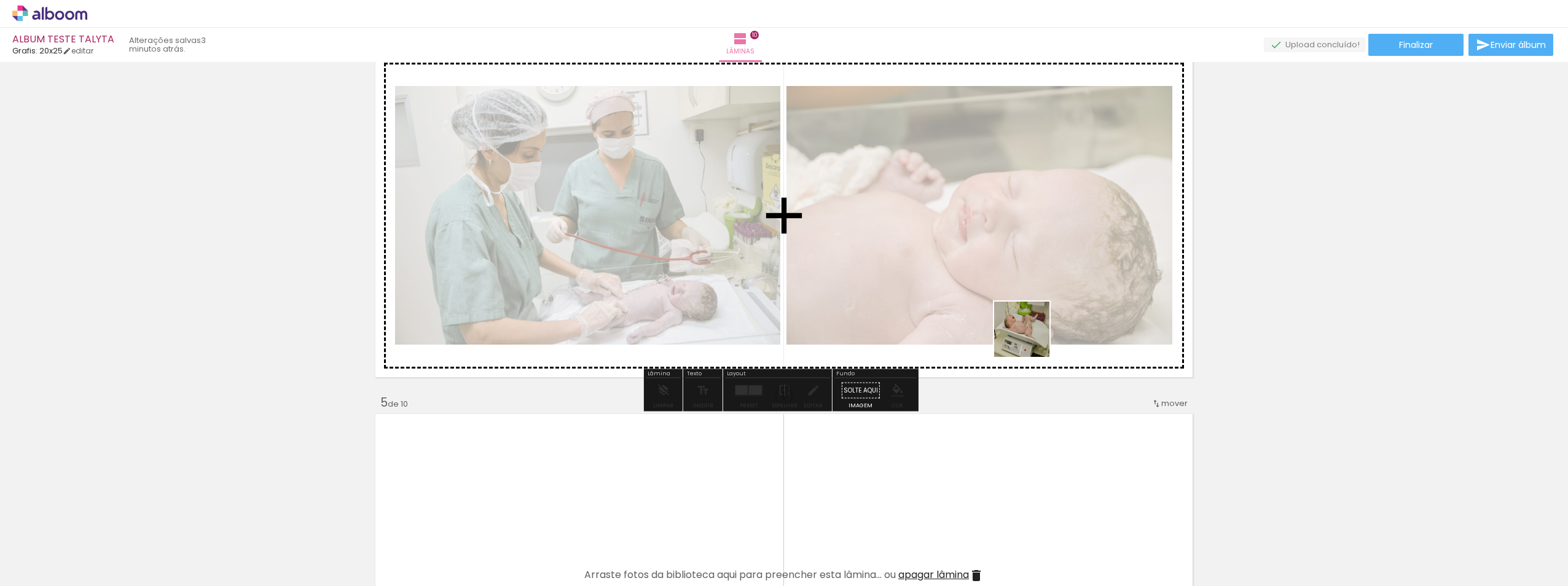
drag, startPoint x: 1093, startPoint y: 557, endPoint x: 1134, endPoint y: 482, distance: 85.5
click at [1017, 273] on quentale-workspace at bounding box center [784, 293] width 1568 height 586
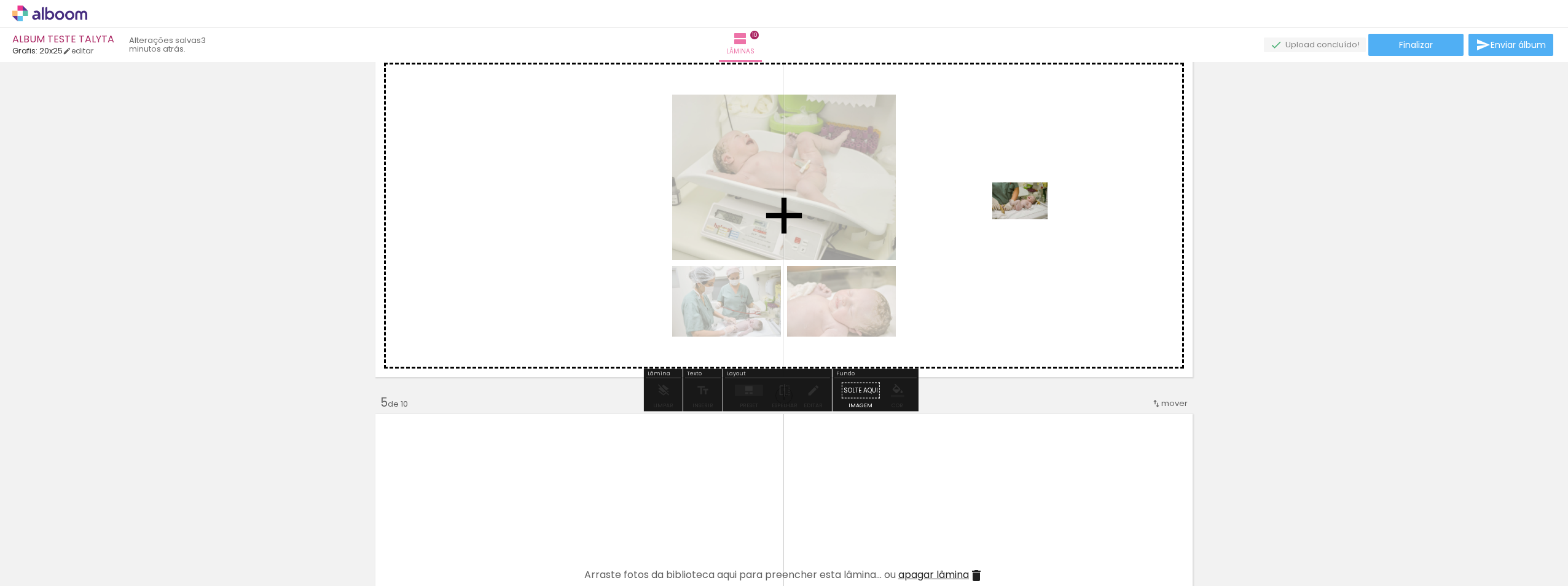
drag, startPoint x: 1162, startPoint y: 553, endPoint x: 1029, endPoint y: 220, distance: 358.6
click at [1029, 220] on quentale-workspace at bounding box center [784, 293] width 1568 height 586
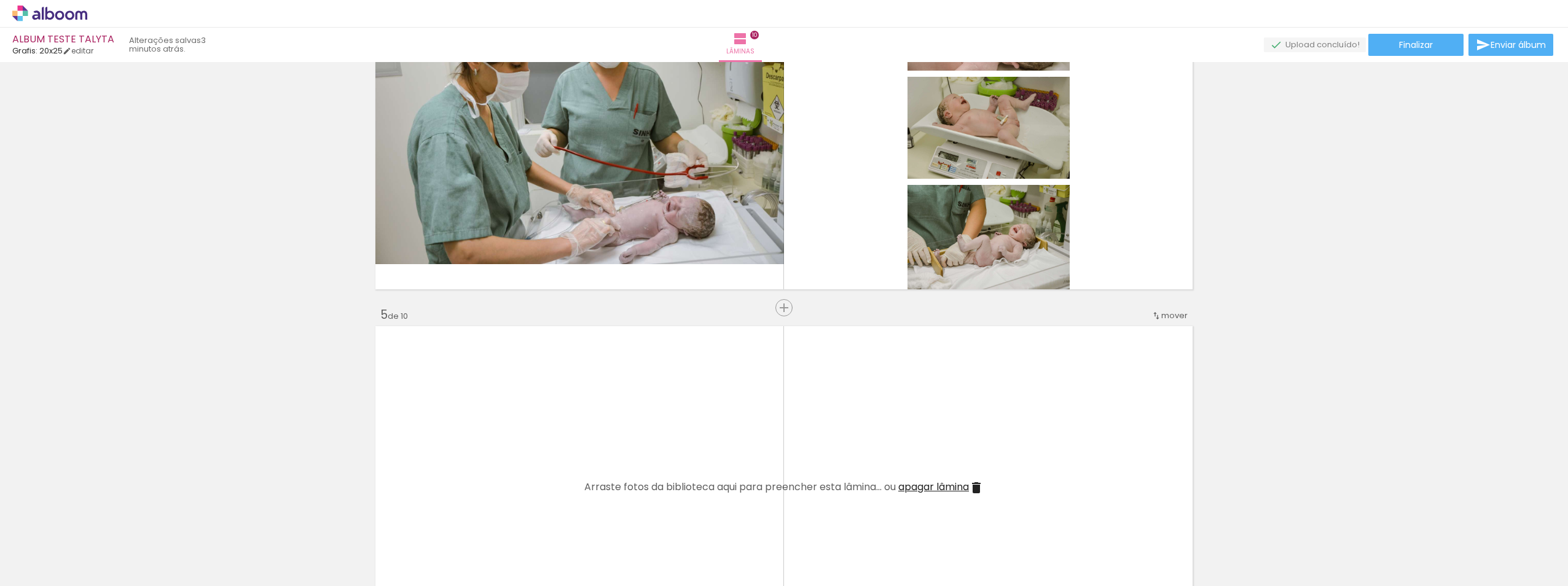
scroll to position [1189, 0]
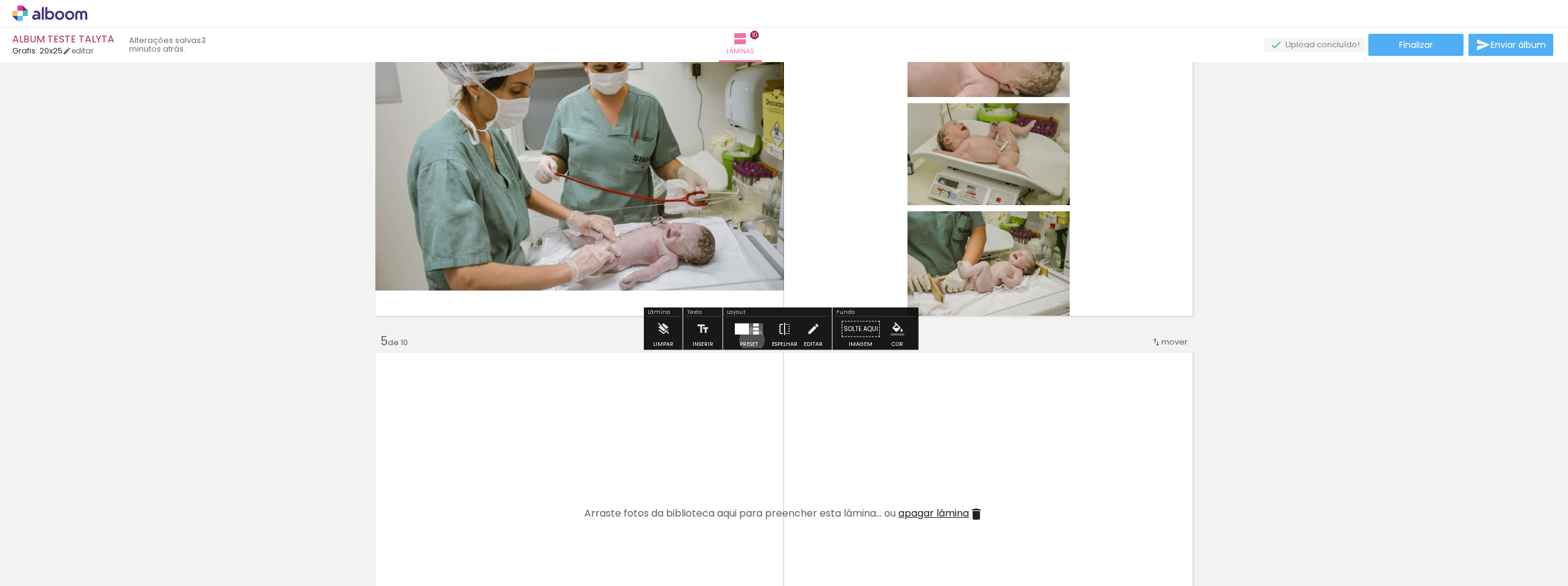
click at [749, 340] on div at bounding box center [749, 329] width 33 height 25
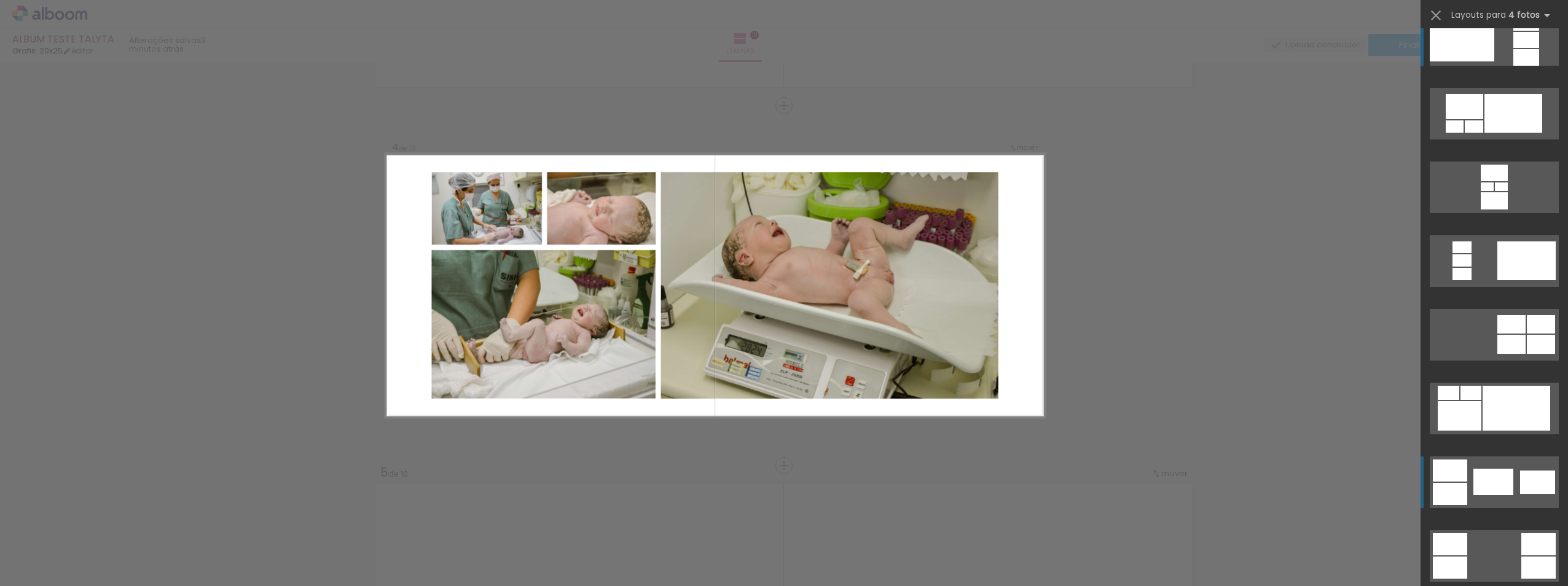
scroll to position [62, 0]
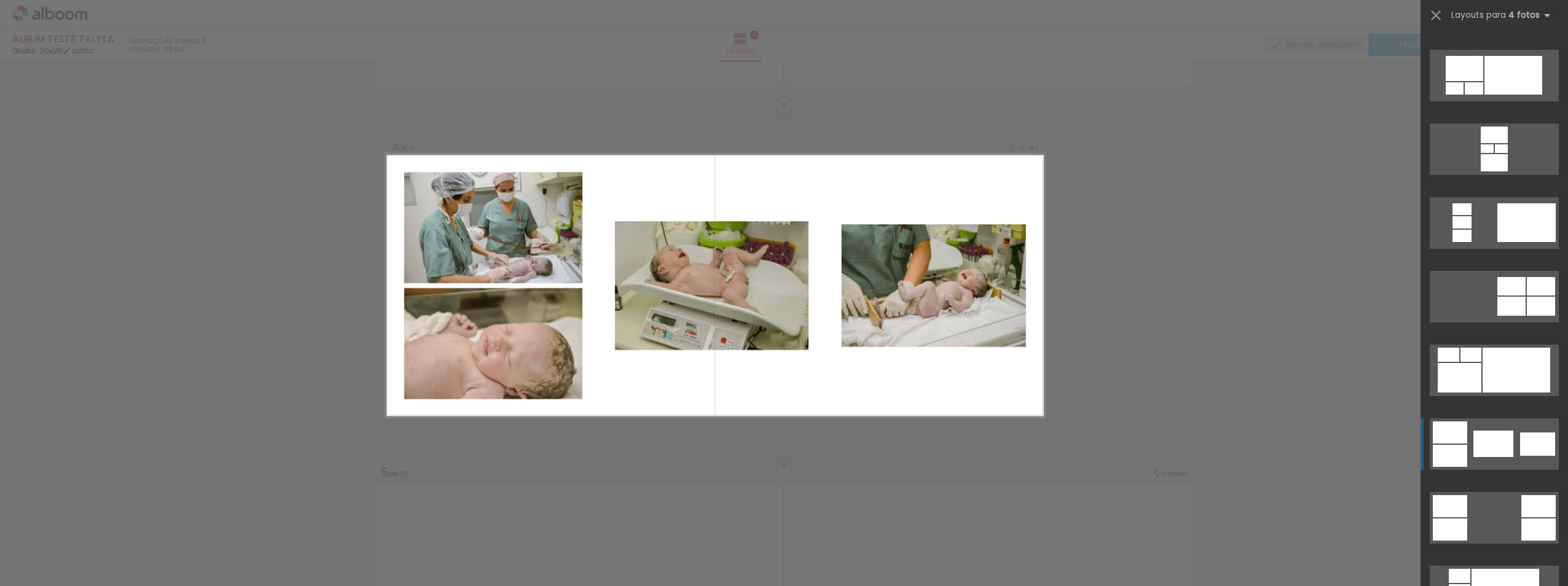
click at [1484, 393] on div at bounding box center [1516, 370] width 68 height 45
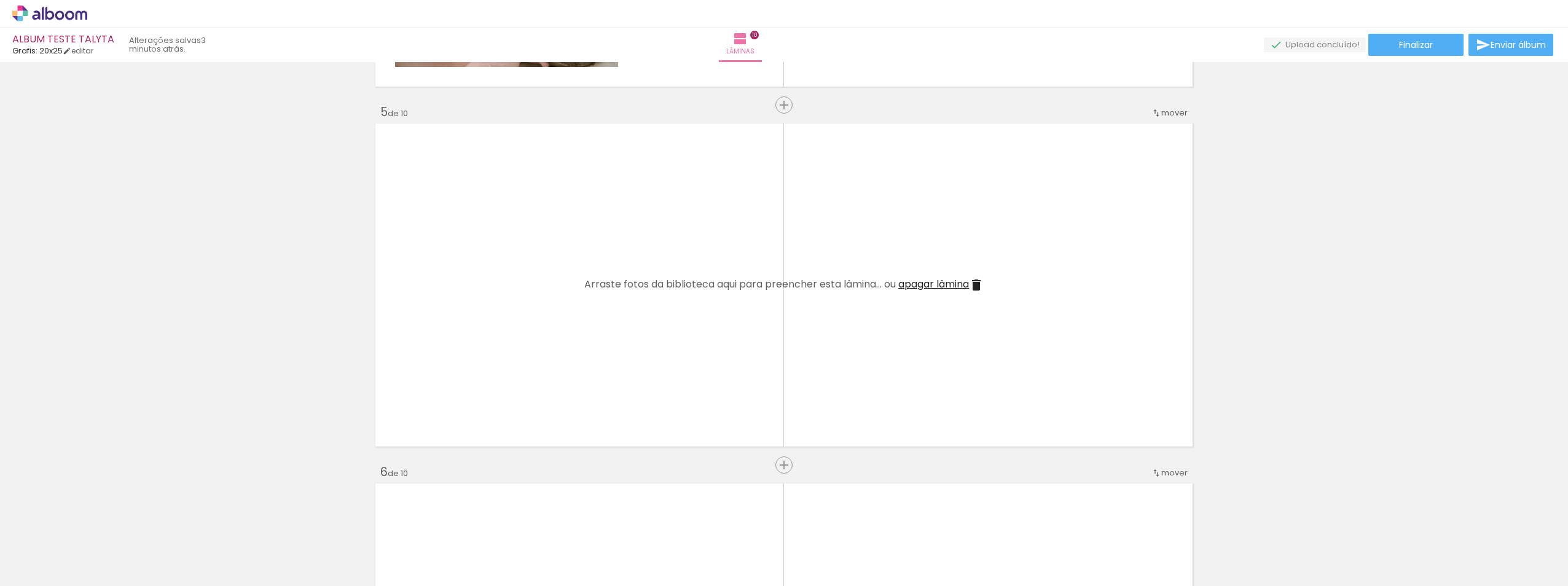
scroll to position [1426, 0]
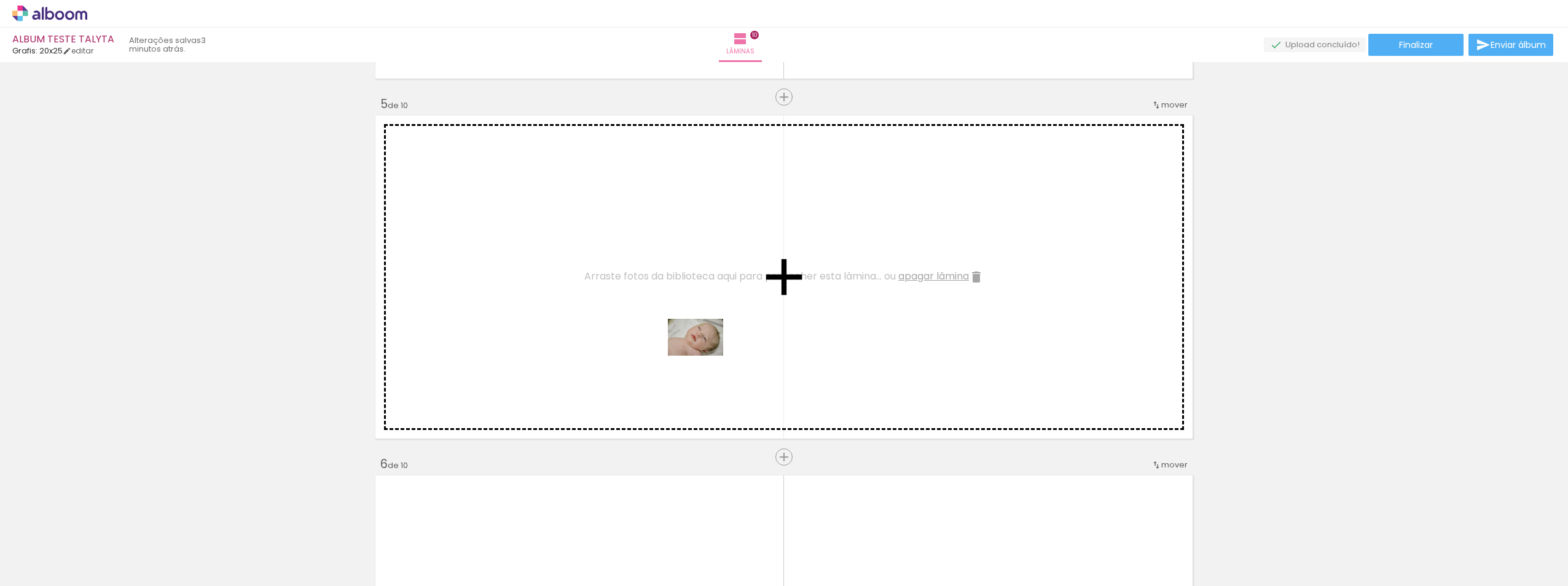
drag, startPoint x: 757, startPoint y: 555, endPoint x: 705, endPoint y: 356, distance: 205.7
click at [705, 356] on quentale-workspace at bounding box center [784, 293] width 1568 height 586
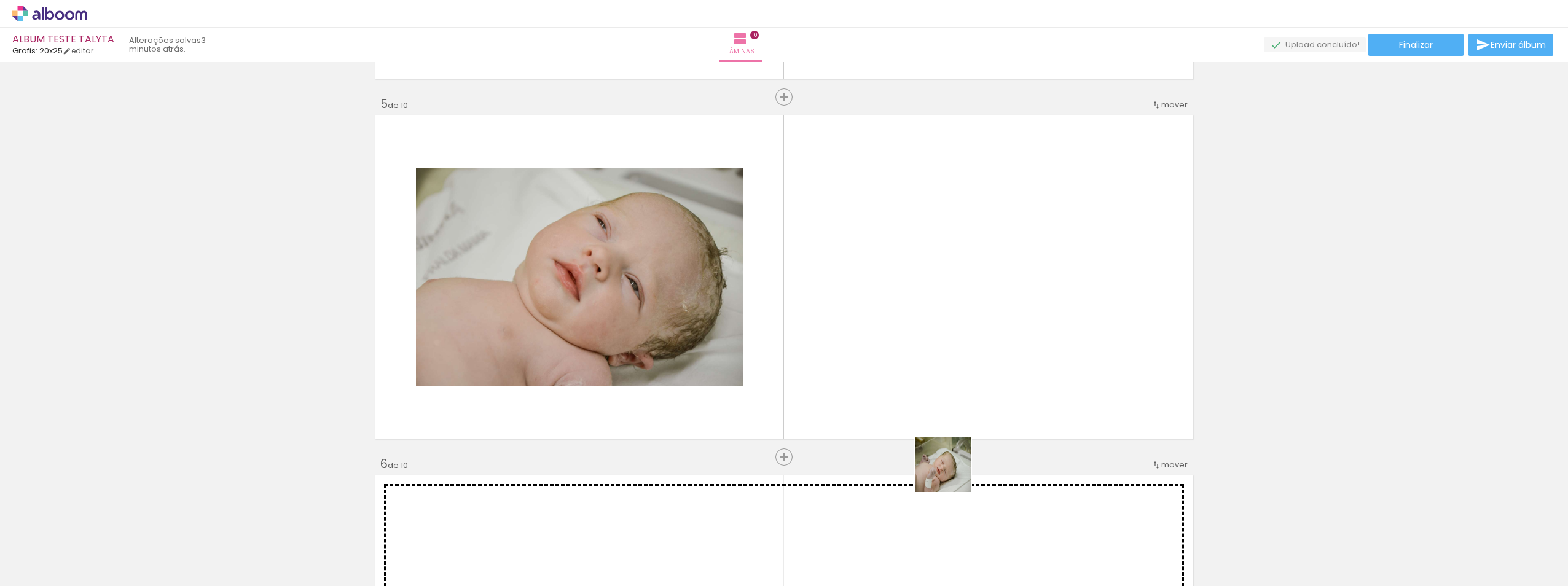
drag, startPoint x: 964, startPoint y: 556, endPoint x: 1065, endPoint y: 502, distance: 114.5
click at [942, 356] on quentale-workspace at bounding box center [784, 293] width 1568 height 586
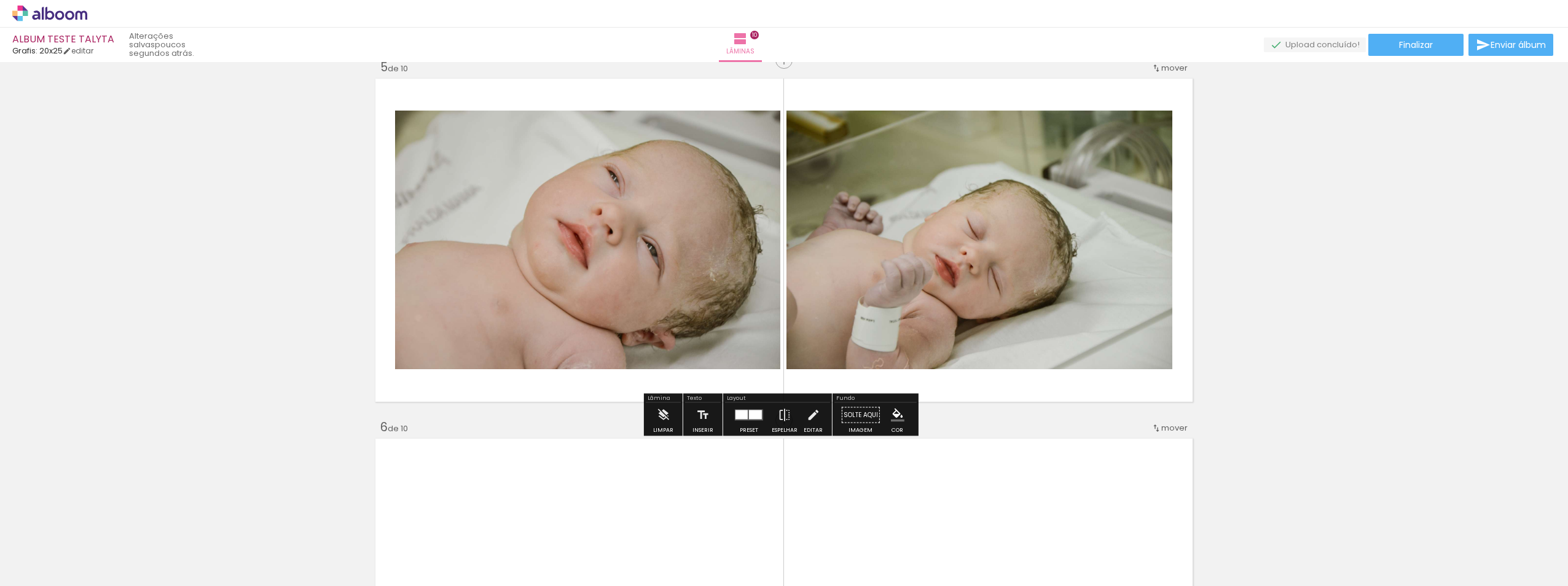
scroll to position [1487, 0]
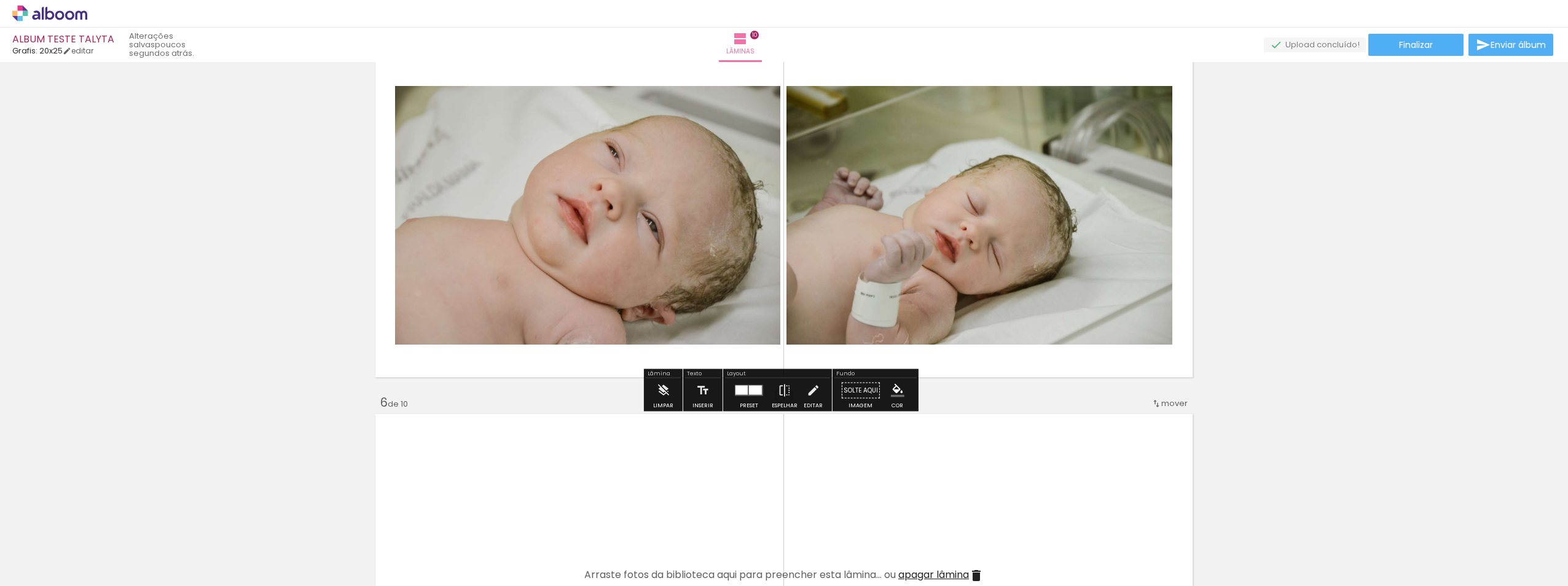
click at [952, 321] on quentale-photo at bounding box center [979, 215] width 386 height 258
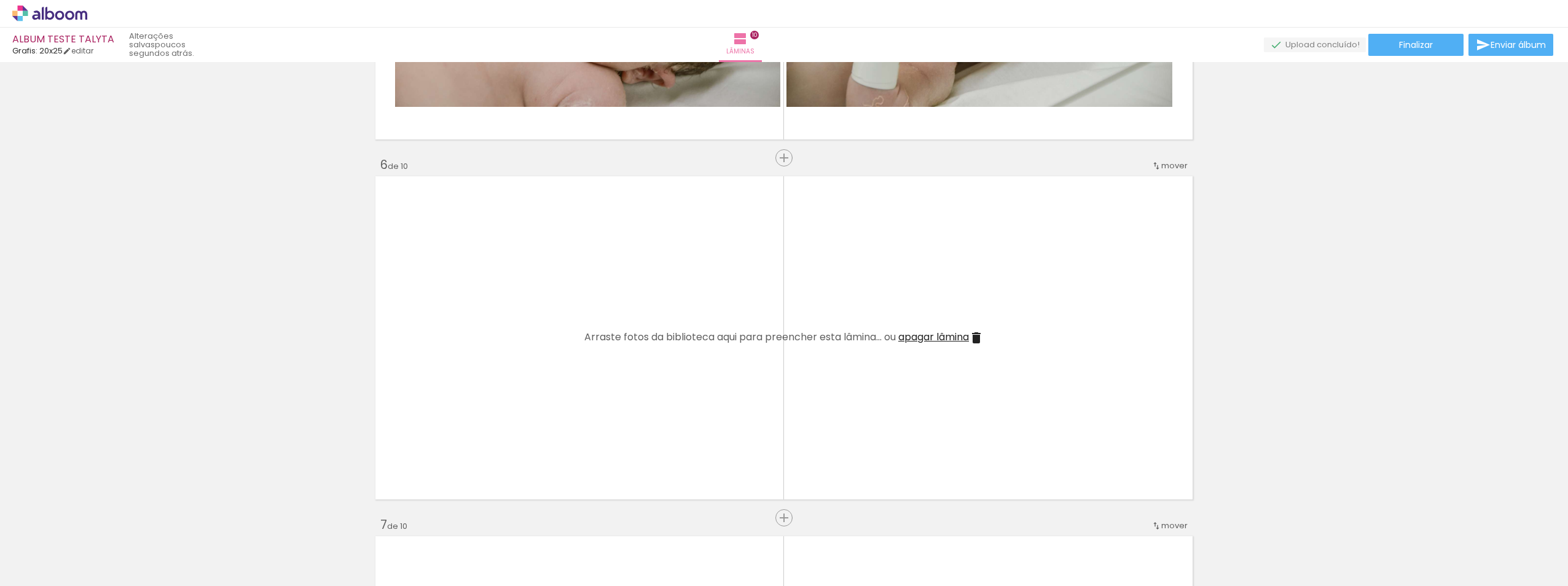
scroll to position [1733, 0]
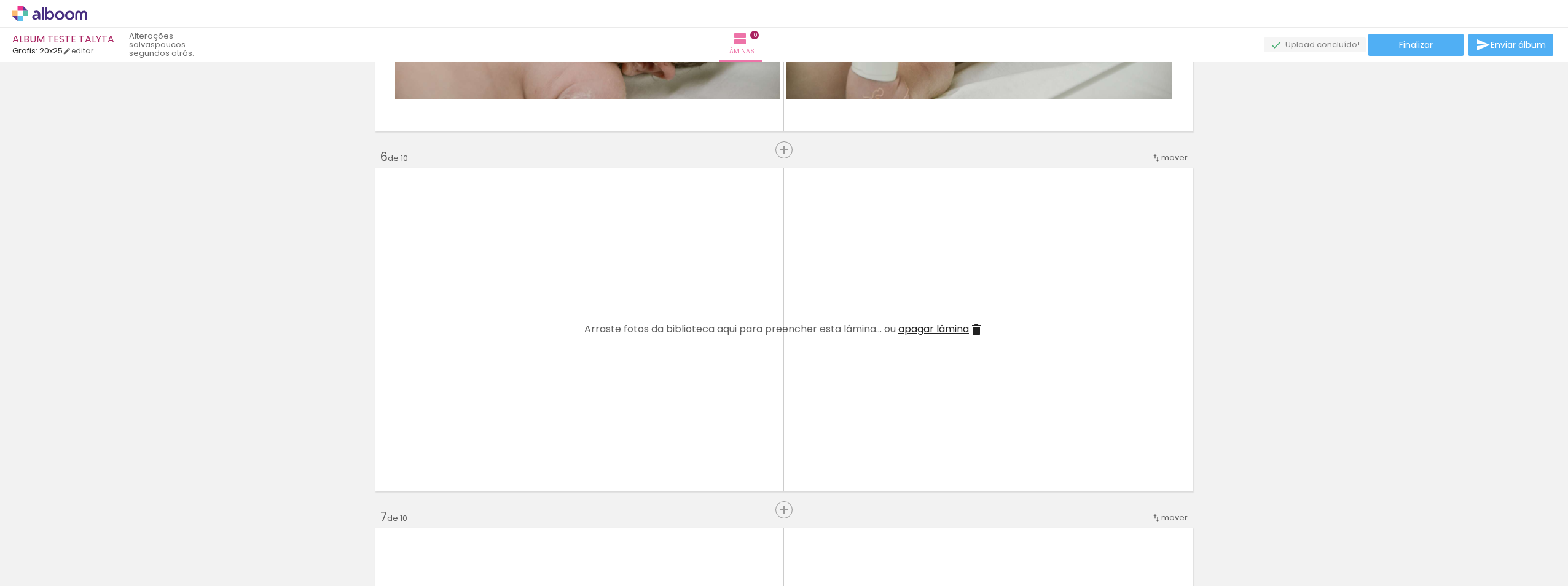
drag, startPoint x: 830, startPoint y: 543, endPoint x: 885, endPoint y: 482, distance: 82.1
click at [803, 379] on quentale-workspace at bounding box center [784, 293] width 1568 height 586
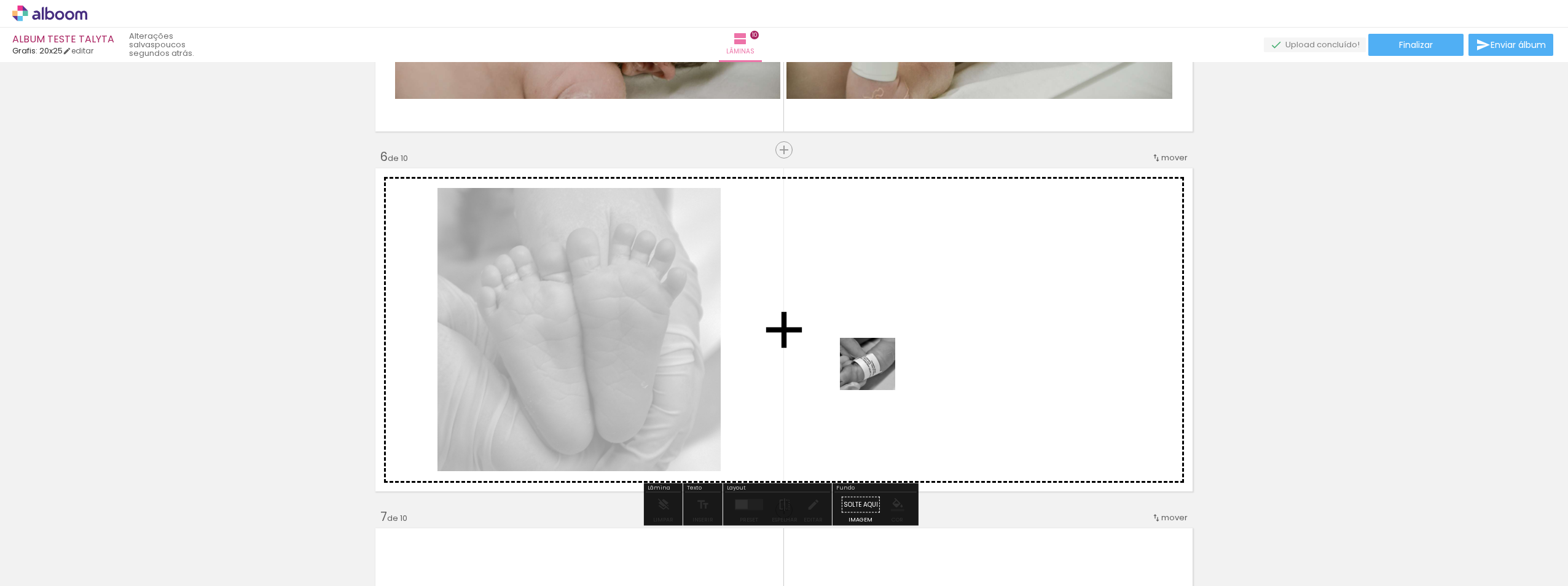
drag, startPoint x: 885, startPoint y: 526, endPoint x: 877, endPoint y: 375, distance: 151.2
click at [877, 375] on quentale-workspace at bounding box center [784, 293] width 1568 height 586
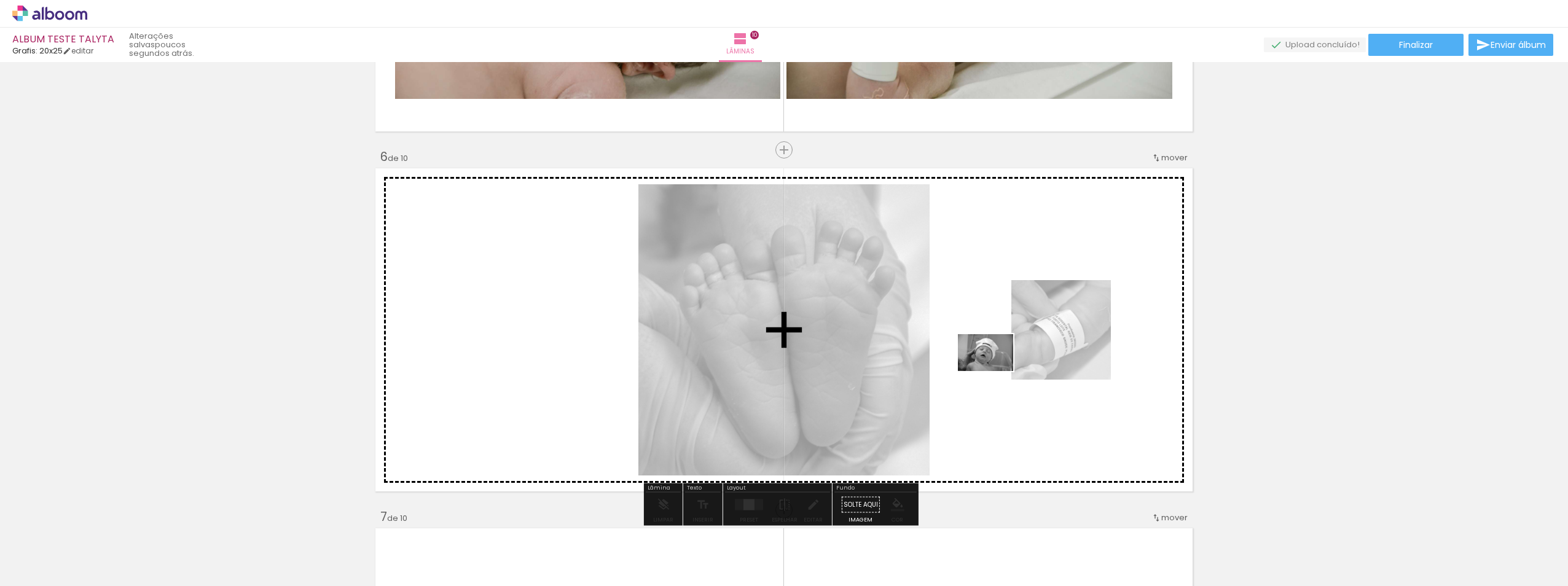
drag, startPoint x: 1034, startPoint y: 555, endPoint x: 995, endPoint y: 371, distance: 188.1
click at [995, 371] on quentale-workspace at bounding box center [784, 293] width 1568 height 586
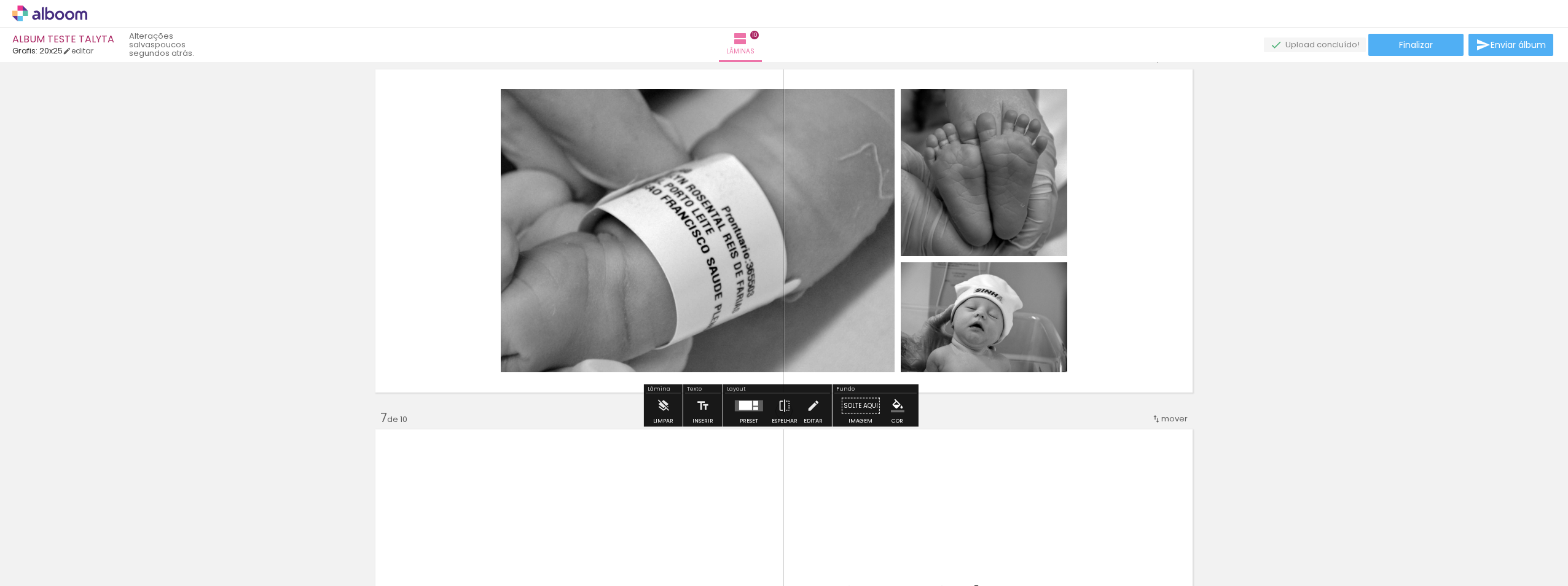
scroll to position [1917, 0]
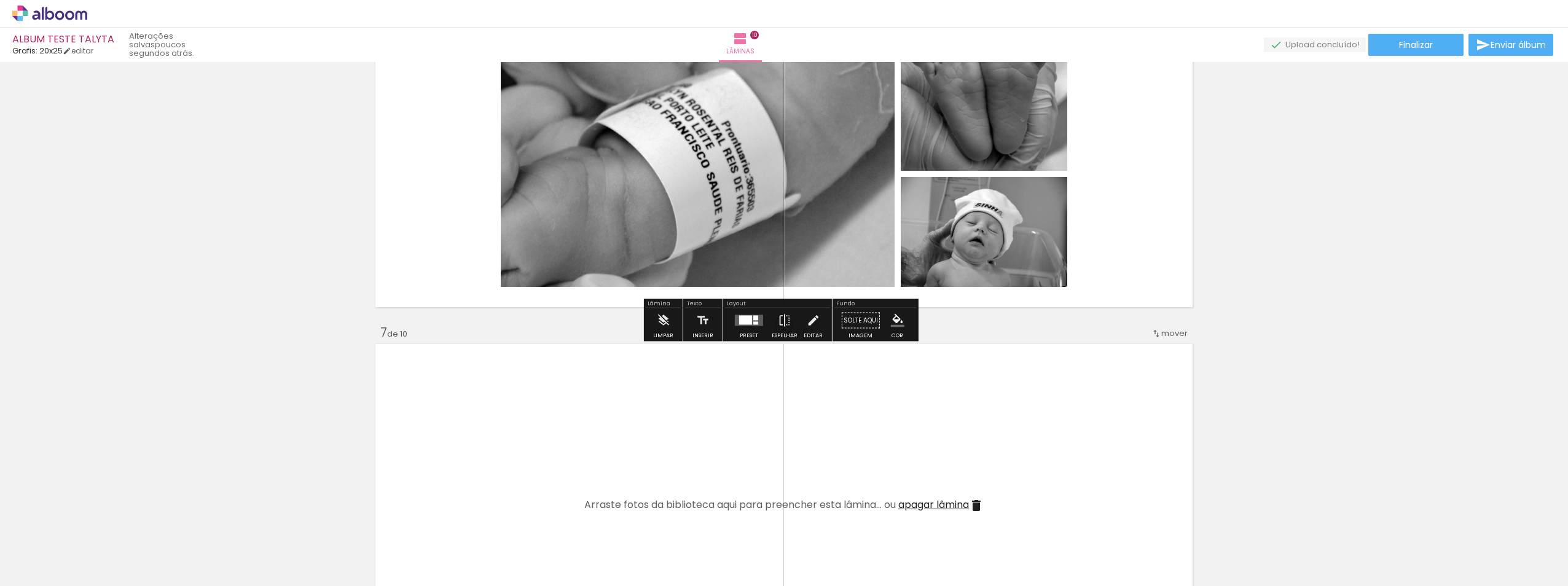
click at [745, 329] on div at bounding box center [749, 321] width 33 height 25
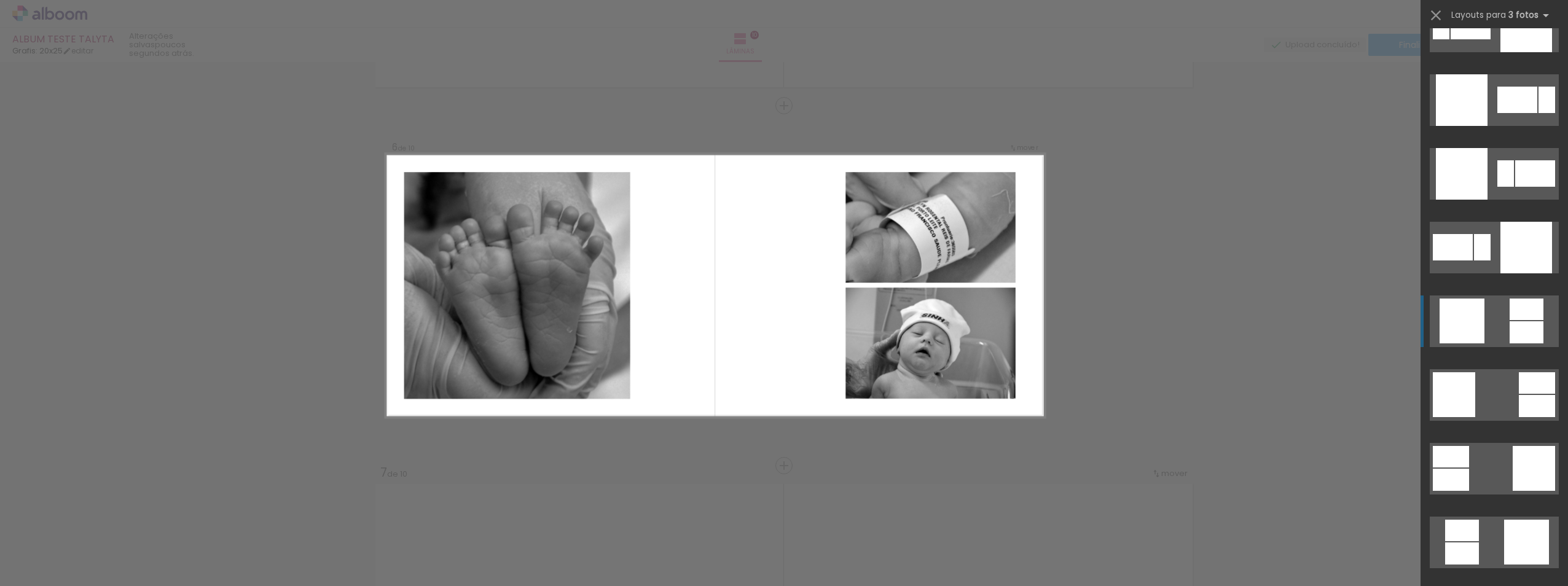
scroll to position [246, 0]
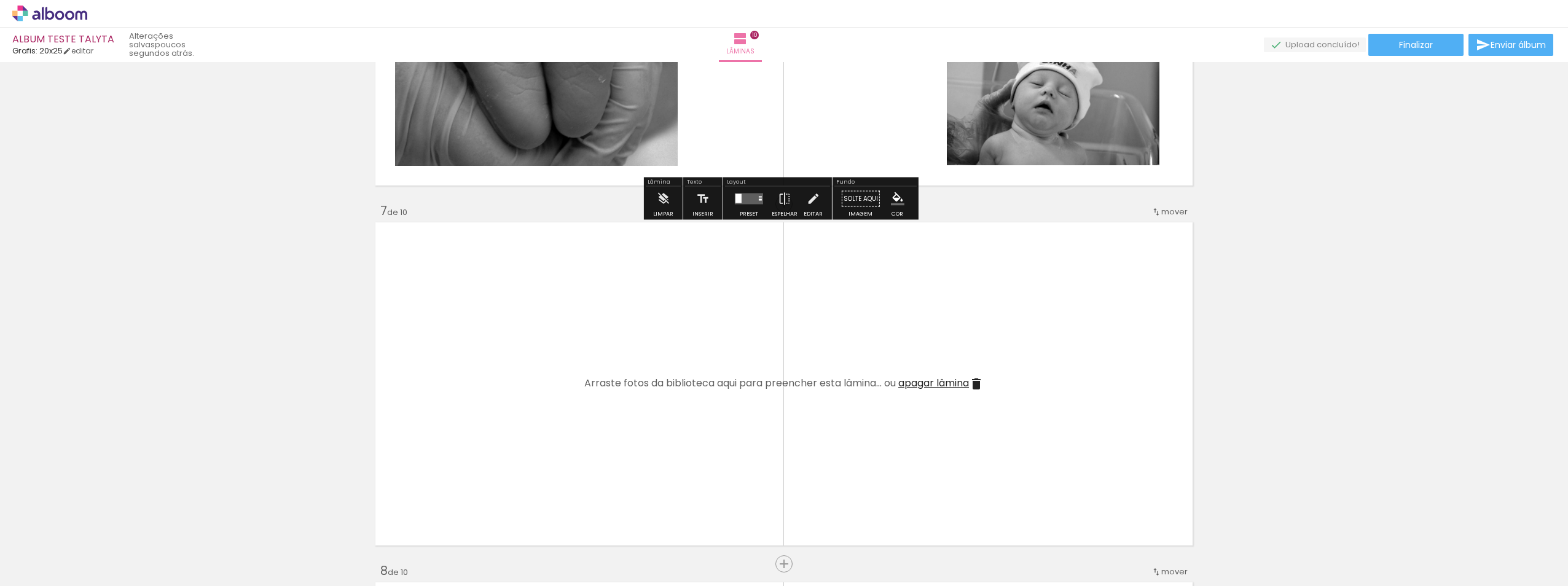
scroll to position [2084, 0]
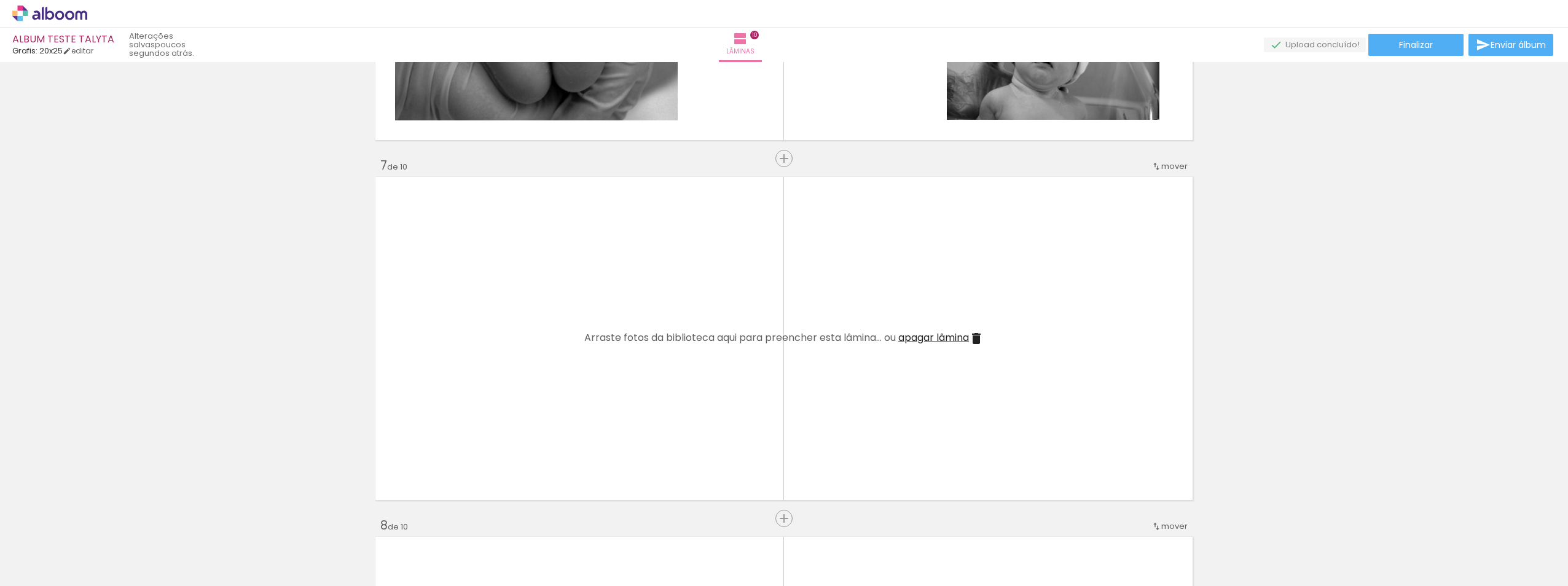
drag, startPoint x: 1102, startPoint y: 553, endPoint x: 1164, endPoint y: 522, distance: 69.3
click at [971, 365] on quentale-workspace at bounding box center [784, 293] width 1568 height 586
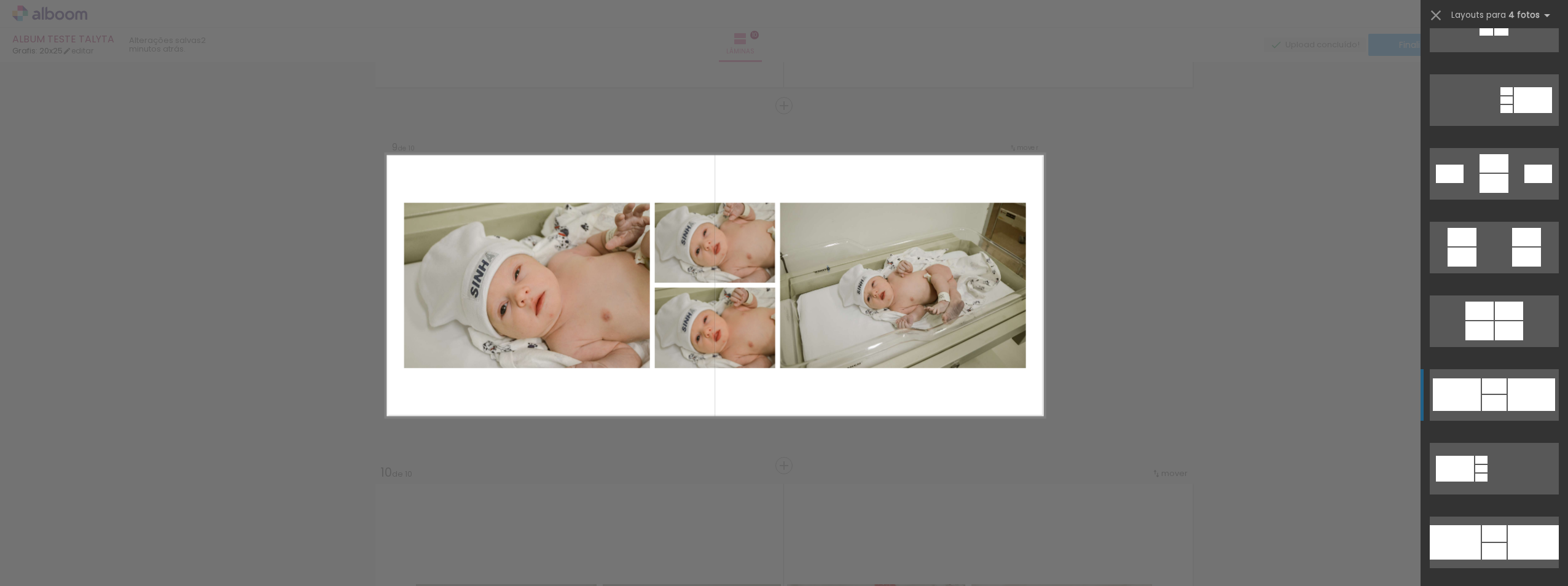
scroll to position [0, 1151]
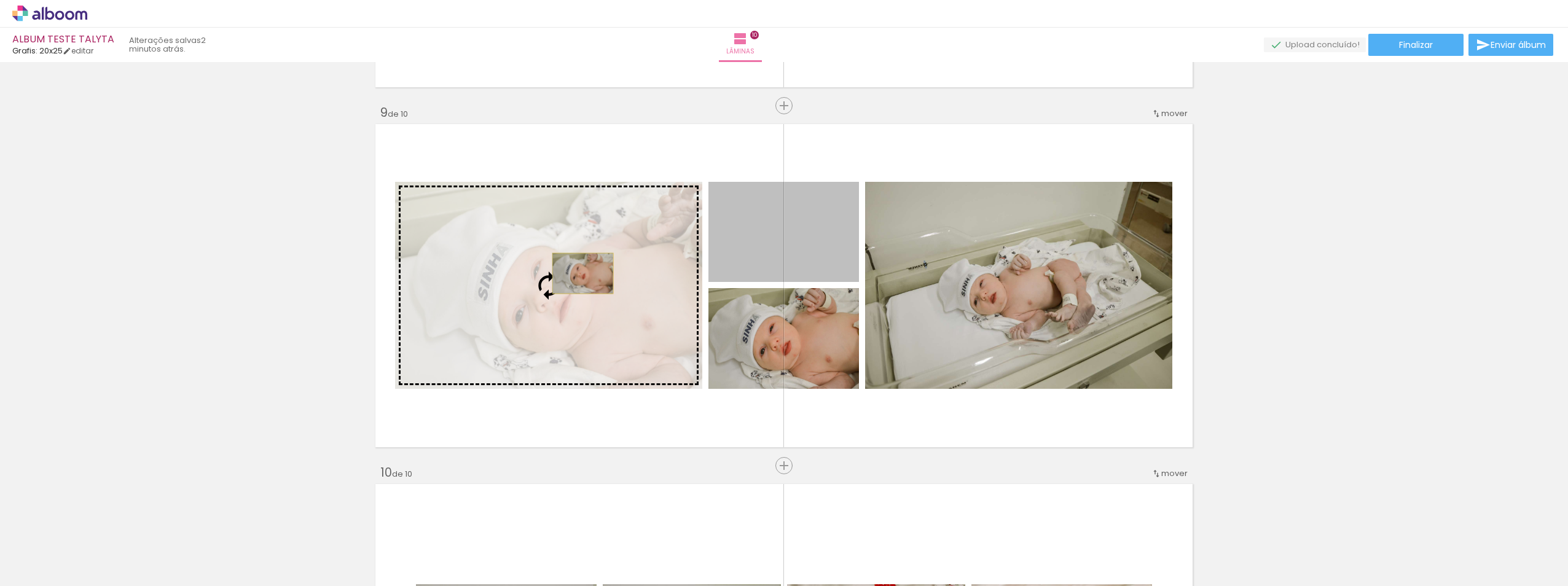
drag, startPoint x: 807, startPoint y: 255, endPoint x: 578, endPoint y: 273, distance: 229.7
click at [0, 0] on slot at bounding box center [0, 0] width 0 height 0
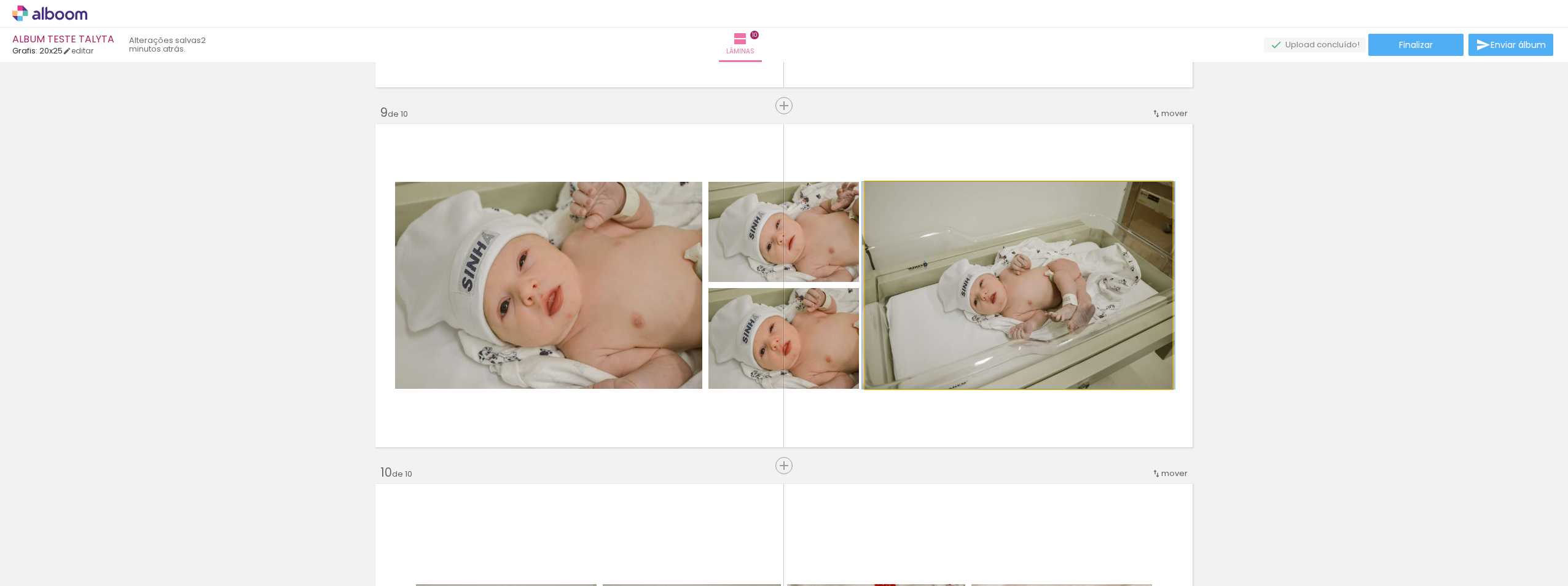
click at [967, 342] on quentale-photo at bounding box center [1019, 286] width 307 height 207
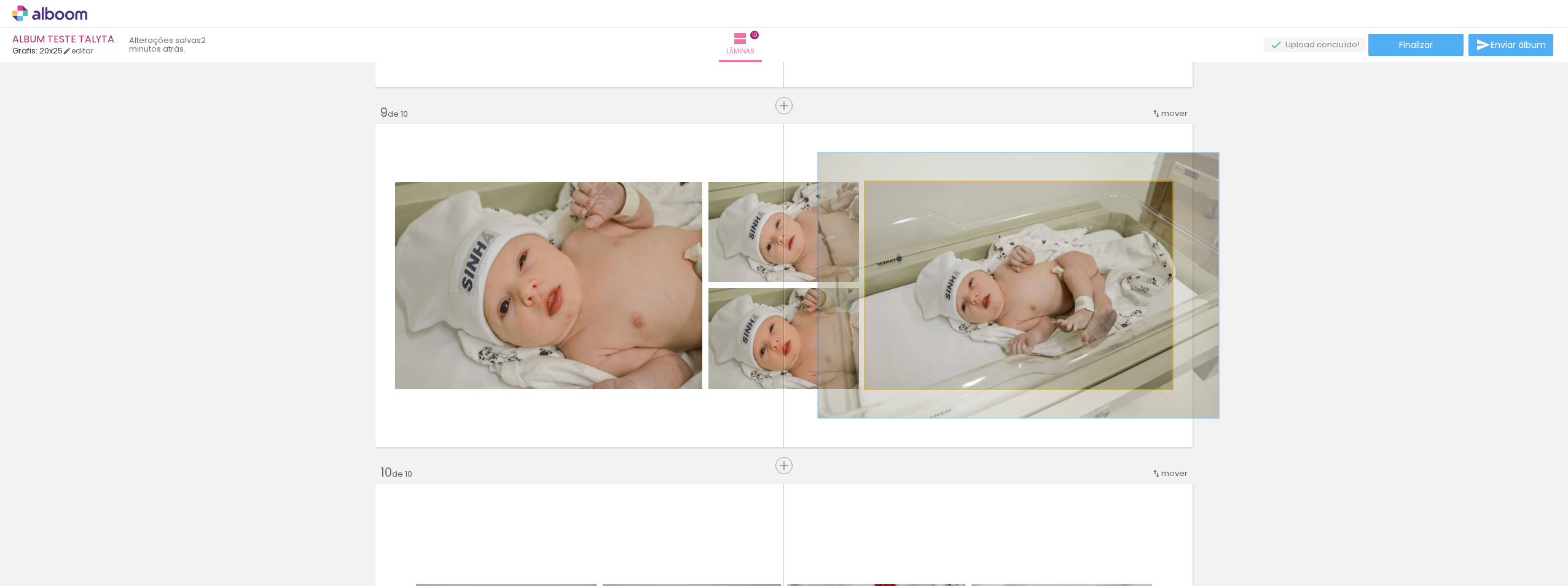
drag, startPoint x: 892, startPoint y: 197, endPoint x: 903, endPoint y: 195, distance: 11.2
type paper-slider "128"
click at [903, 195] on div at bounding box center [906, 195] width 11 height 11
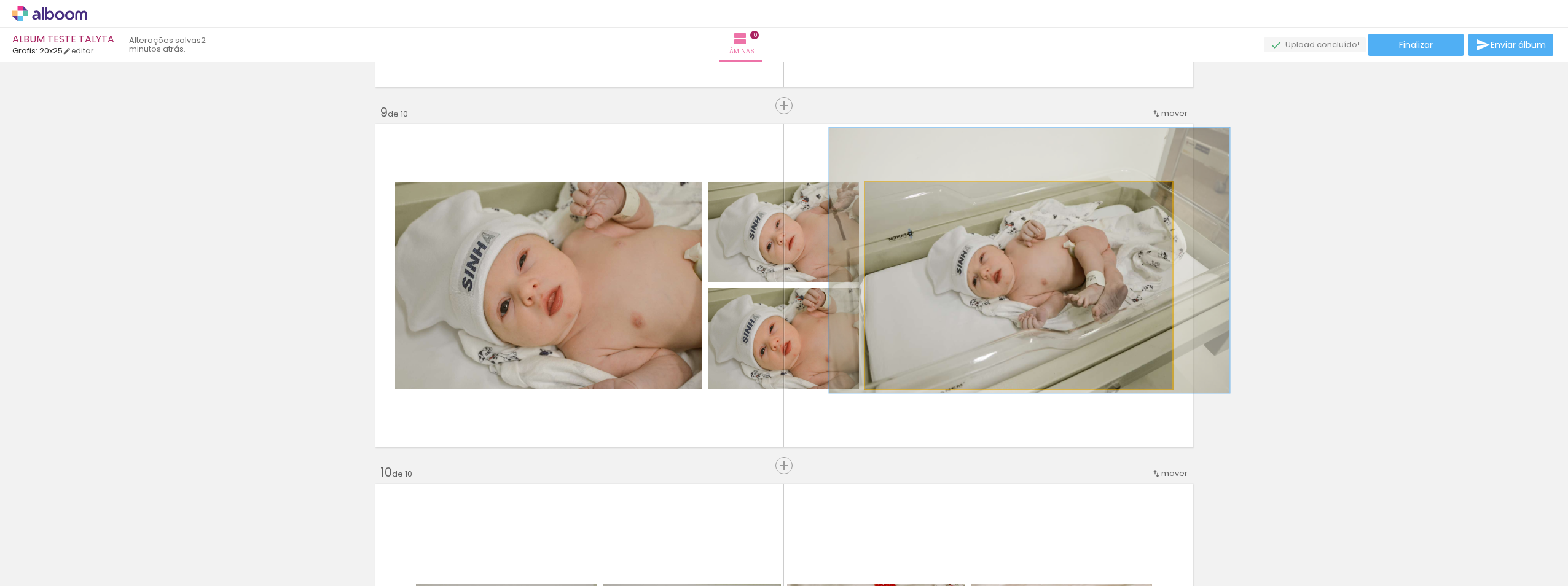
drag, startPoint x: 1030, startPoint y: 295, endPoint x: 1041, endPoint y: 270, distance: 27.3
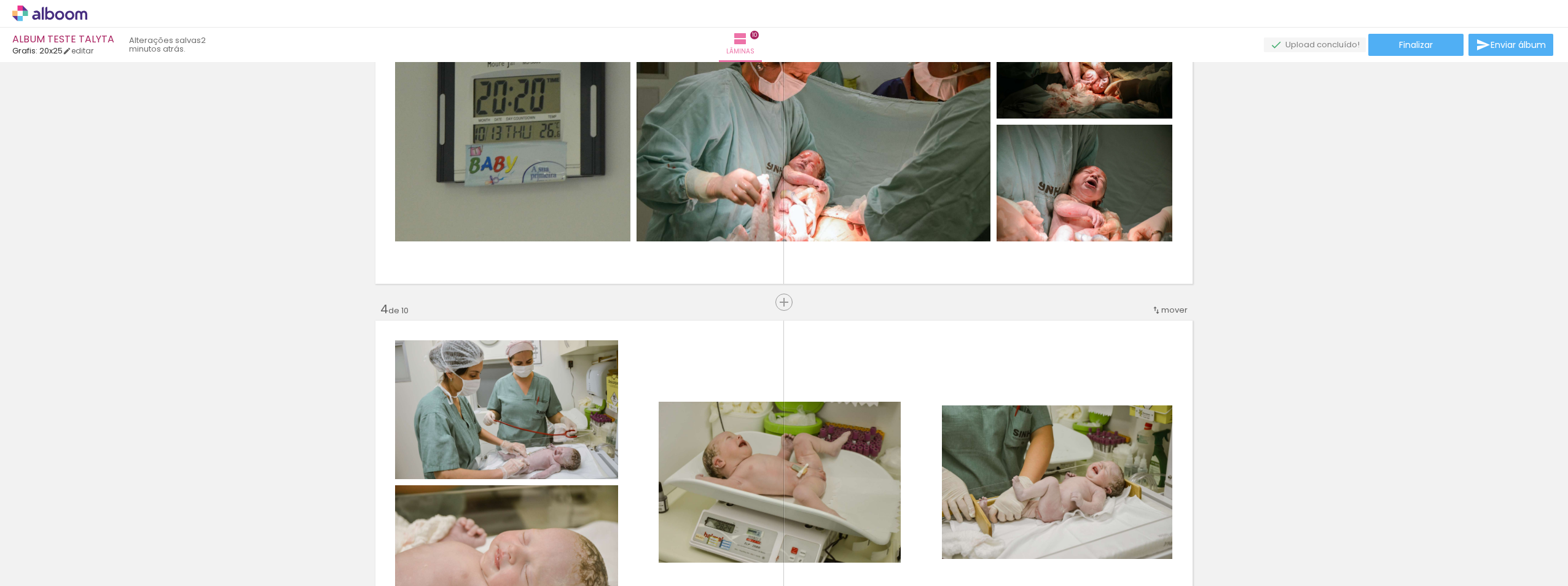
scroll to position [830, 0]
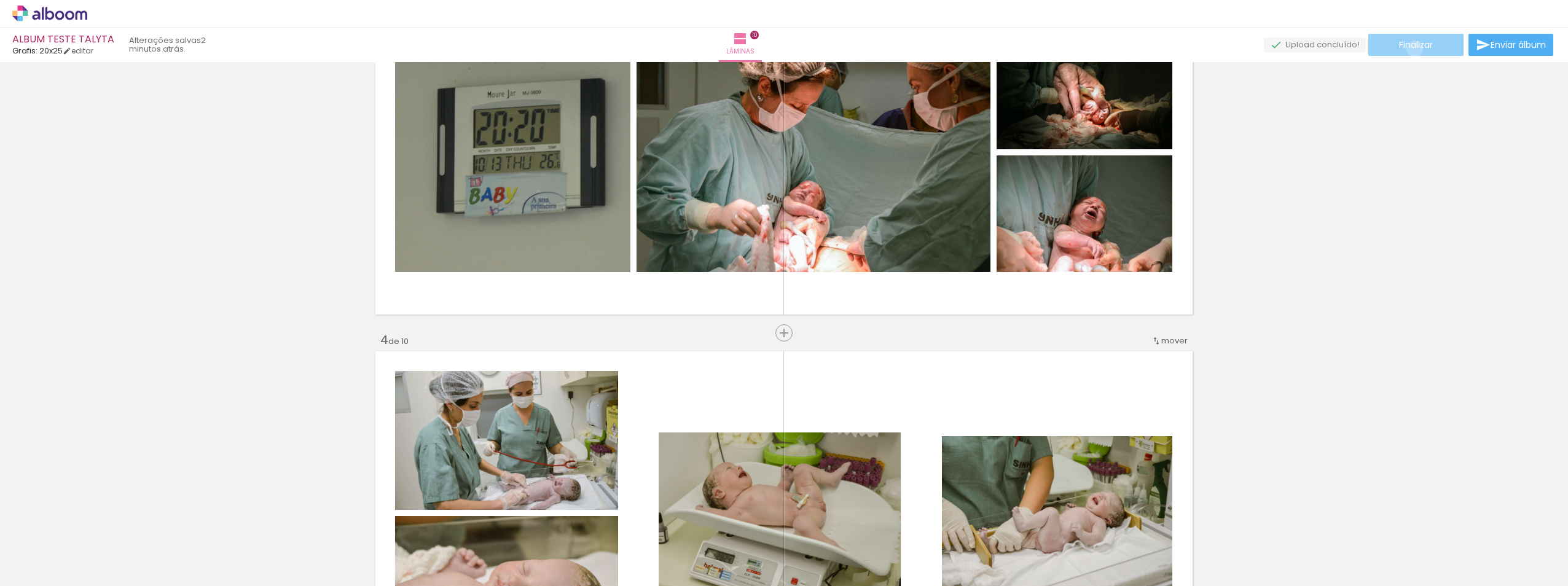
click at [1410, 49] on span "Finalizar" at bounding box center [1416, 45] width 34 height 9
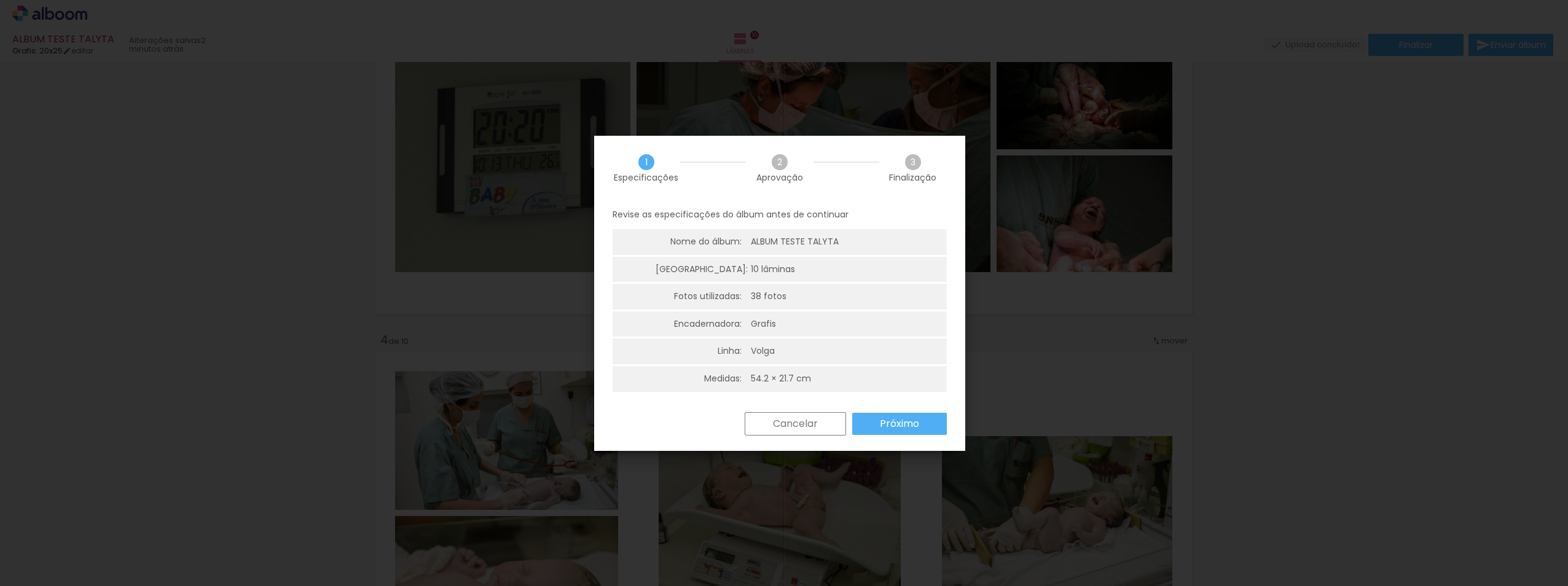
click at [0, 0] on slot "Próximo" at bounding box center [0, 0] width 0 height 0
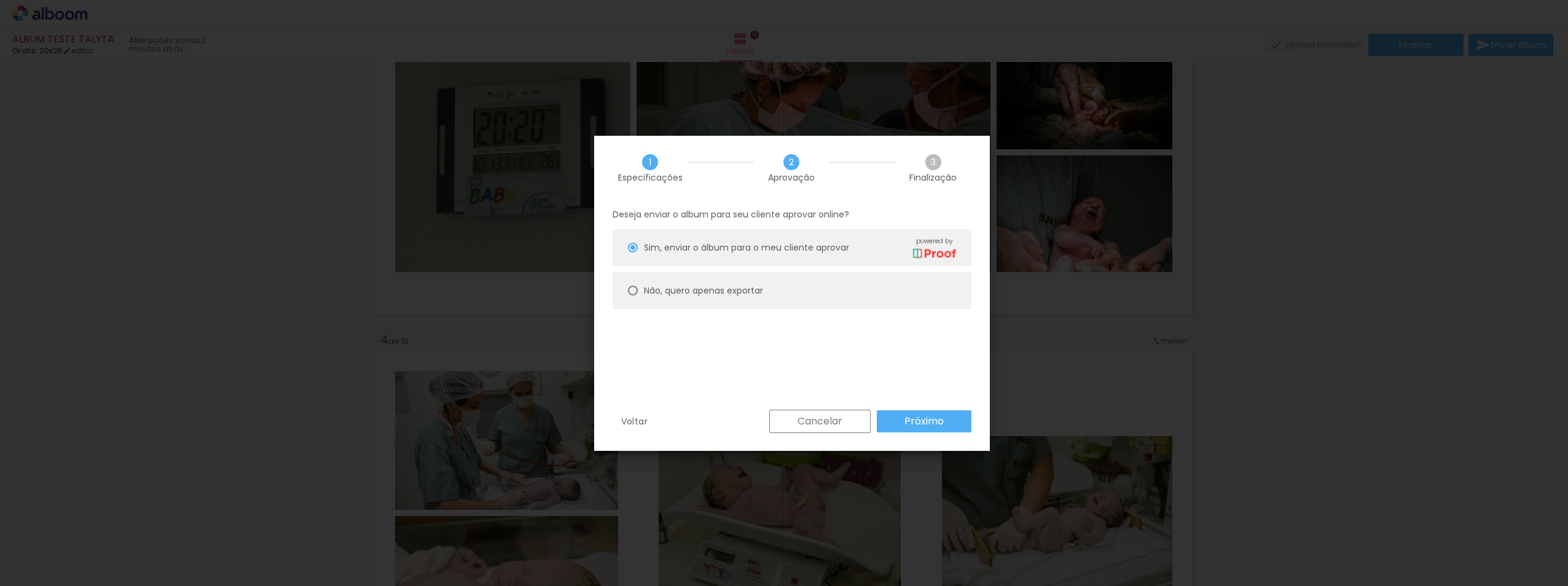
click at [0, 0] on slot "Não, quero apenas exportar" at bounding box center [0, 0] width 0 height 0
type paper-radio-button "on"
click at [0, 0] on slot "Próximo" at bounding box center [0, 0] width 0 height 0
type input "Alta, 300 DPI"
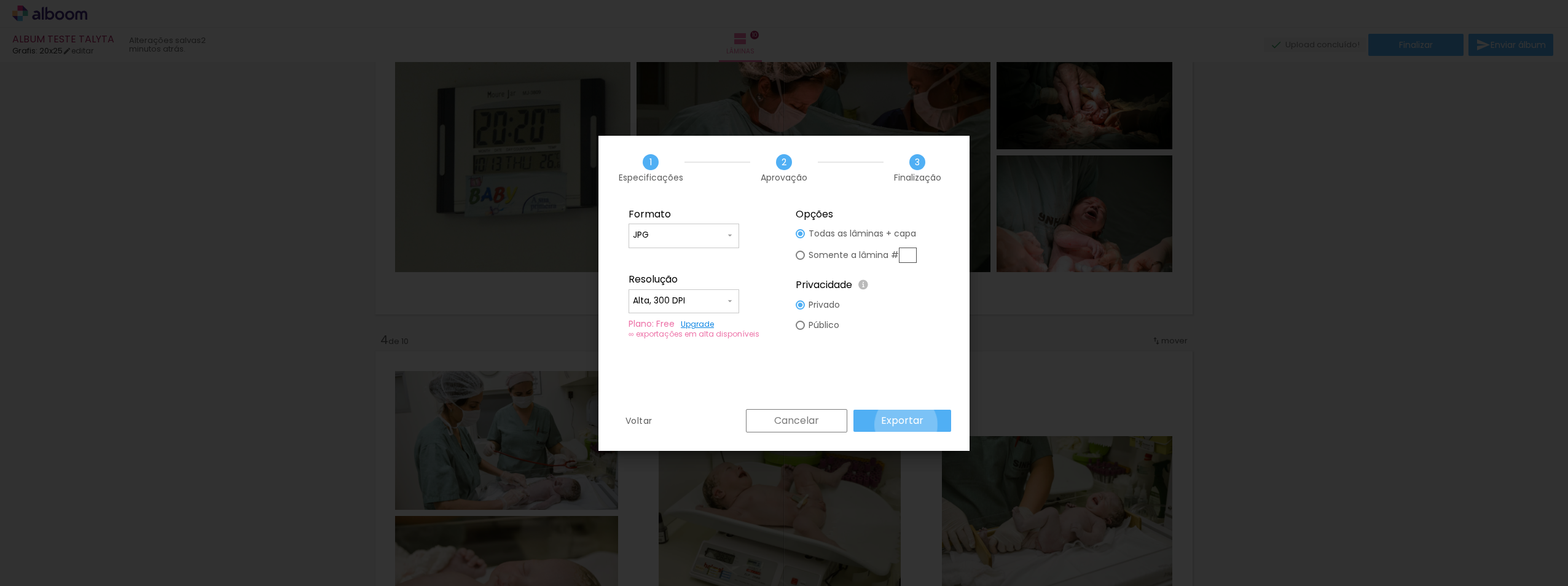
click at [0, 0] on slot "Exportar" at bounding box center [0, 0] width 0 height 0
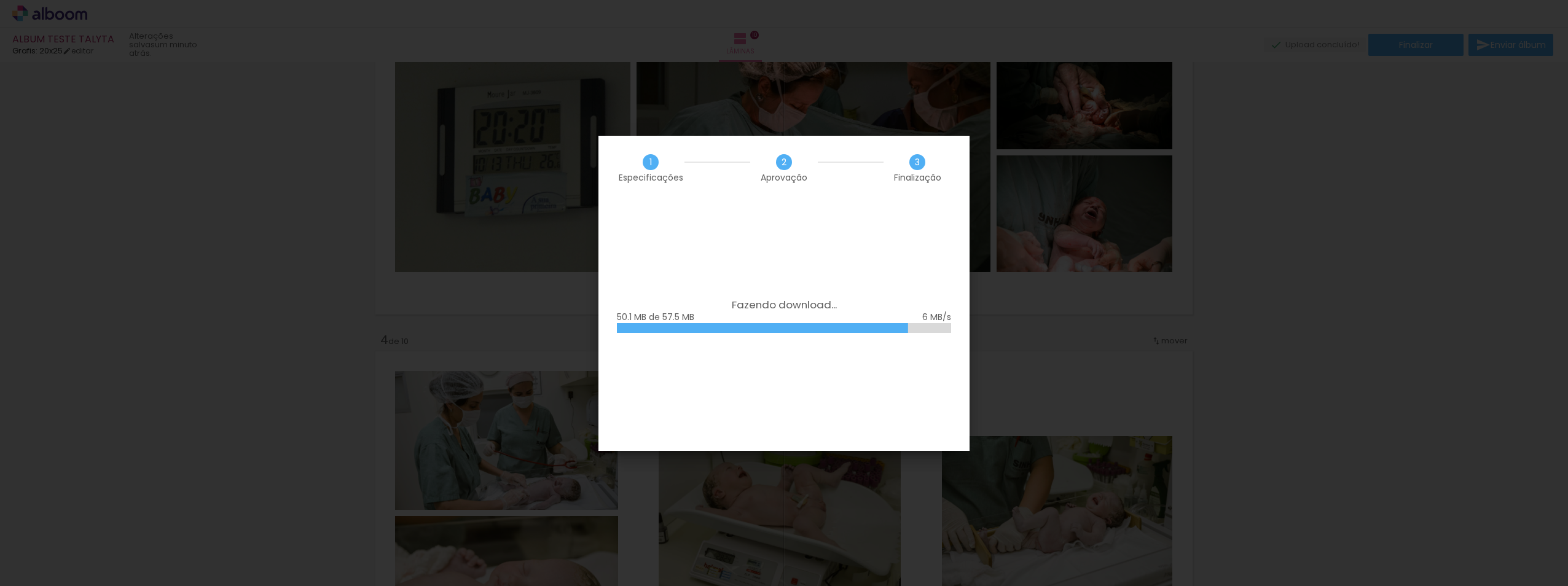
scroll to position [0, 1151]
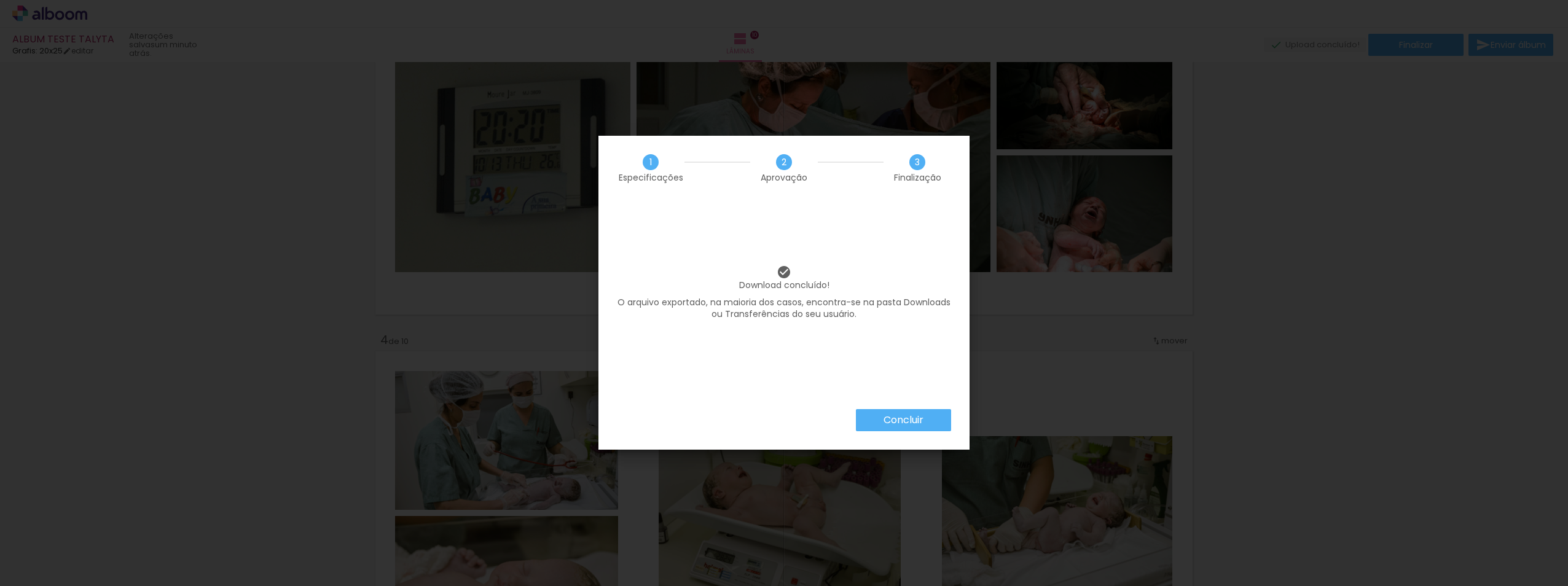
click at [0, 0] on slot "Concluir" at bounding box center [0, 0] width 0 height 0
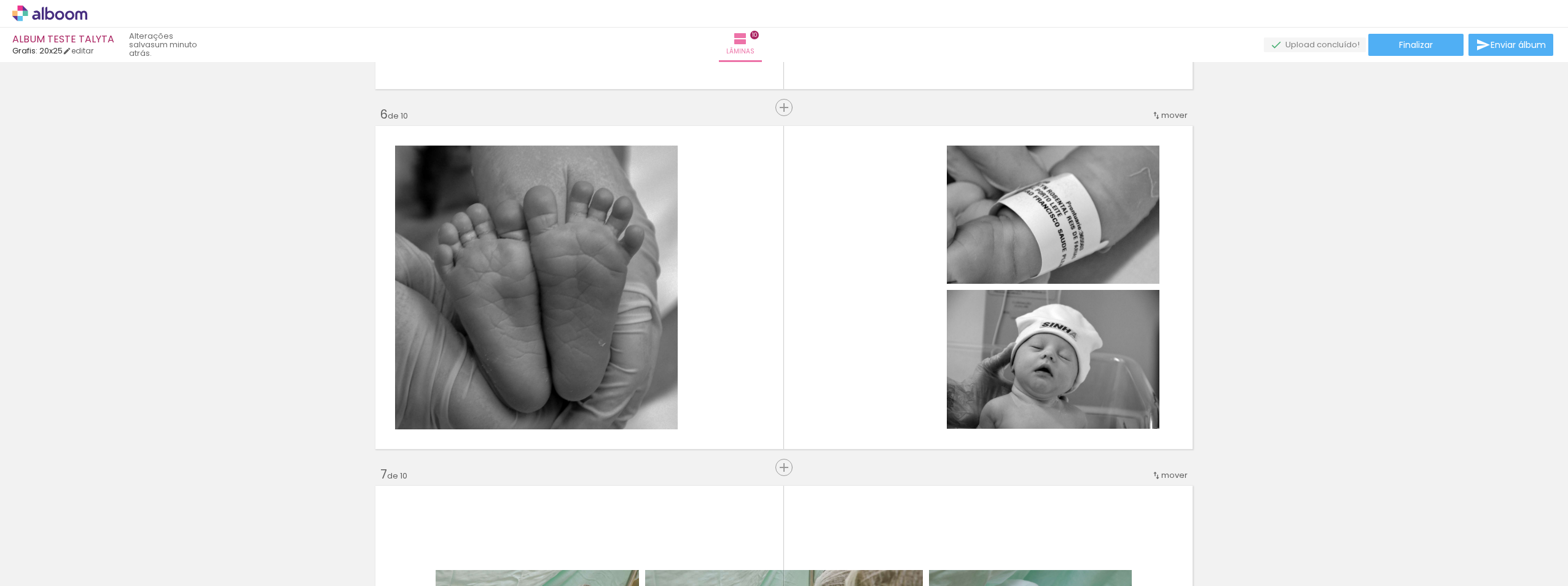
scroll to position [1813, 0]
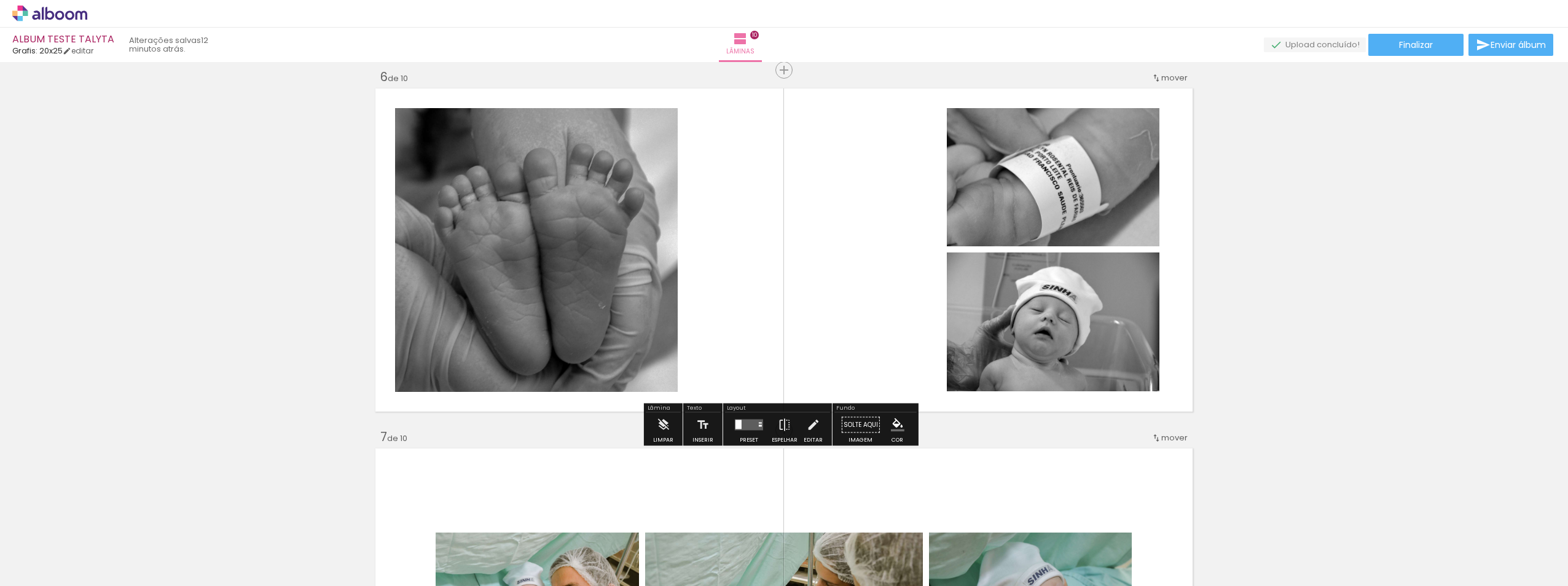
scroll to position [0, 1151]
click at [1440, 186] on div "Inserir lâmina 1 de 10 Inserir lâmina 2 de 10 Inserir lâmina 3 de 10 Inserir lâ…" at bounding box center [784, 234] width 1568 height 3962
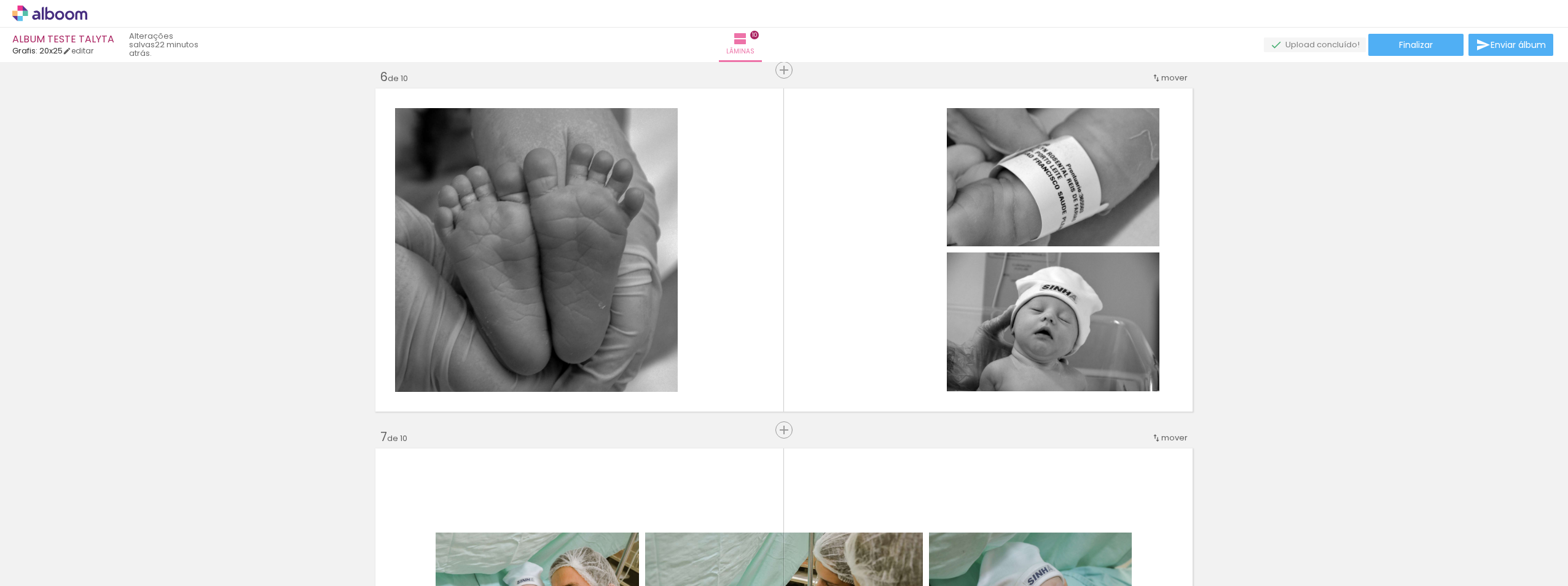
scroll to position [0, 1151]
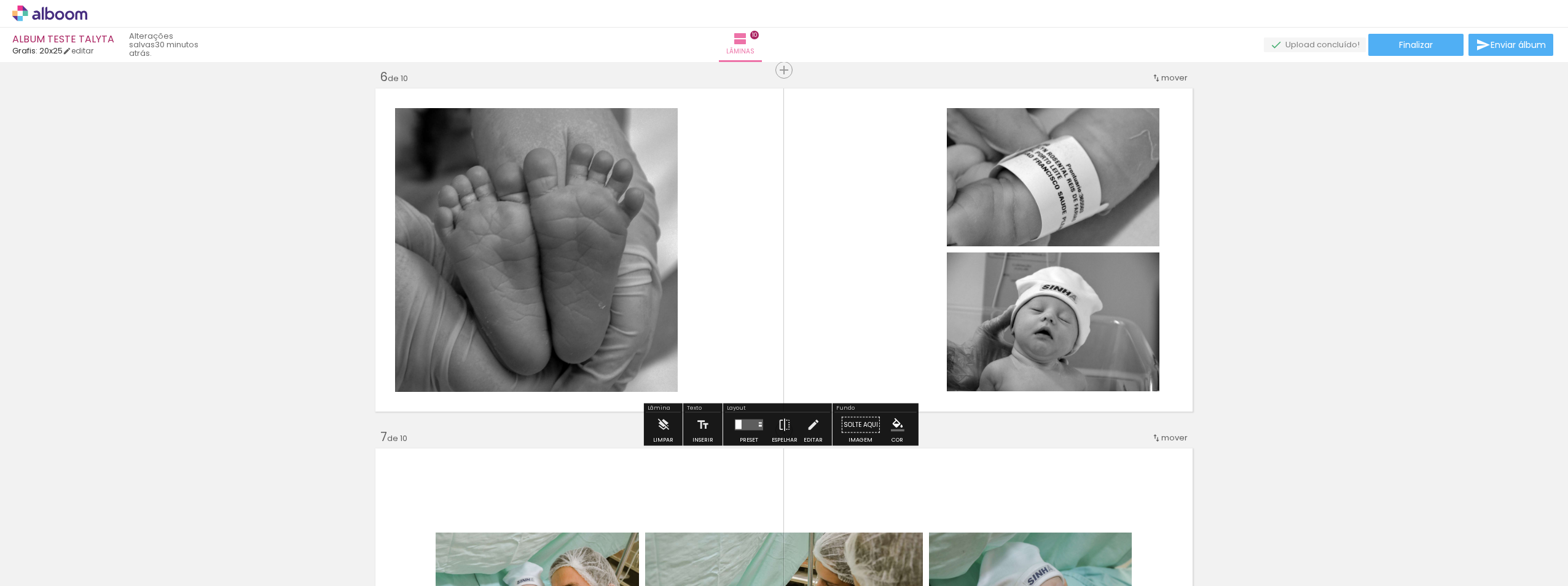
scroll to position [0, 1151]
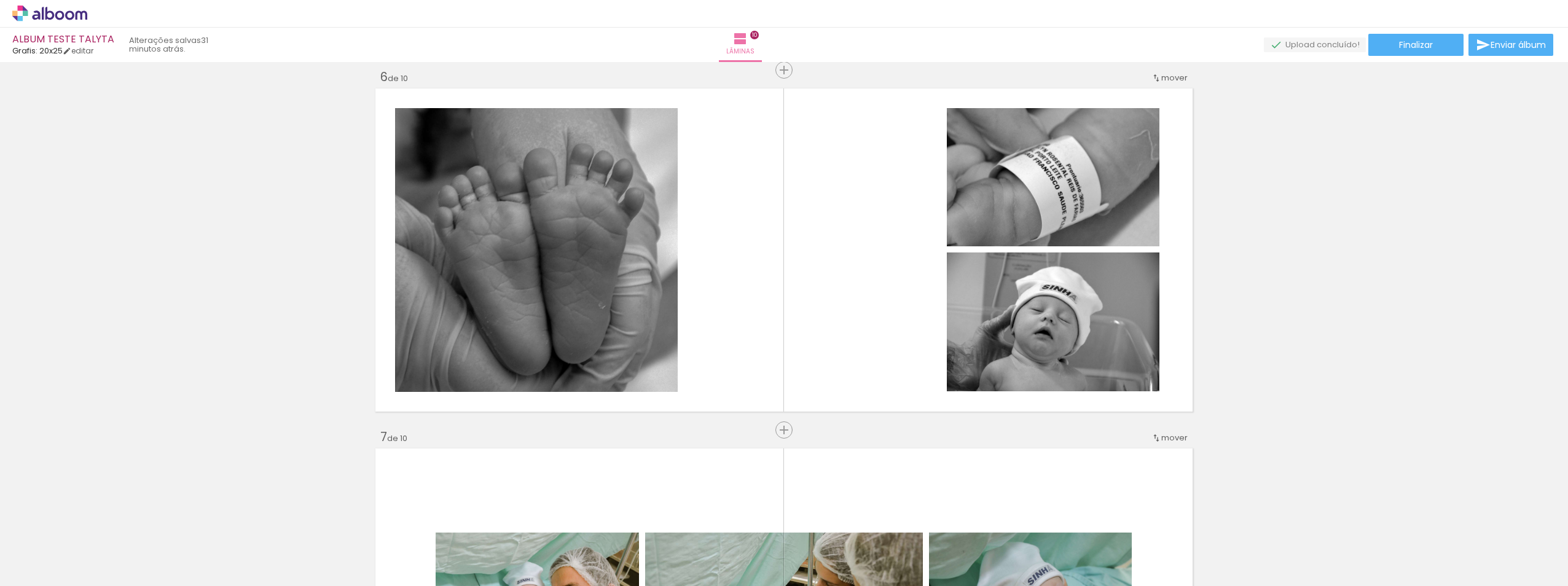
scroll to position [0, 1151]
